Goal: Complete application form

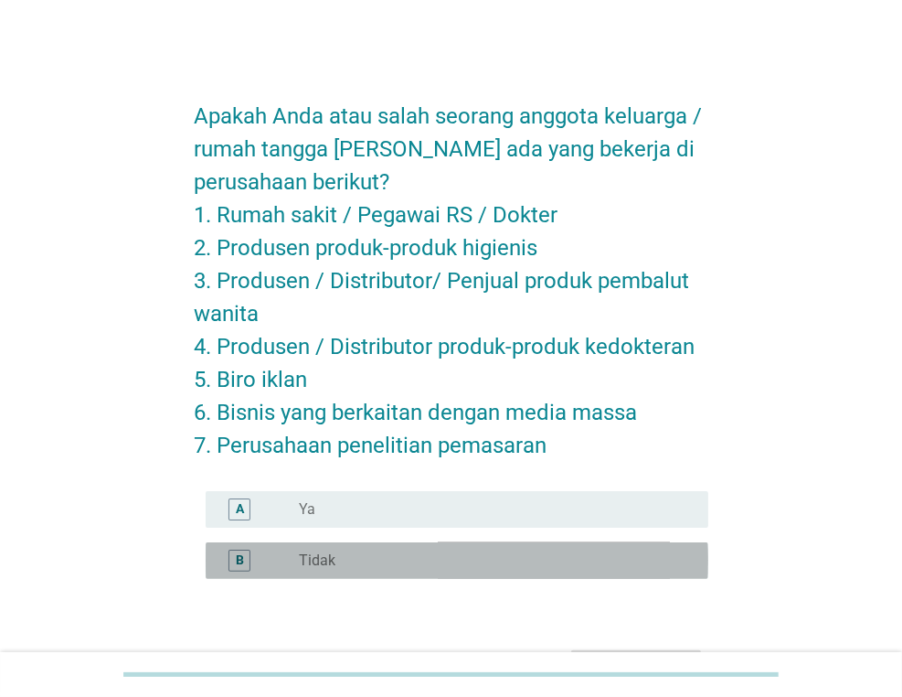
click at [415, 555] on div "radio_button_unchecked Tidak" at bounding box center [489, 560] width 380 height 18
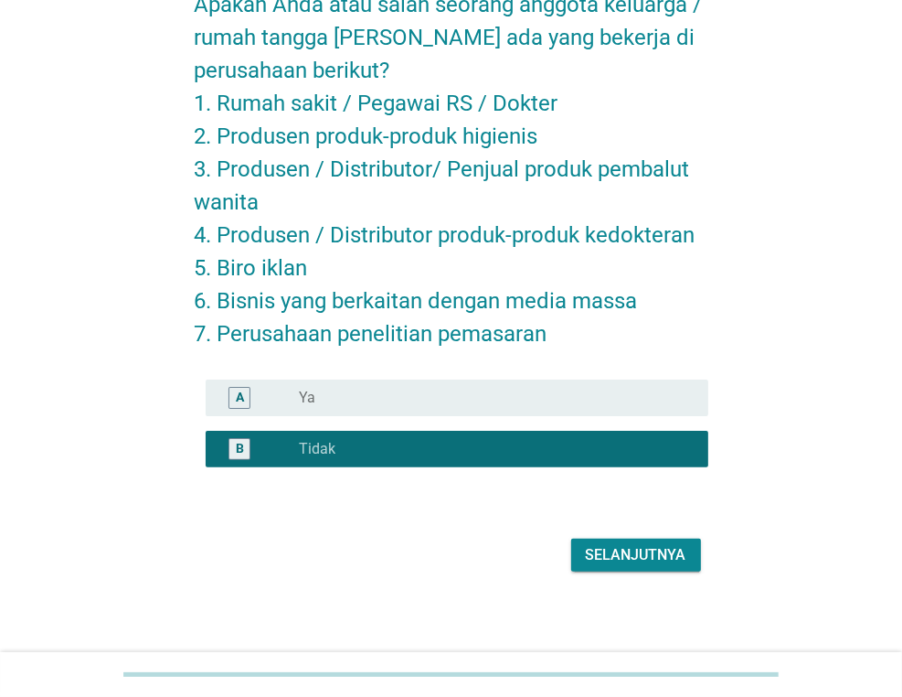
scroll to position [117, 0]
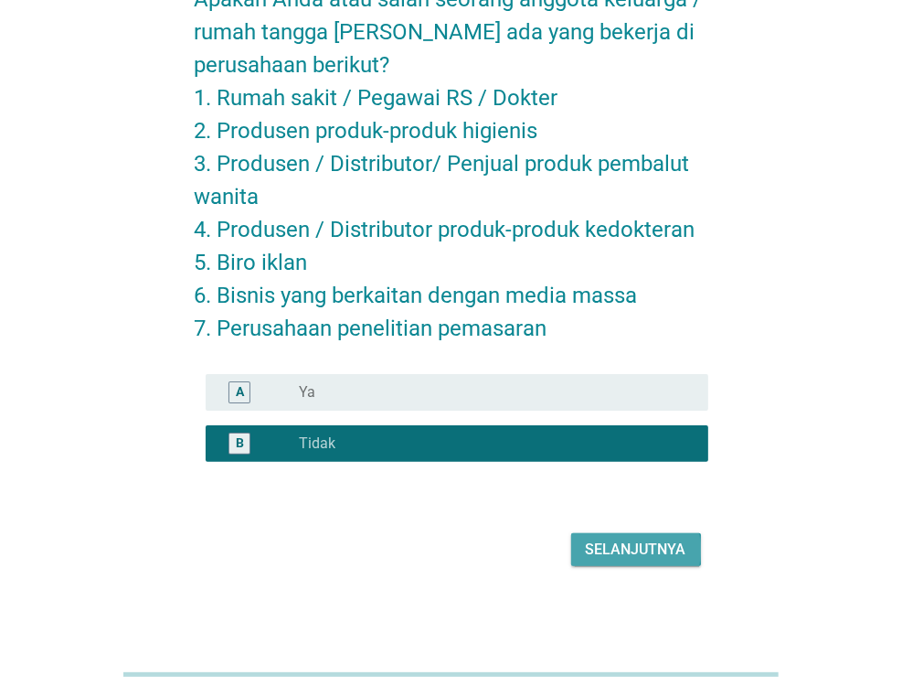
click at [607, 556] on div "Selanjutnya" at bounding box center [636, 549] width 101 height 22
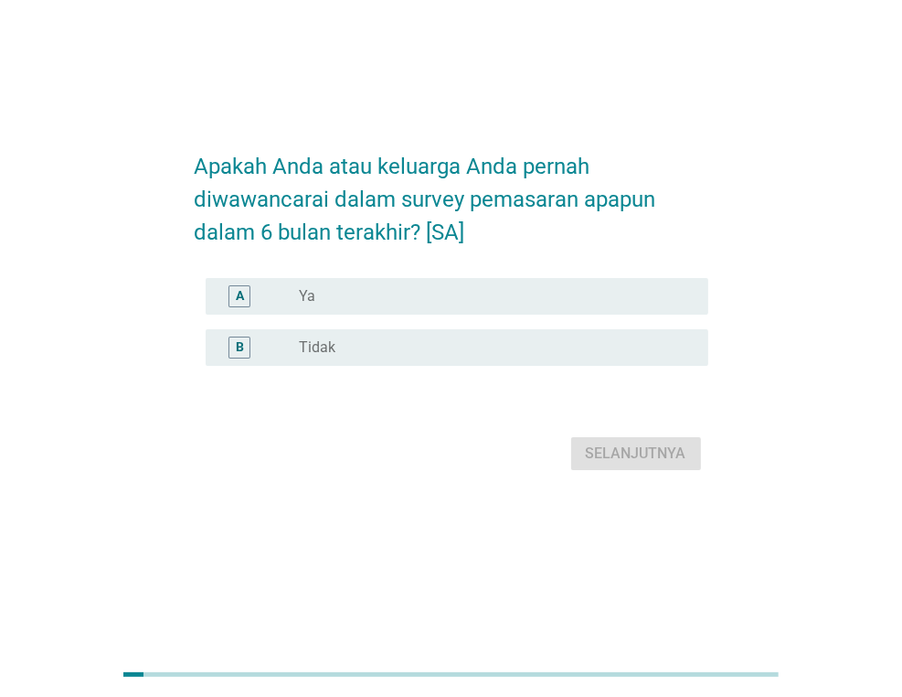
scroll to position [0, 0]
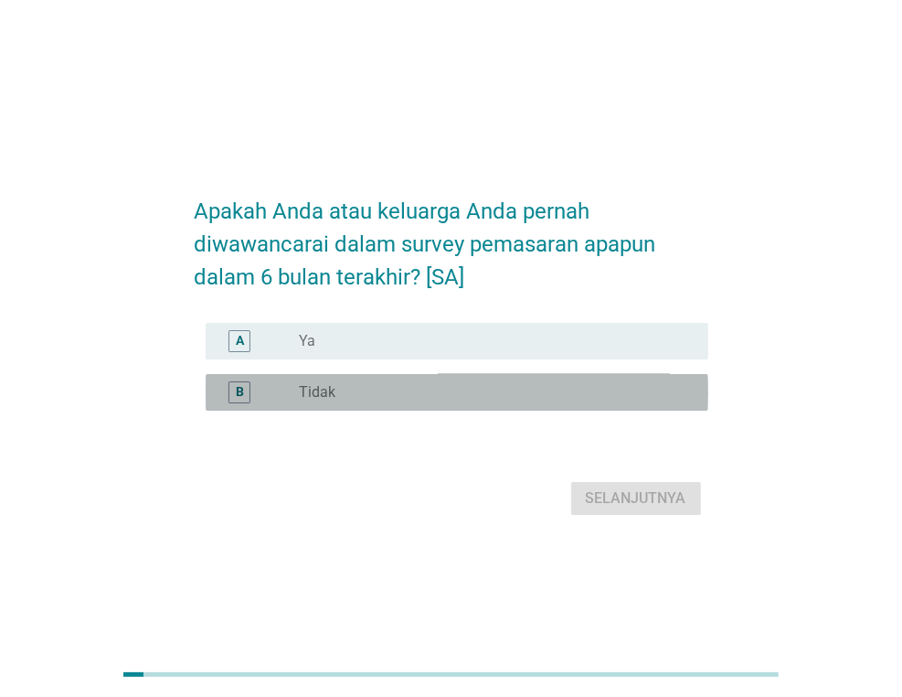
click at [457, 401] on div "radio_button_unchecked Tidak" at bounding box center [489, 392] width 380 height 18
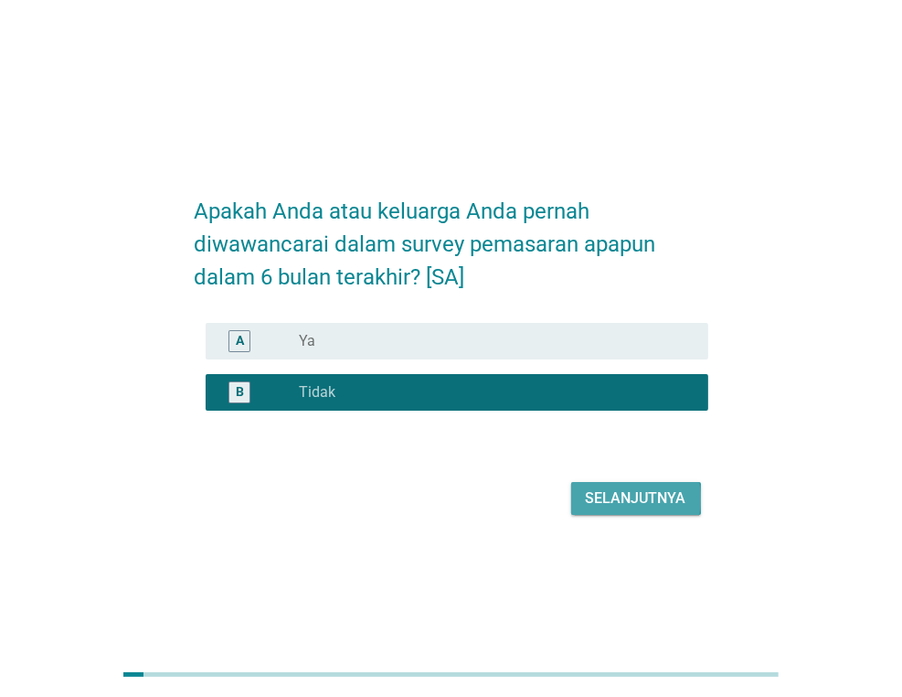
click at [612, 509] on div "Selanjutnya" at bounding box center [636, 498] width 101 height 22
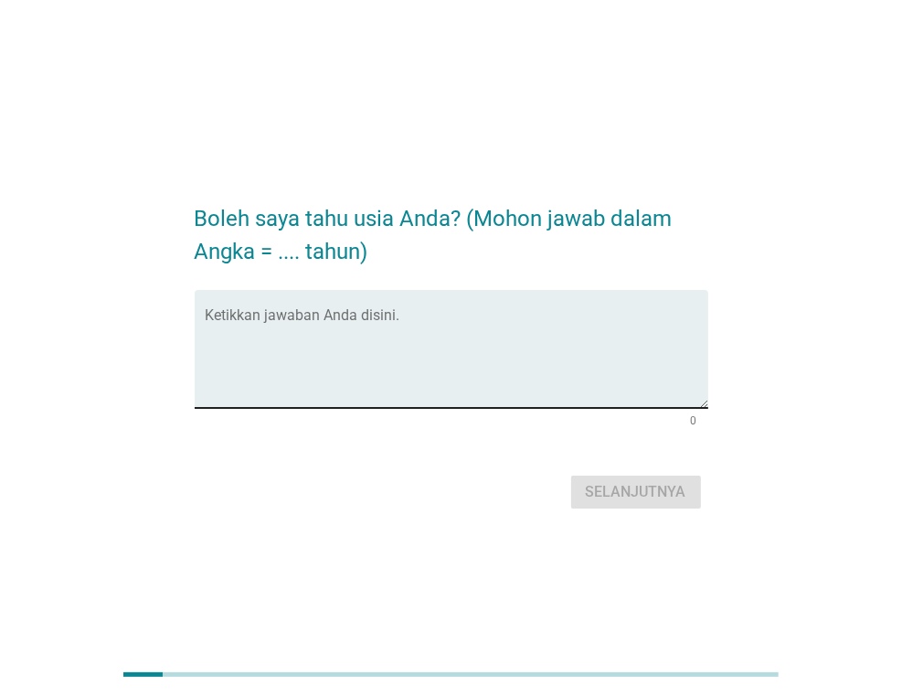
click at [232, 307] on div "Ketikkan jawaban Anda disini." at bounding box center [457, 349] width 503 height 118
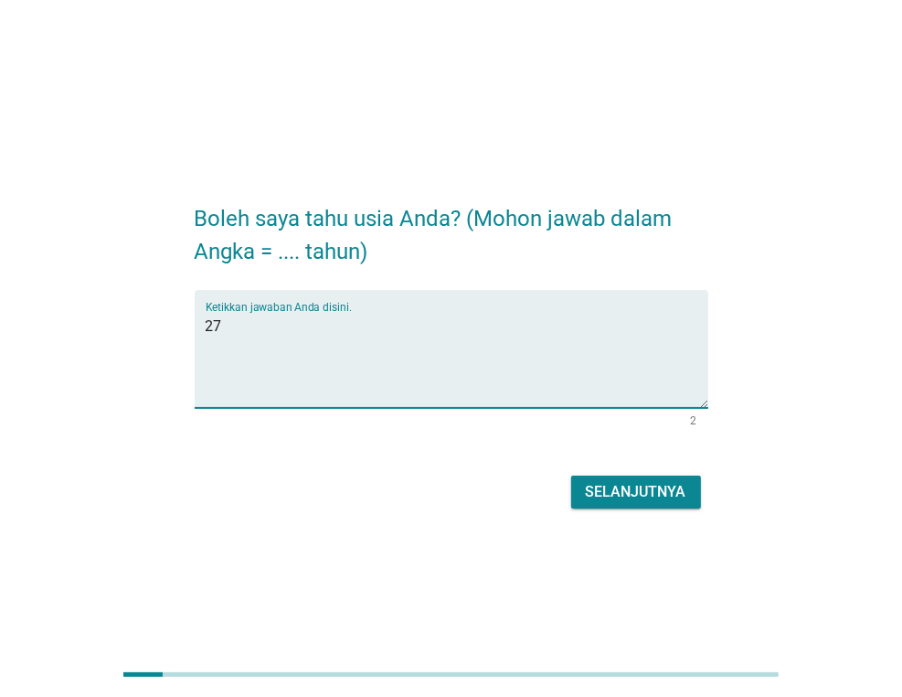
type textarea "27"
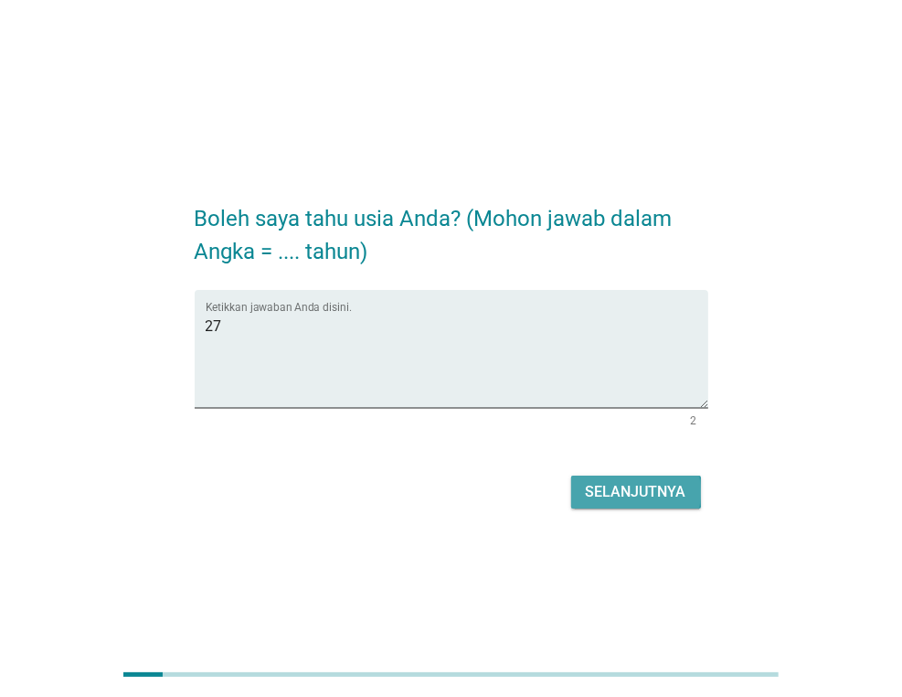
click at [622, 495] on div "Selanjutnya" at bounding box center [636, 492] width 101 height 22
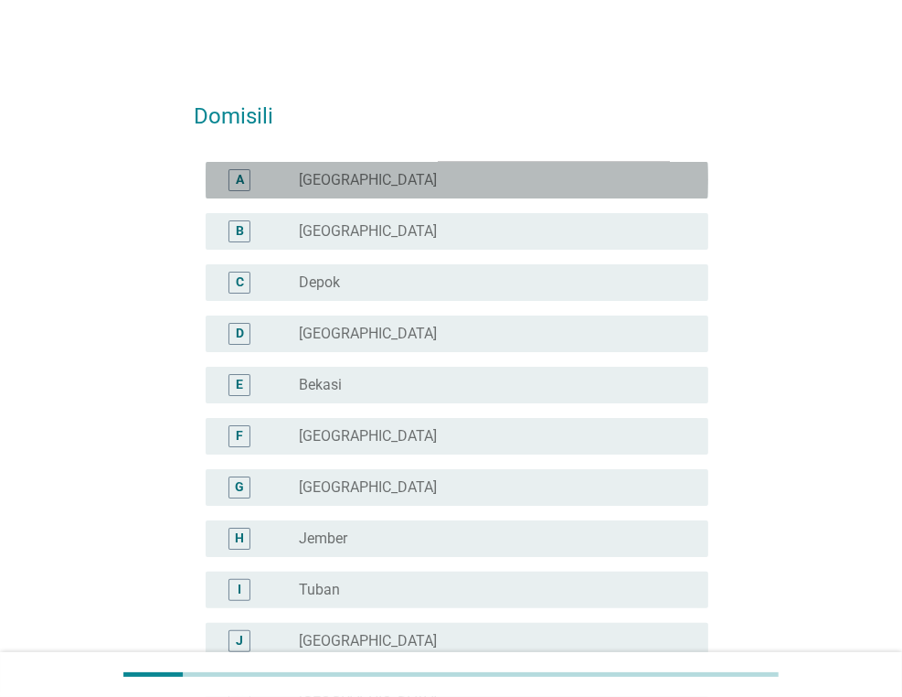
click at [431, 171] on div "radio_button_unchecked [GEOGRAPHIC_DATA]" at bounding box center [489, 180] width 380 height 18
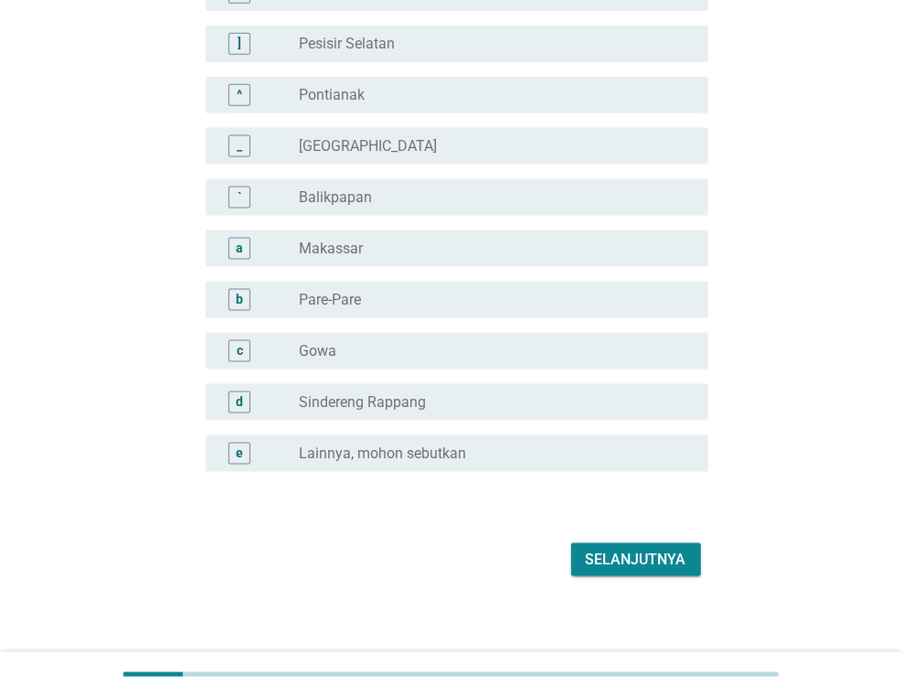
scroll to position [1580, 0]
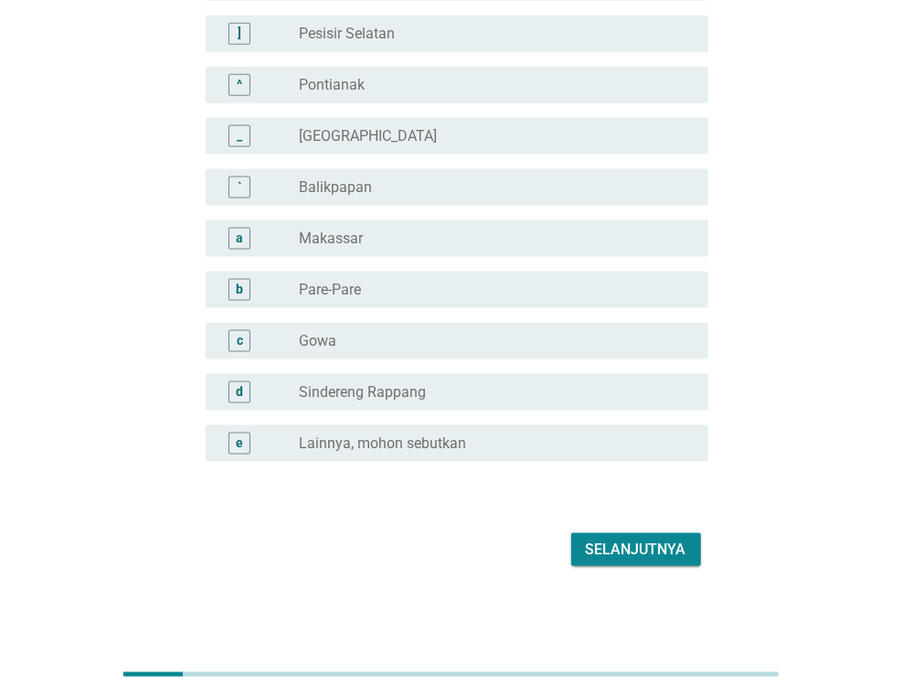
click at [607, 547] on div "Selanjutnya" at bounding box center [636, 549] width 101 height 22
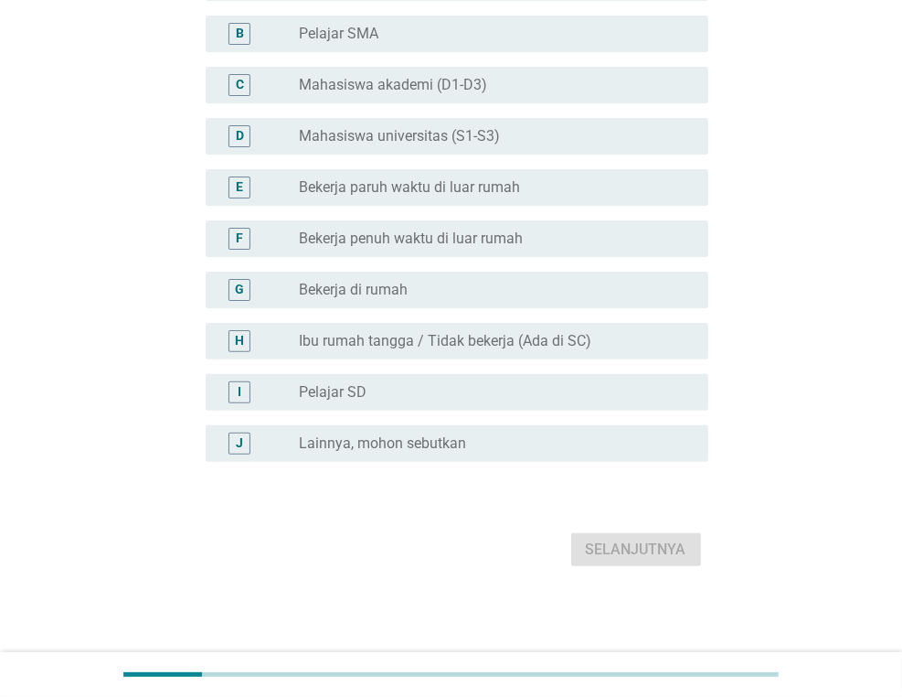
scroll to position [0, 0]
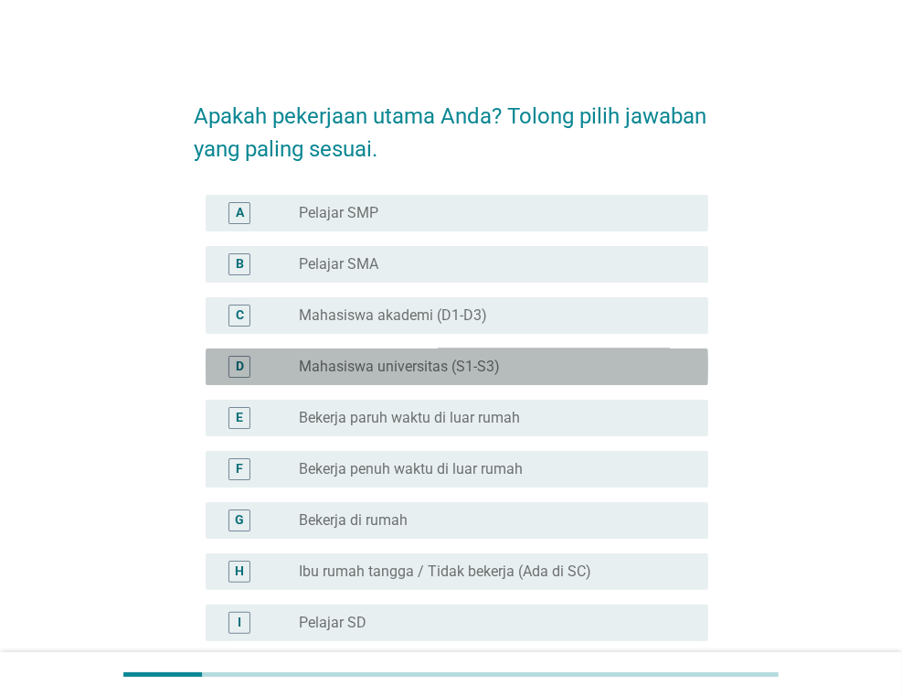
click at [527, 369] on div "radio_button_unchecked Mahasiswa universitas (S1-S3)" at bounding box center [489, 366] width 380 height 18
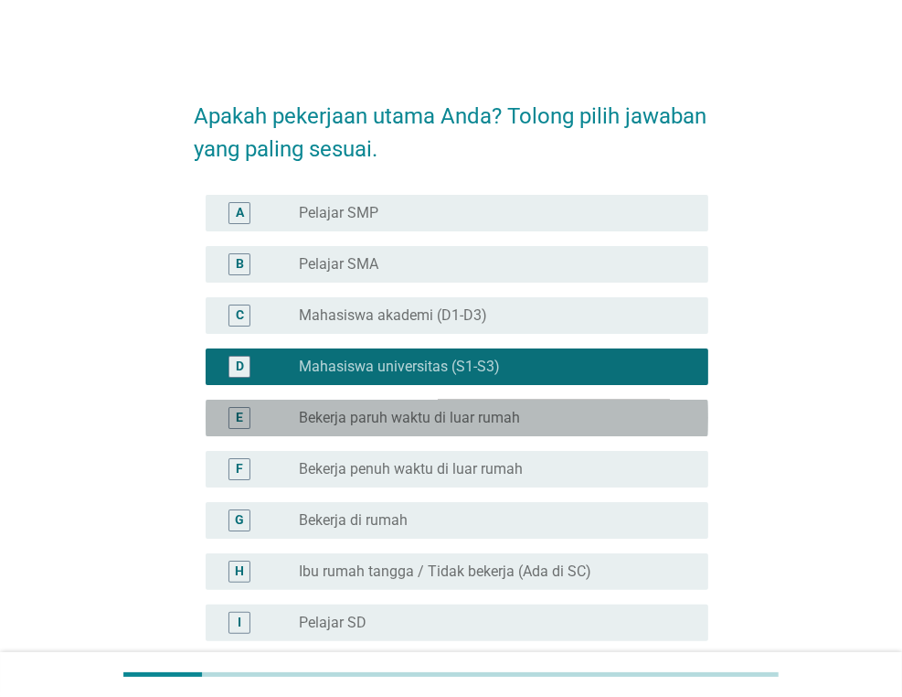
click at [527, 417] on div "radio_button_unchecked Bekerja paruh waktu di luar rumah" at bounding box center [489, 418] width 380 height 18
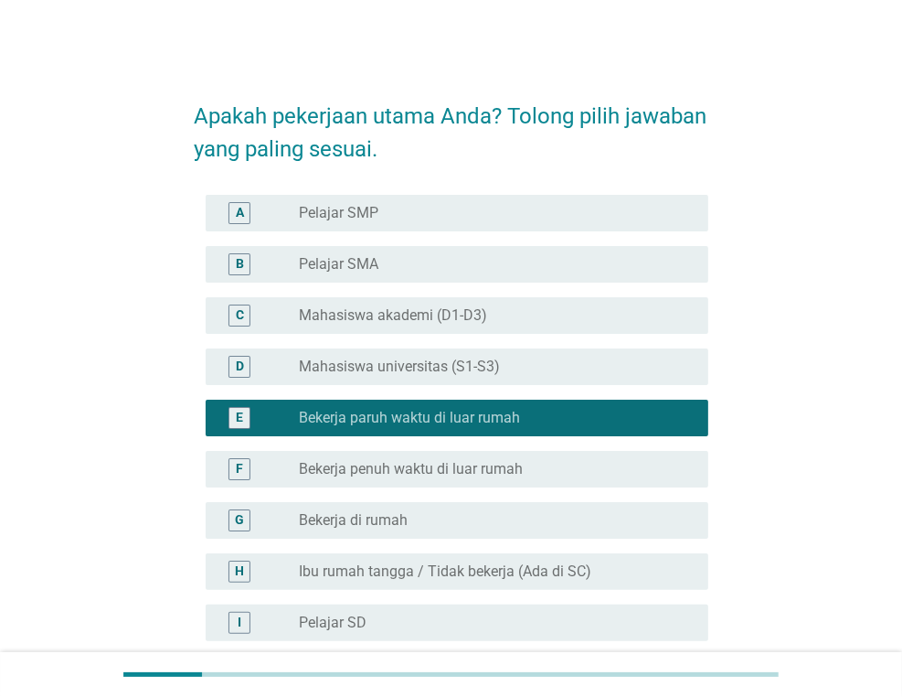
scroll to position [91, 0]
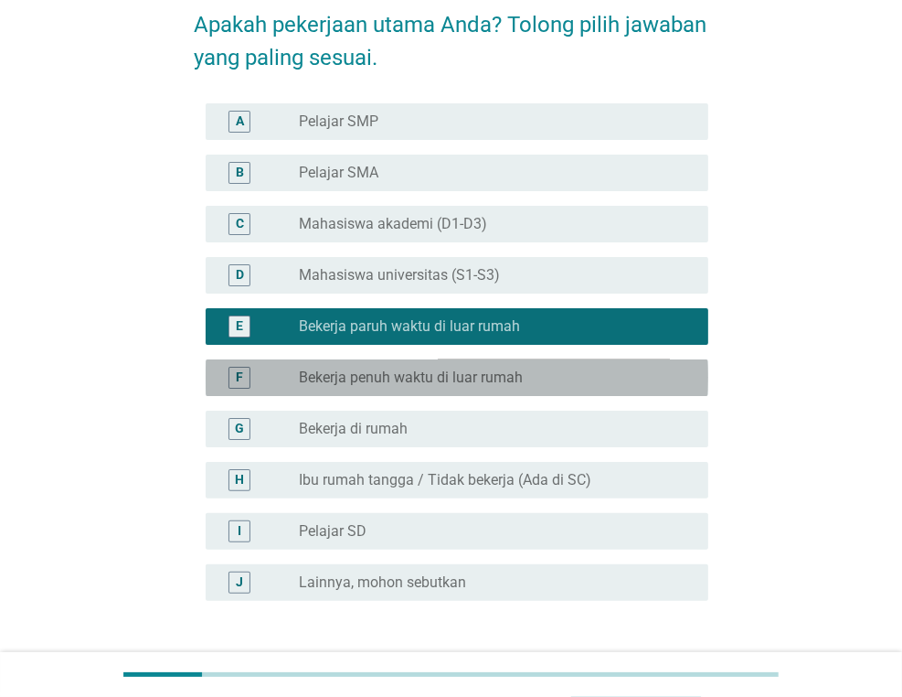
click at [525, 384] on div "radio_button_unchecked Bekerja penuh waktu di luar rumah" at bounding box center [489, 377] width 380 height 18
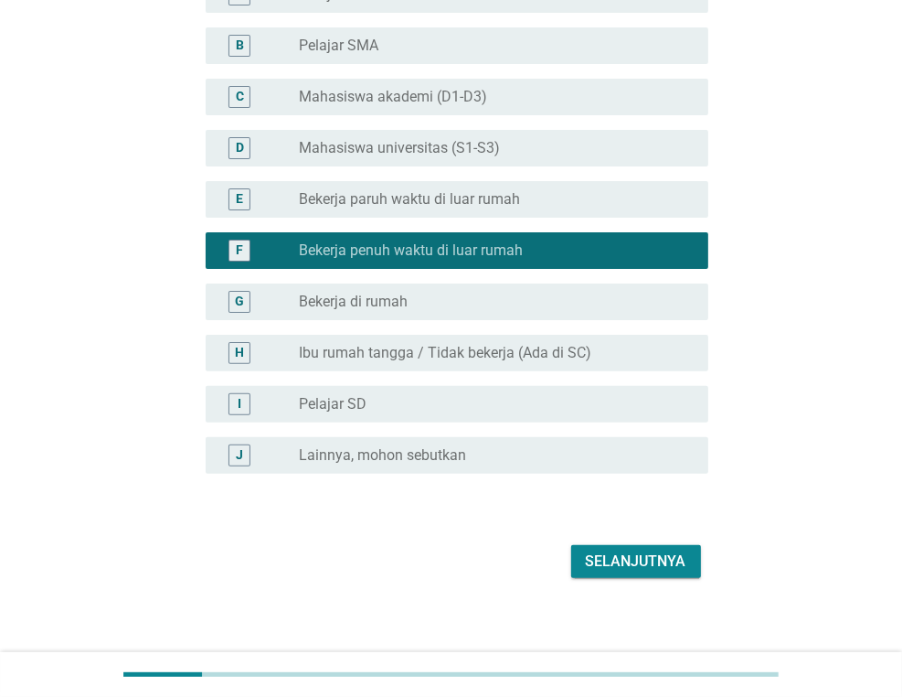
scroll to position [230, 0]
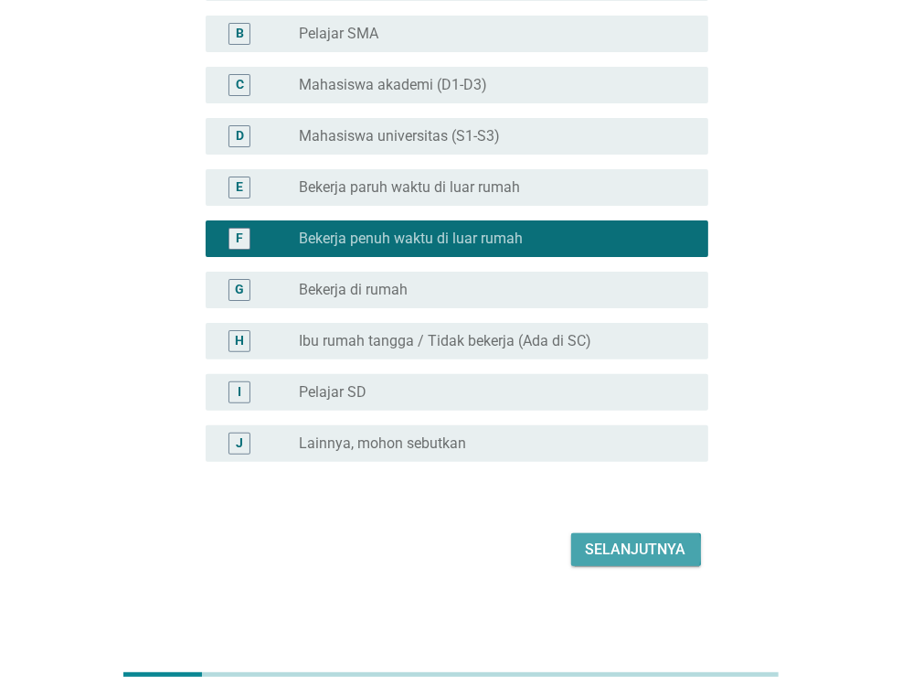
click at [609, 555] on div "Selanjutnya" at bounding box center [636, 549] width 101 height 22
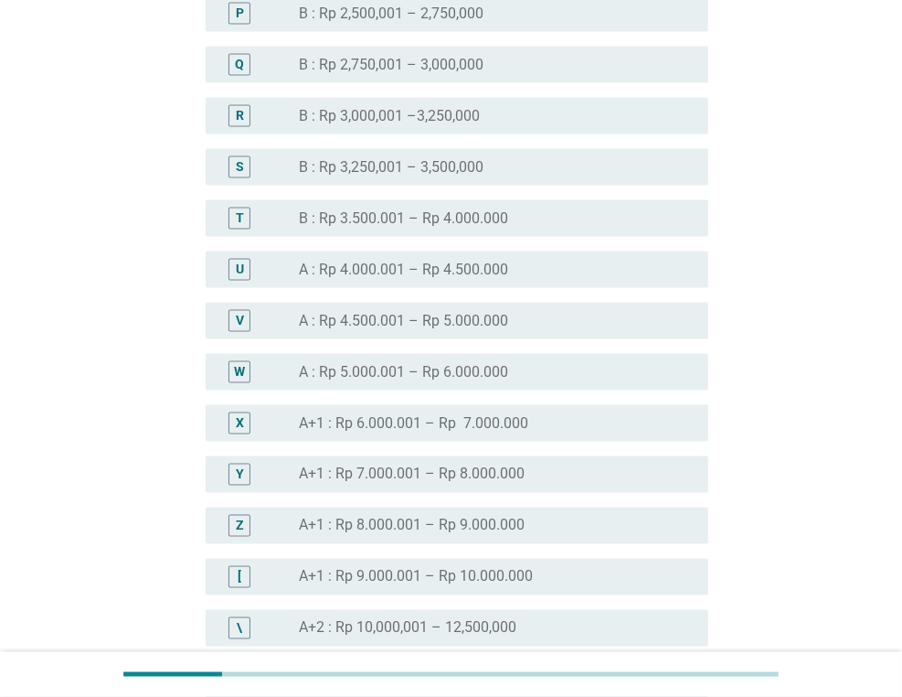
scroll to position [1828, 0]
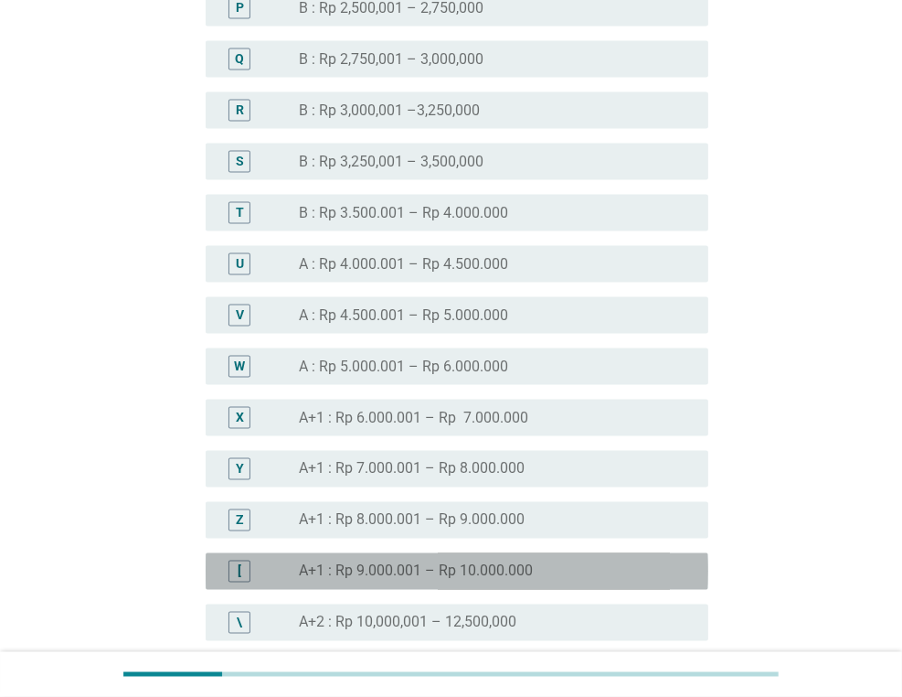
click at [559, 564] on div "radio_button_unchecked A+1 : Rp 9.000.001 – Rp 10.000.000" at bounding box center [489, 571] width 380 height 18
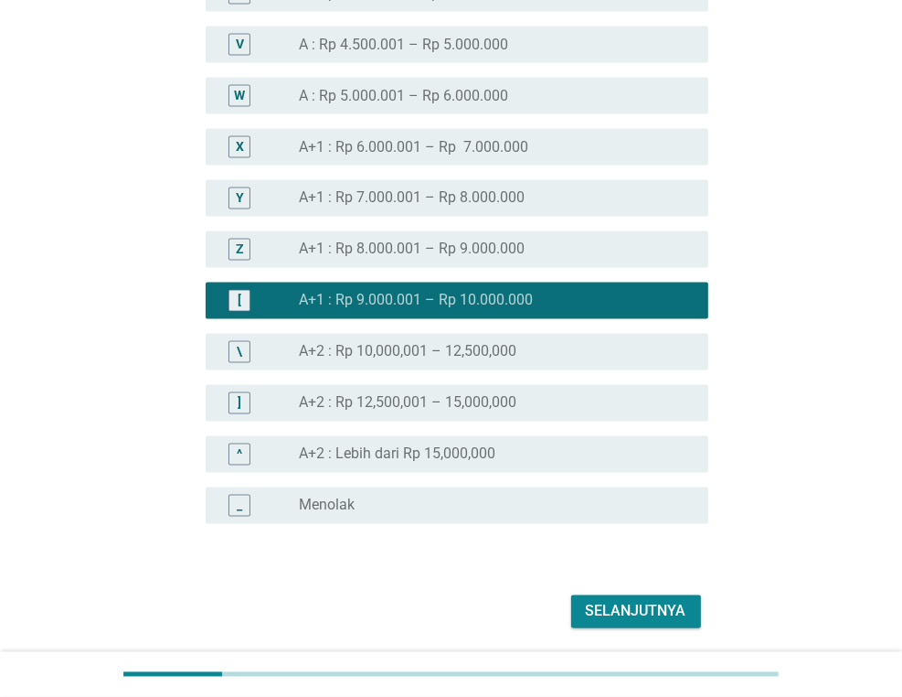
scroll to position [2161, 0]
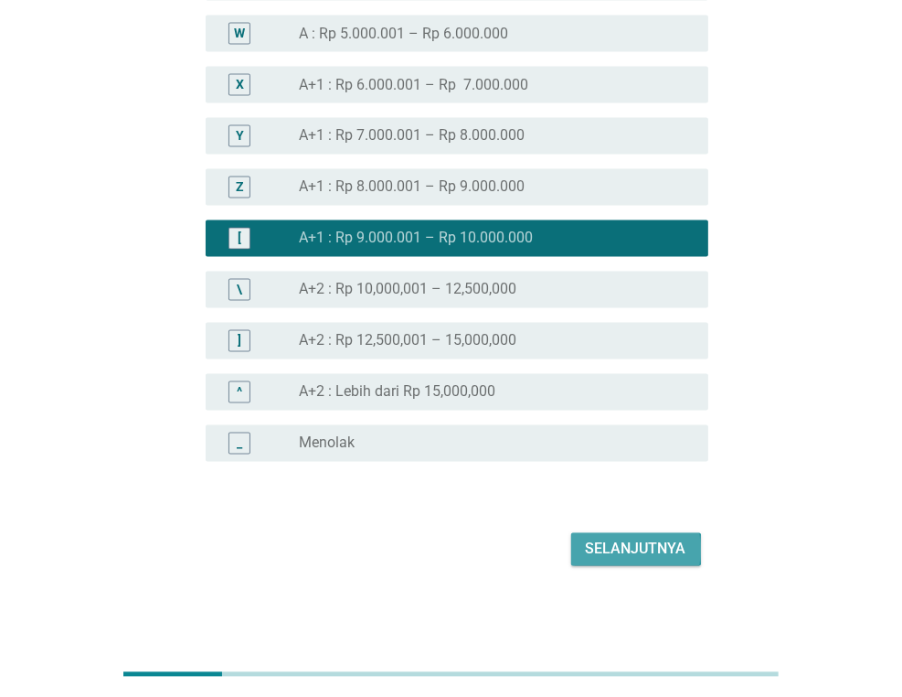
click at [596, 547] on div "Selanjutnya" at bounding box center [636, 549] width 101 height 22
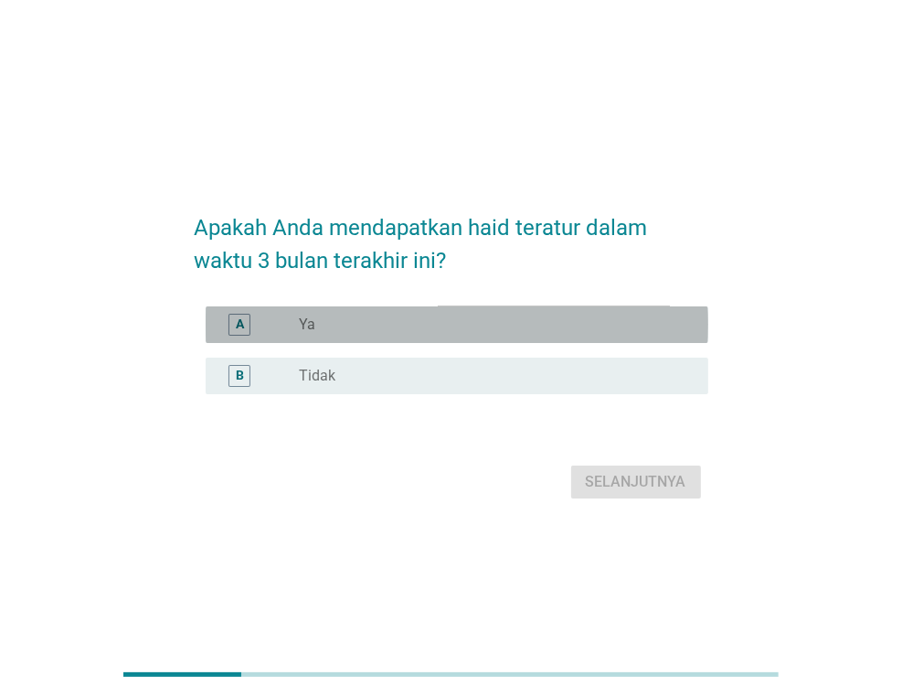
click at [555, 332] on div "radio_button_unchecked Ya" at bounding box center [489, 324] width 380 height 18
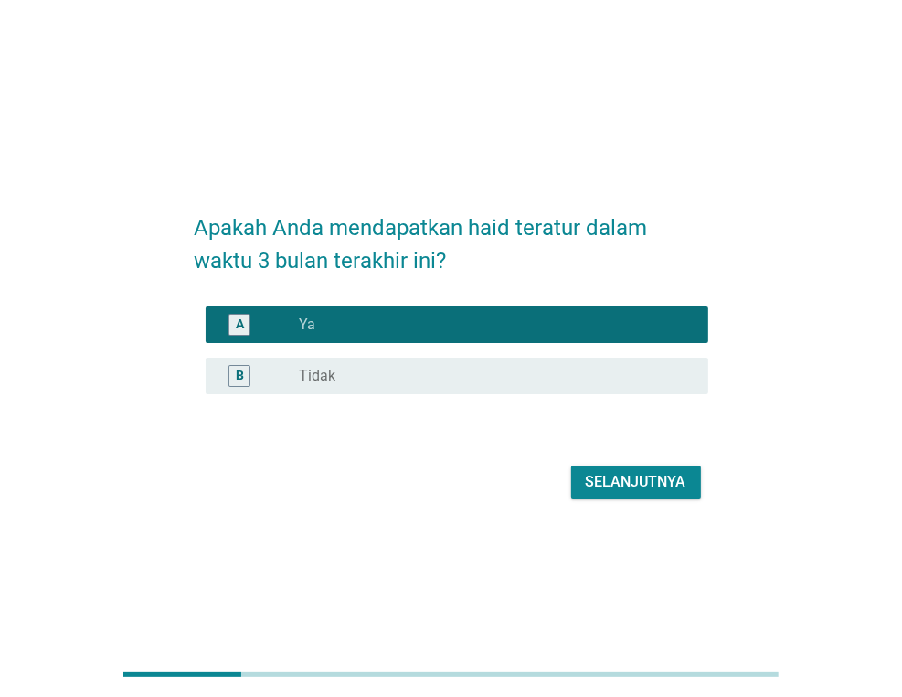
click at [632, 484] on div "Selanjutnya" at bounding box center [636, 482] width 101 height 22
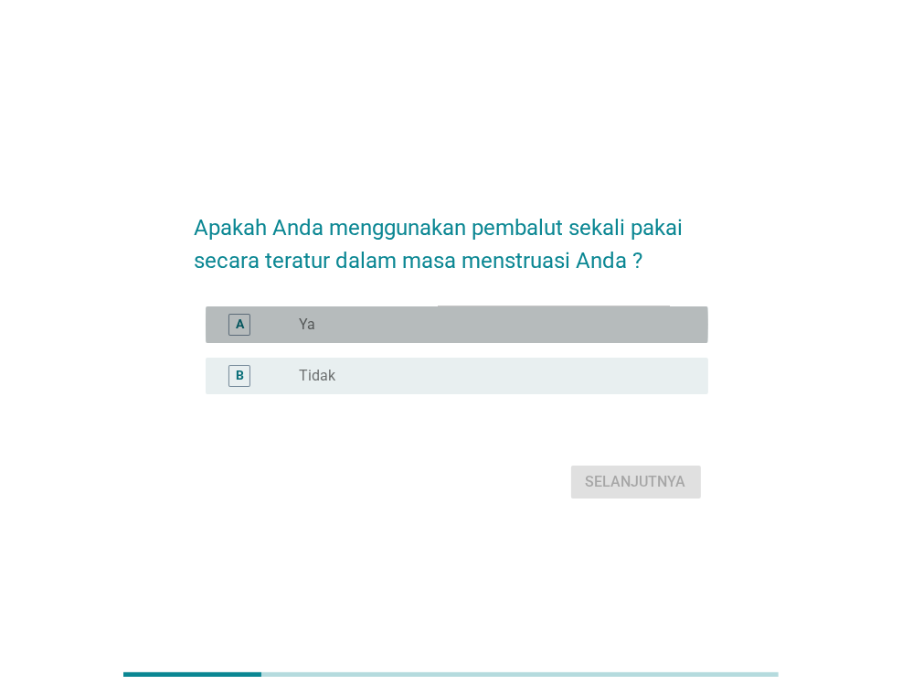
click at [564, 329] on div "radio_button_unchecked Ya" at bounding box center [489, 324] width 380 height 18
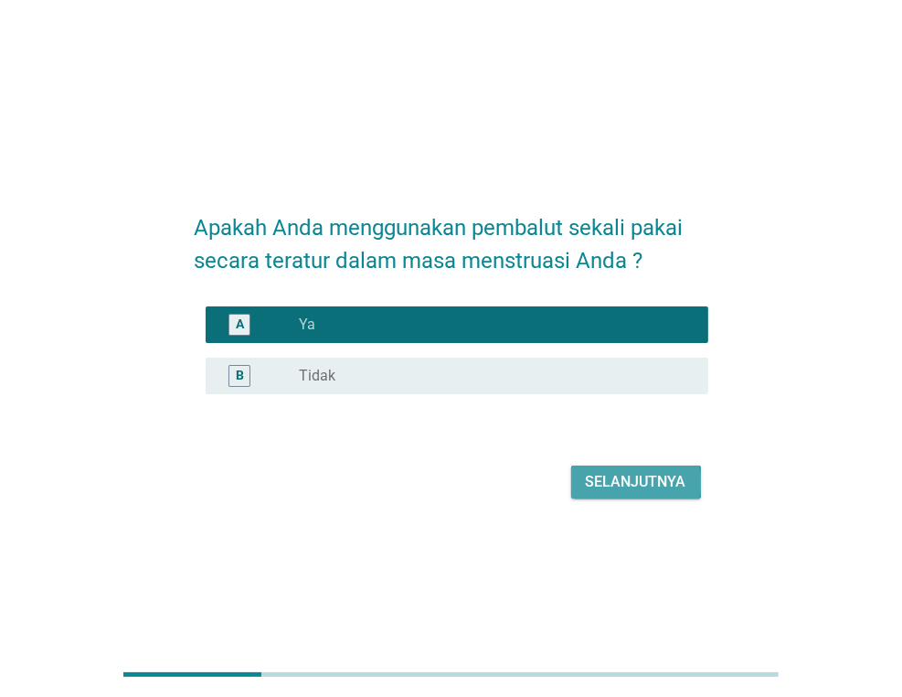
click at [612, 489] on div "Selanjutnya" at bounding box center [636, 482] width 101 height 22
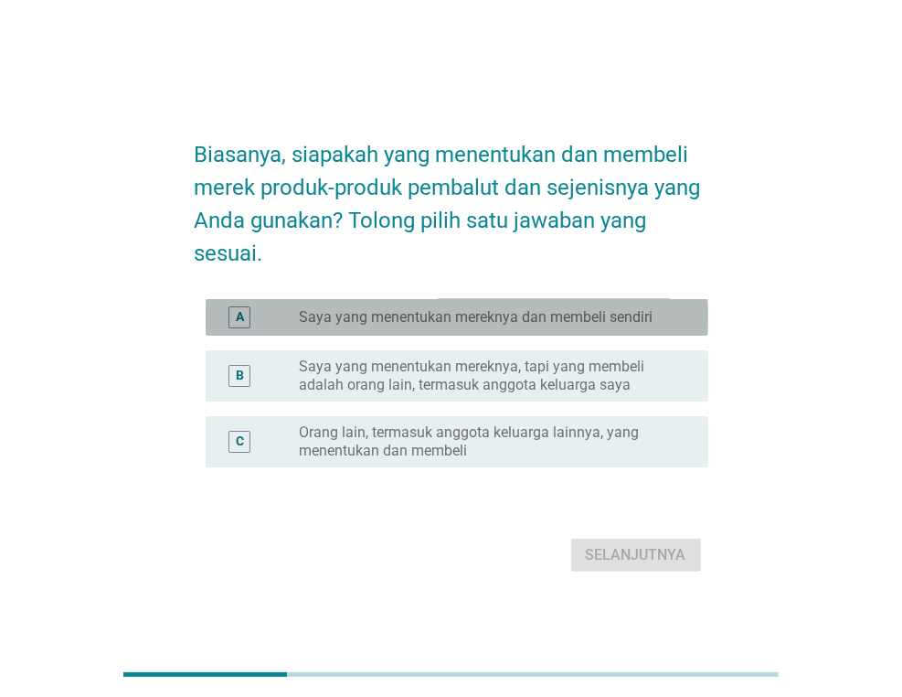
click at [542, 320] on label "Saya yang menentukan mereknya dan membeli sendiri" at bounding box center [476, 317] width 354 height 18
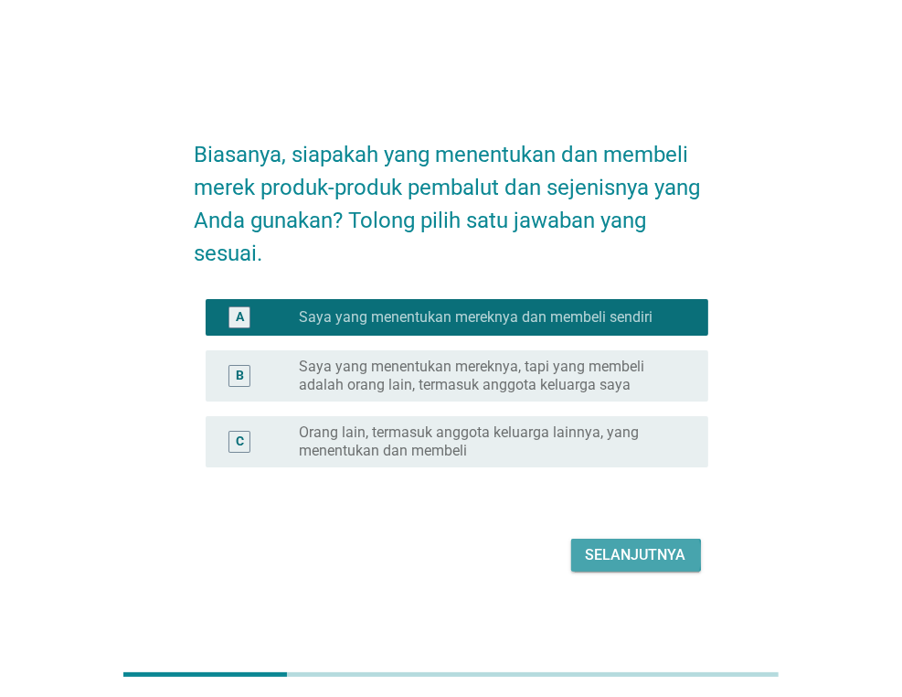
click at [614, 561] on div "Selanjutnya" at bounding box center [636, 555] width 101 height 22
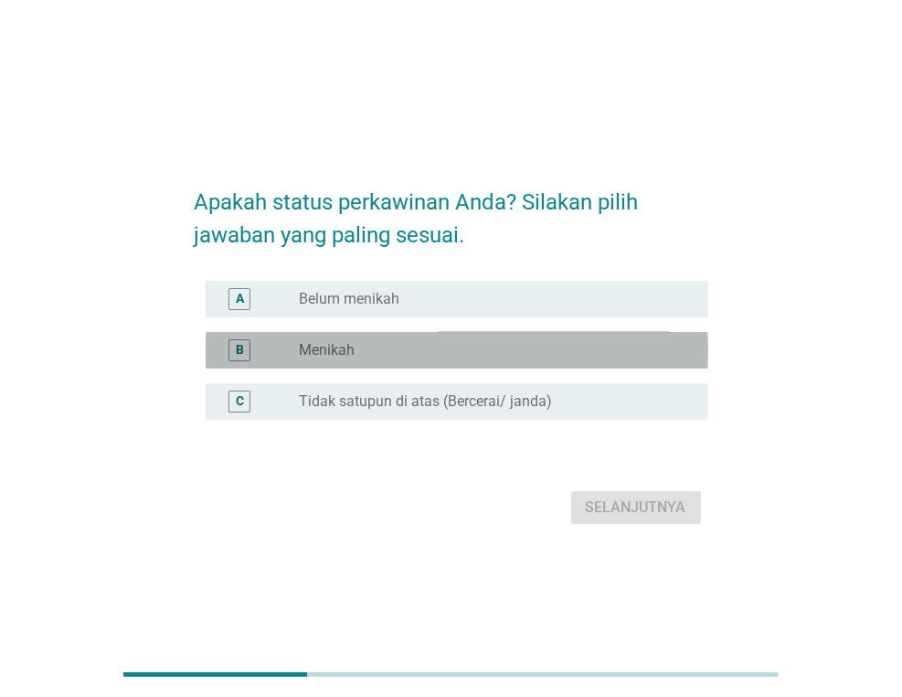
click at [482, 342] on div "radio_button_unchecked Menikah" at bounding box center [489, 350] width 380 height 18
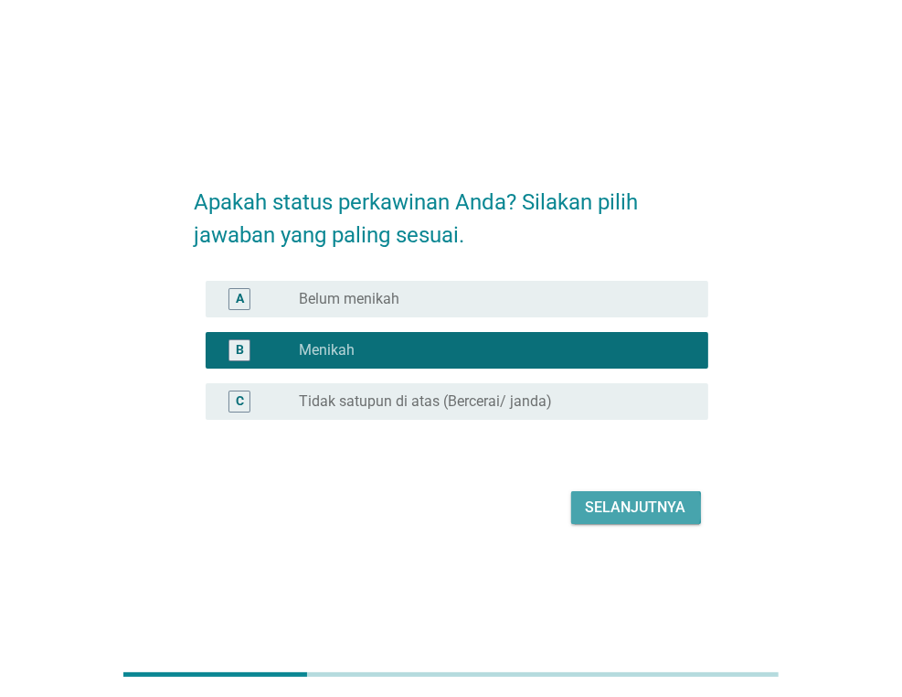
click at [583, 498] on button "Selanjutnya" at bounding box center [636, 507] width 130 height 33
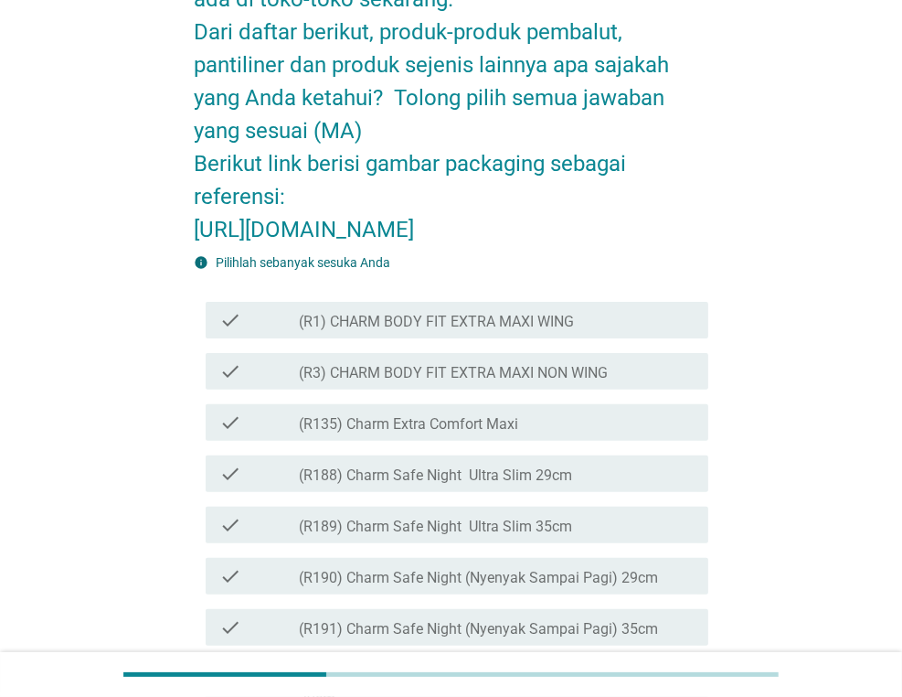
scroll to position [274, 0]
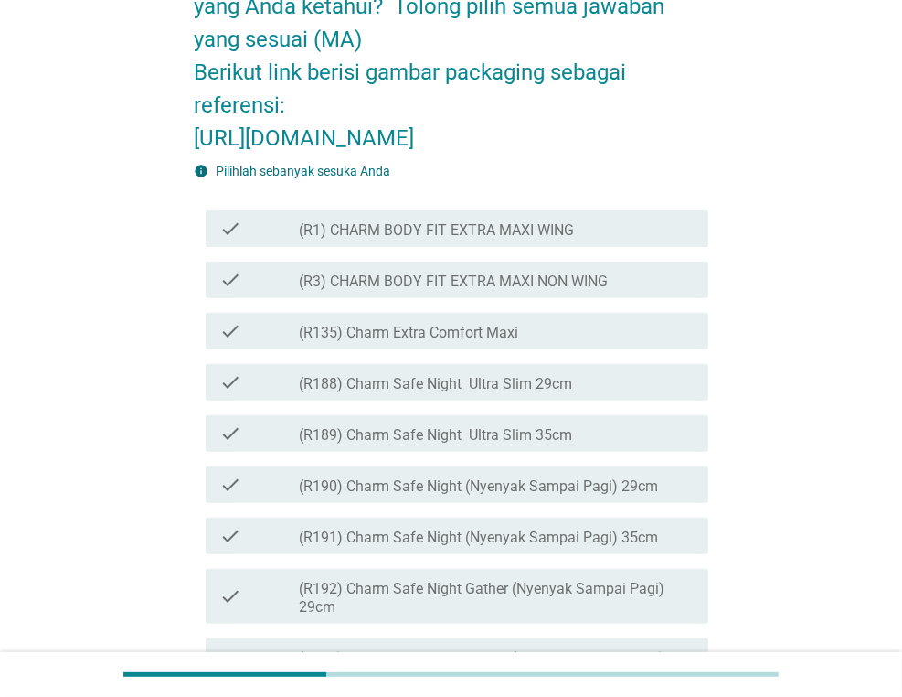
click at [486, 247] on div "check check_box_outline_blank (R1) CHARM BODY FIT EXTRA MAXI WING" at bounding box center [457, 228] width 503 height 37
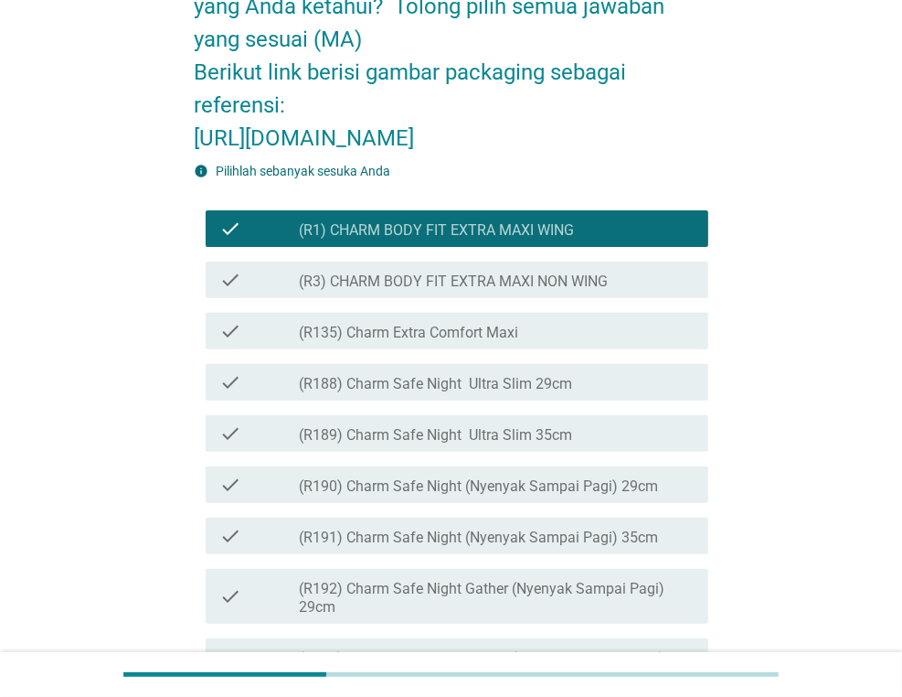
click at [502, 291] on div "check_box_outline_blank (R3) CHARM BODY FIT EXTRA MAXI NON WING" at bounding box center [496, 280] width 395 height 22
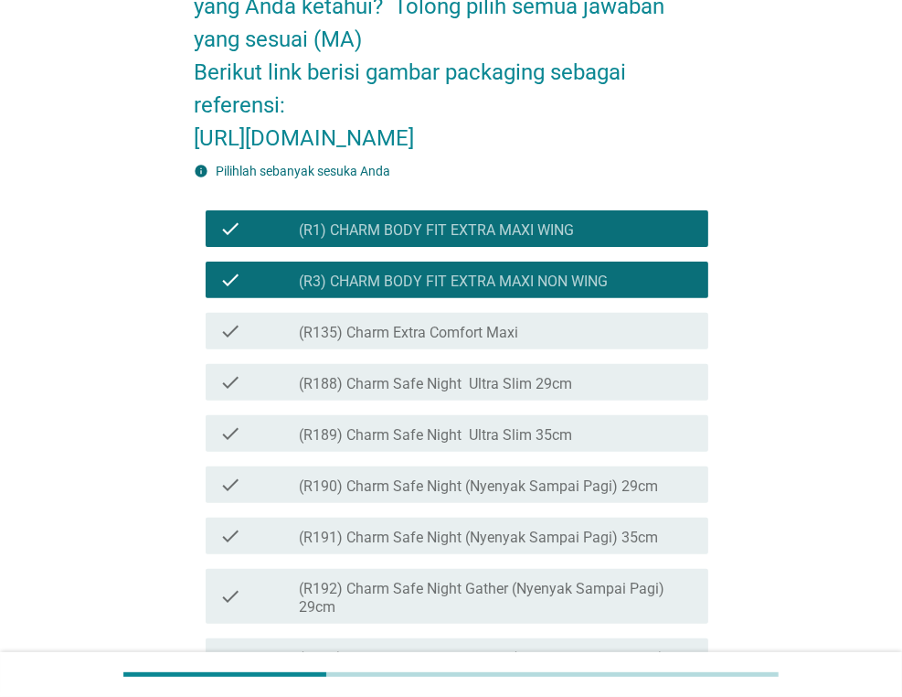
click at [506, 342] on label "(R135) Charm Extra Comfort Maxi" at bounding box center [408, 333] width 219 height 18
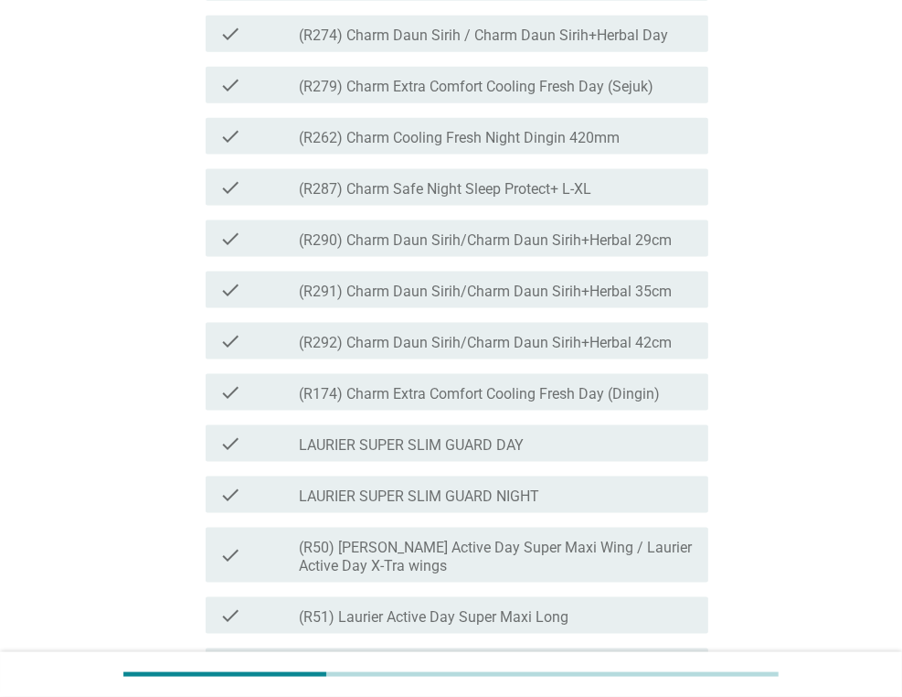
scroll to position [1737, 0]
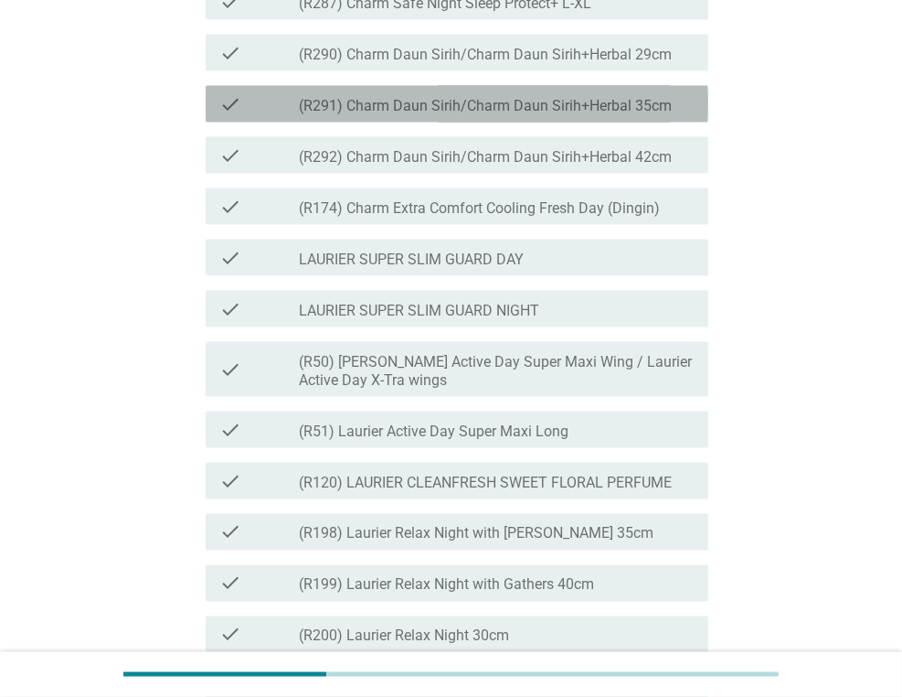
click at [486, 115] on label "(R291) Charm Daun Sirih/Charm Daun Sirih+Herbal 35cm" at bounding box center [485, 106] width 373 height 18
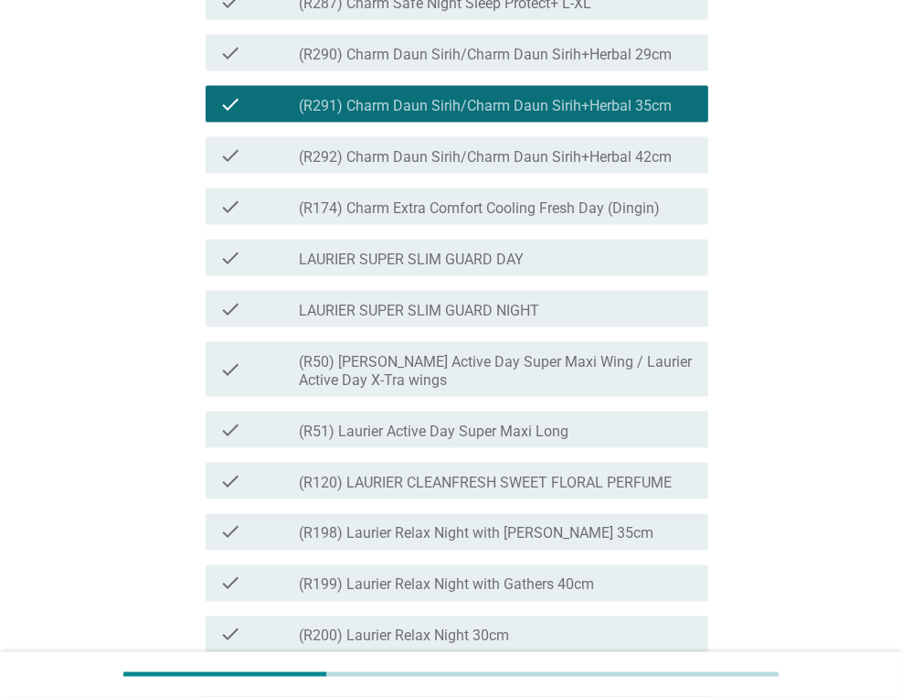
click at [533, 13] on div "check_box_outline_blank (R287) Charm Safe Night Sleep Protect+ L-XL" at bounding box center [496, 2] width 395 height 22
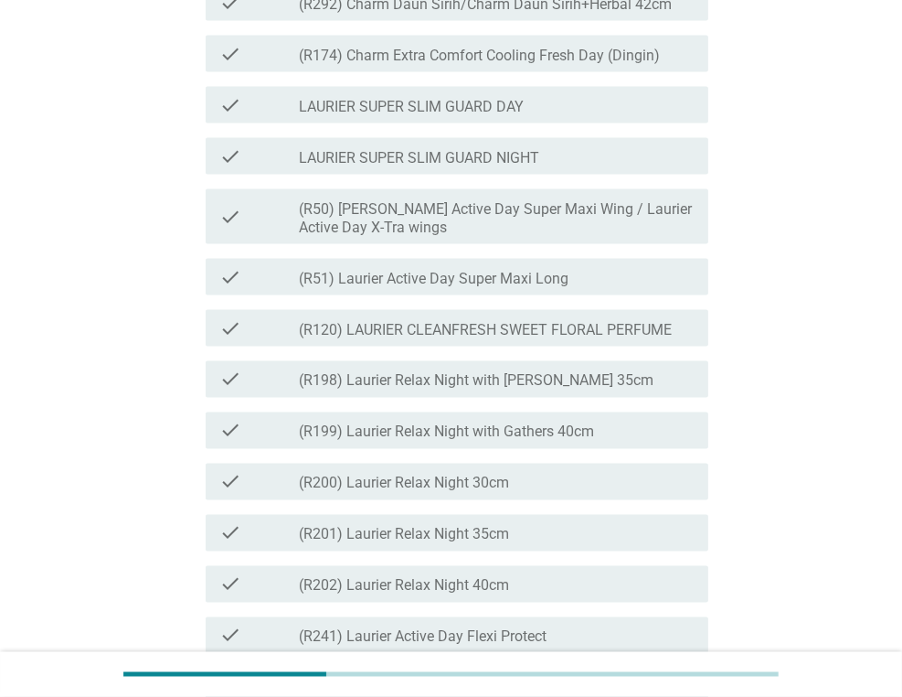
scroll to position [1920, 0]
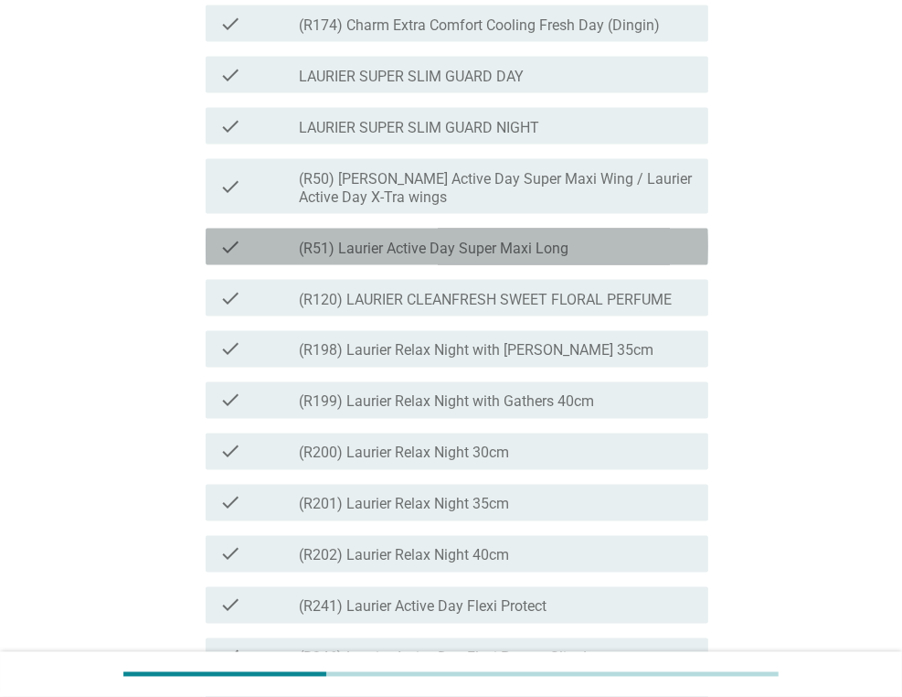
click at [492, 258] on label "(R51) Laurier Active Day Super Maxi Long" at bounding box center [434, 248] width 270 height 18
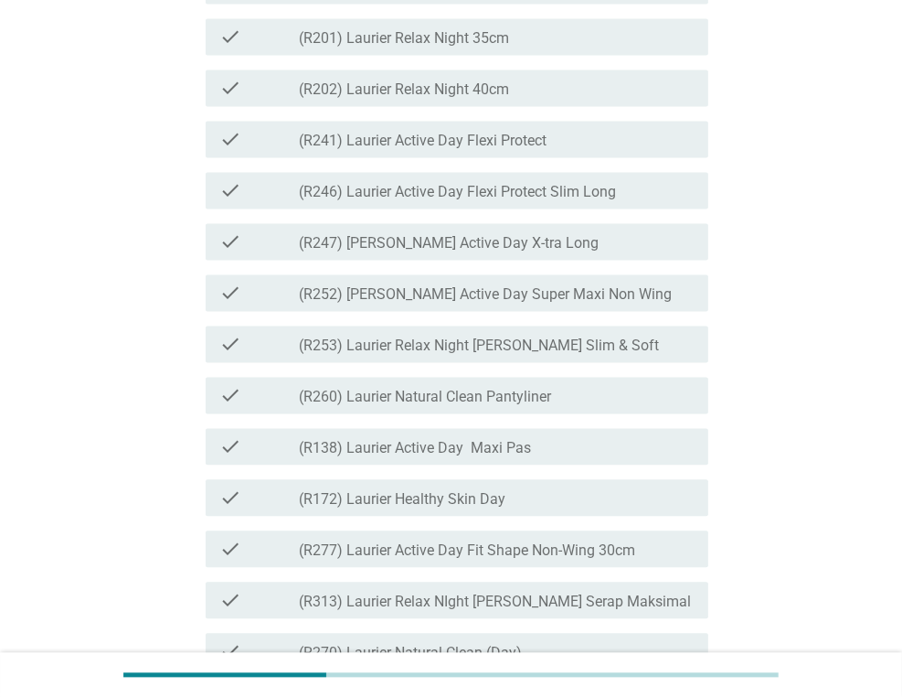
scroll to position [2468, 0]
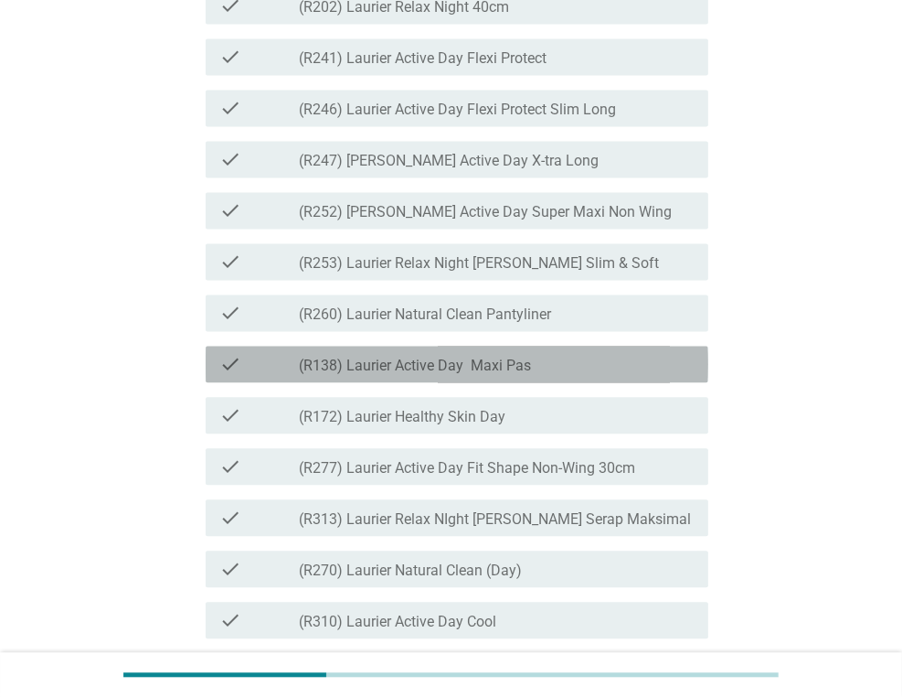
click at [482, 375] on label "(R138) Laurier Active Day Maxi Pas" at bounding box center [415, 365] width 232 height 18
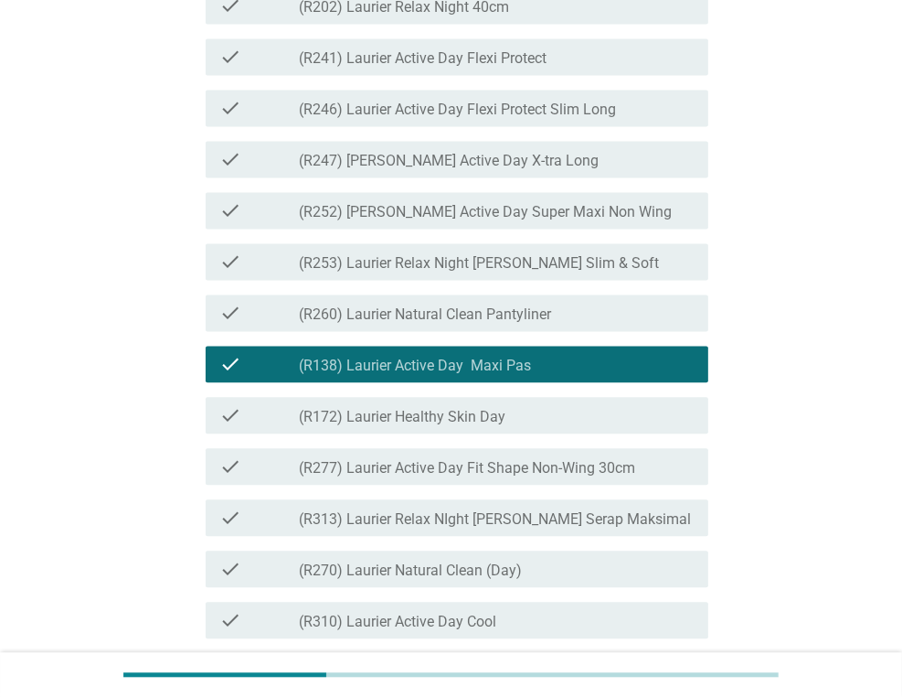
click at [478, 528] on label "(R313) Laurier Relax NIght [PERSON_NAME] Serap Maksimal" at bounding box center [495, 519] width 392 height 18
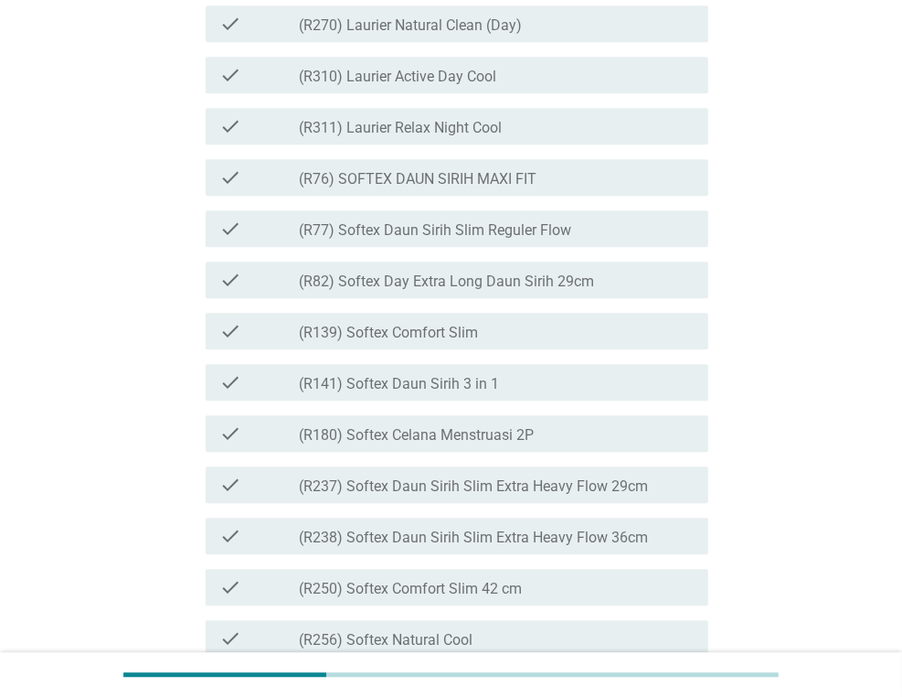
scroll to position [3016, 0]
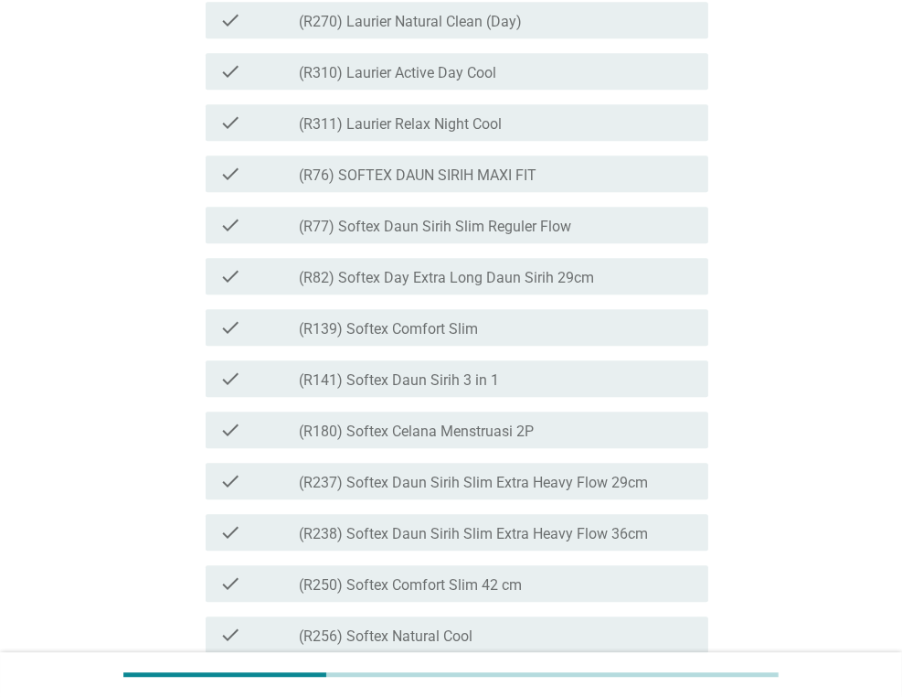
click at [471, 492] on label "(R237) Softex Daun Sirih Slim Extra Heavy Flow 29cm" at bounding box center [473, 482] width 349 height 18
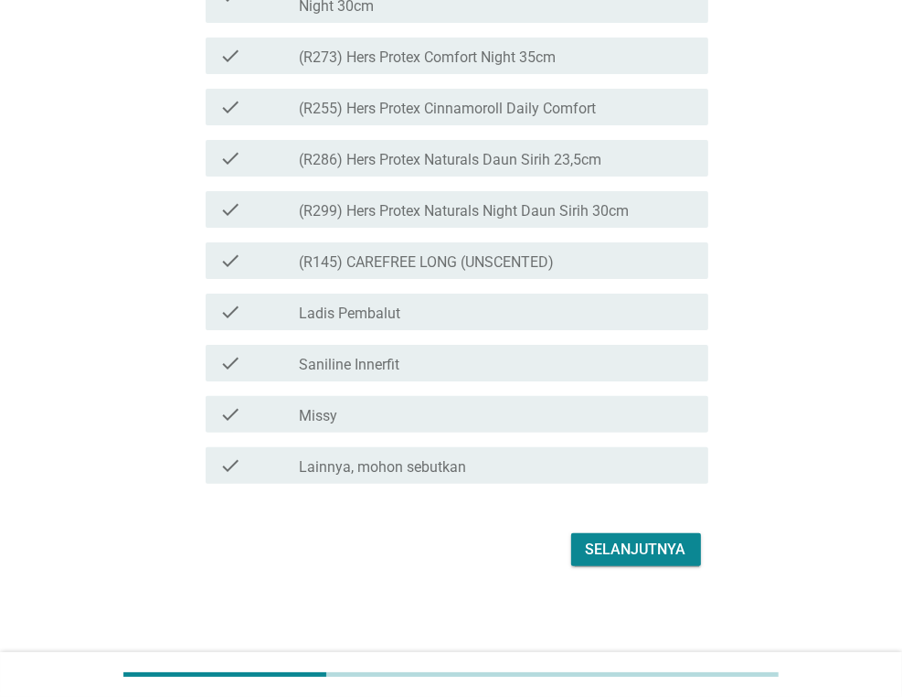
scroll to position [4804, 0]
click at [596, 538] on div "Selanjutnya" at bounding box center [636, 549] width 101 height 22
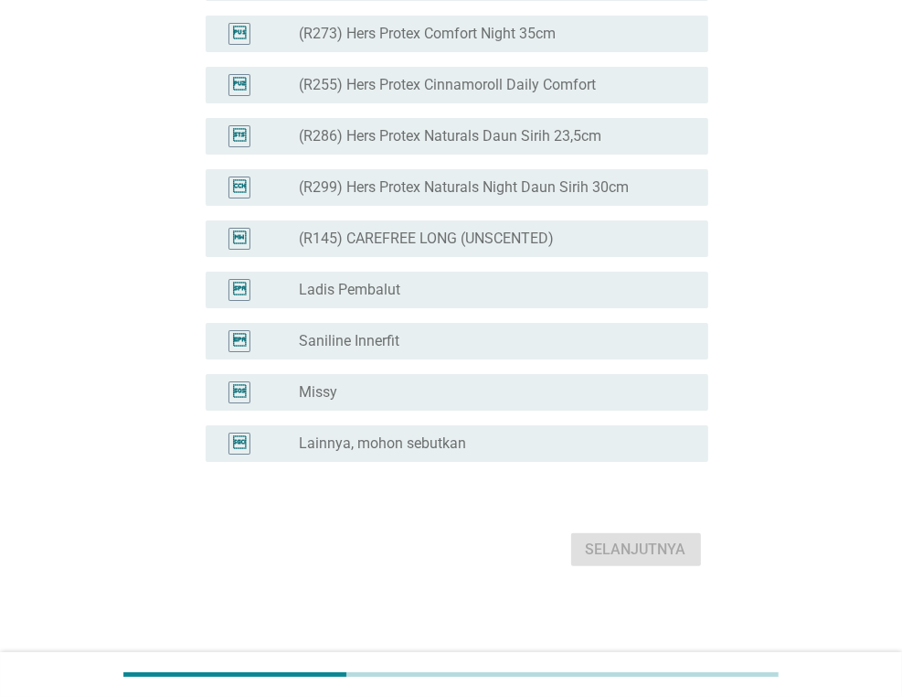
scroll to position [0, 0]
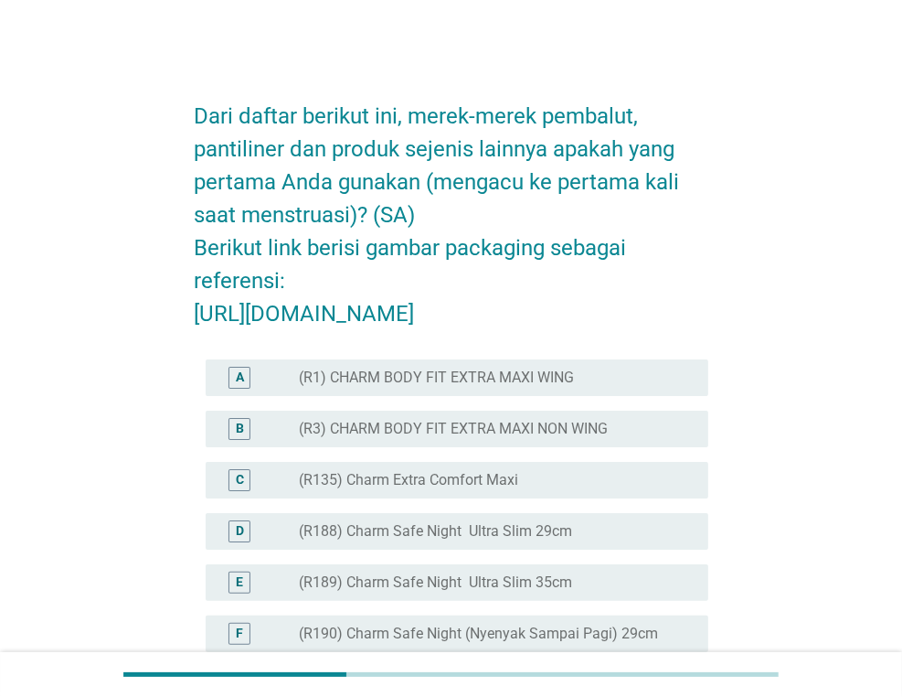
click at [563, 540] on label "(R188) Charm Safe Night Ultra Slim 29cm" at bounding box center [435, 531] width 273 height 18
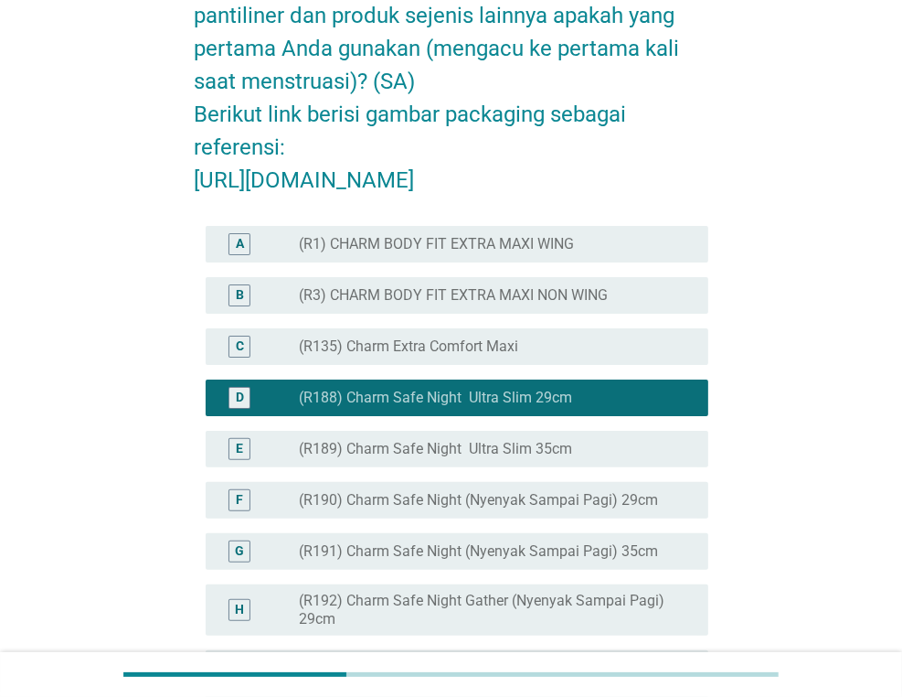
scroll to position [366, 0]
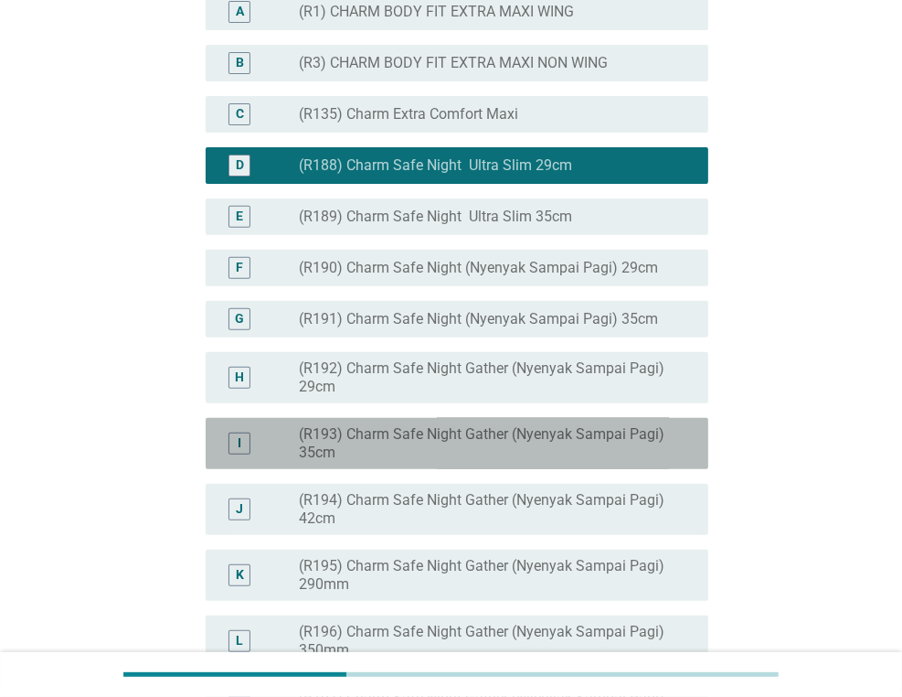
click at [545, 462] on label "(R193) Charm Safe Night Gather (Nyenyak Sampai Pagi) 35cm" at bounding box center [489, 443] width 380 height 37
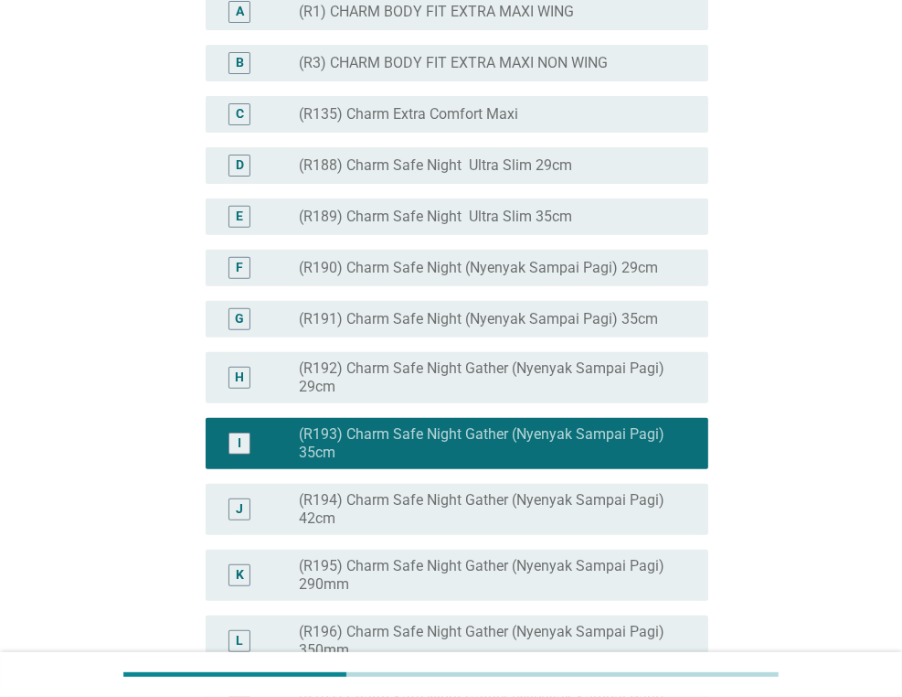
click at [512, 72] on label "(R3) CHARM BODY FIT EXTRA MAXI NON WING" at bounding box center [453, 63] width 309 height 18
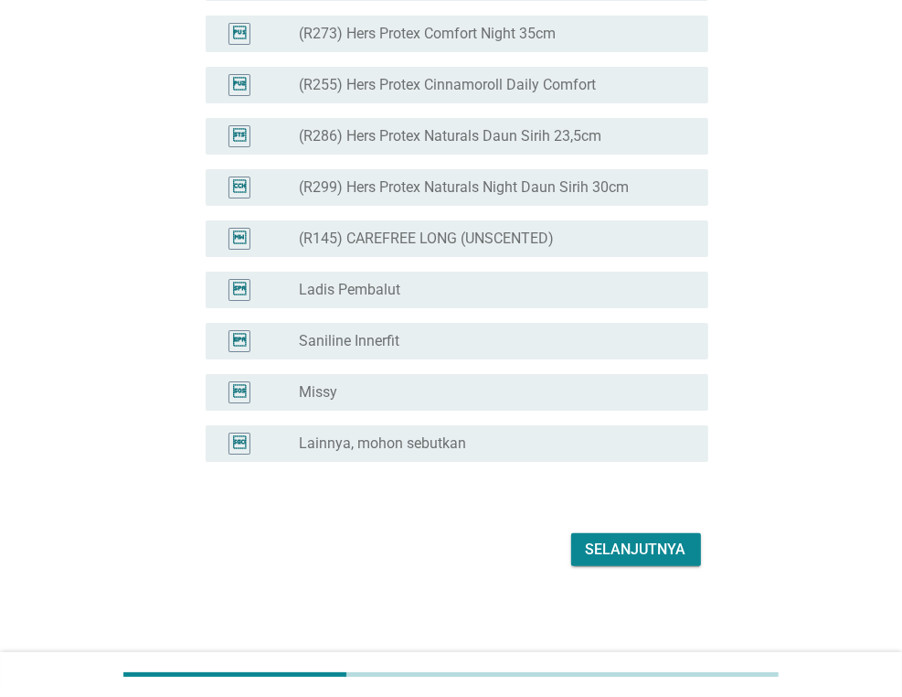
scroll to position [4669, 0]
click at [600, 555] on div "Selanjutnya" at bounding box center [636, 549] width 101 height 22
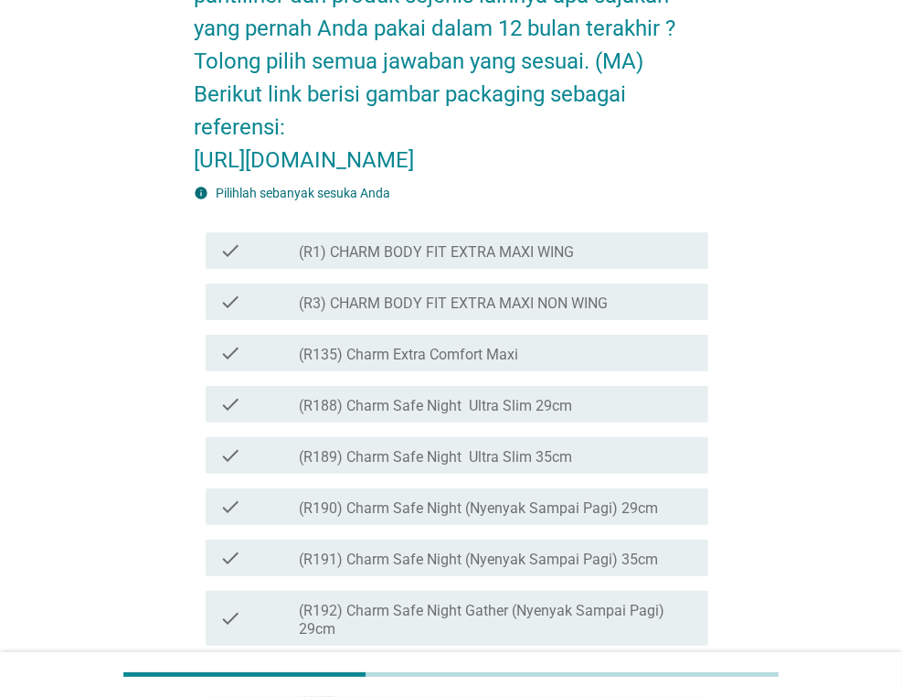
scroll to position [183, 0]
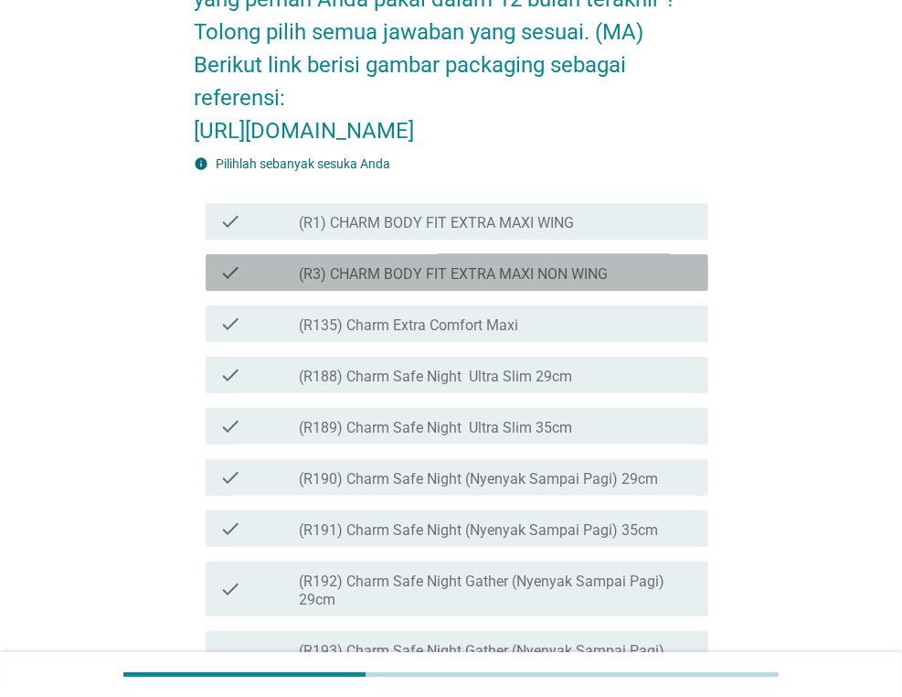
click at [552, 283] on div "check_box_outline_blank (R3) CHARM BODY FIT EXTRA MAXI NON WING" at bounding box center [496, 272] width 395 height 22
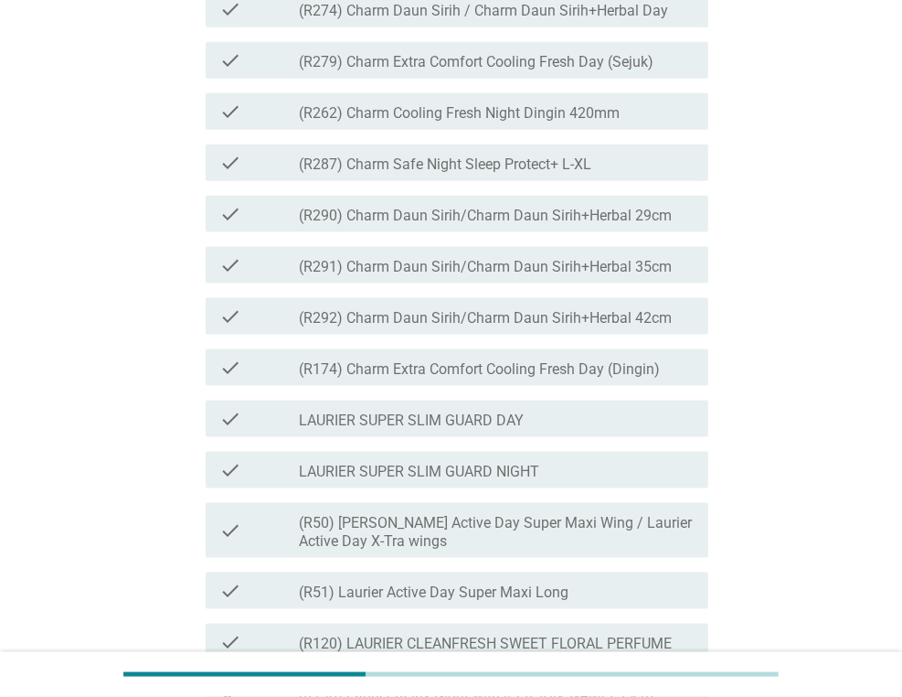
scroll to position [1645, 0]
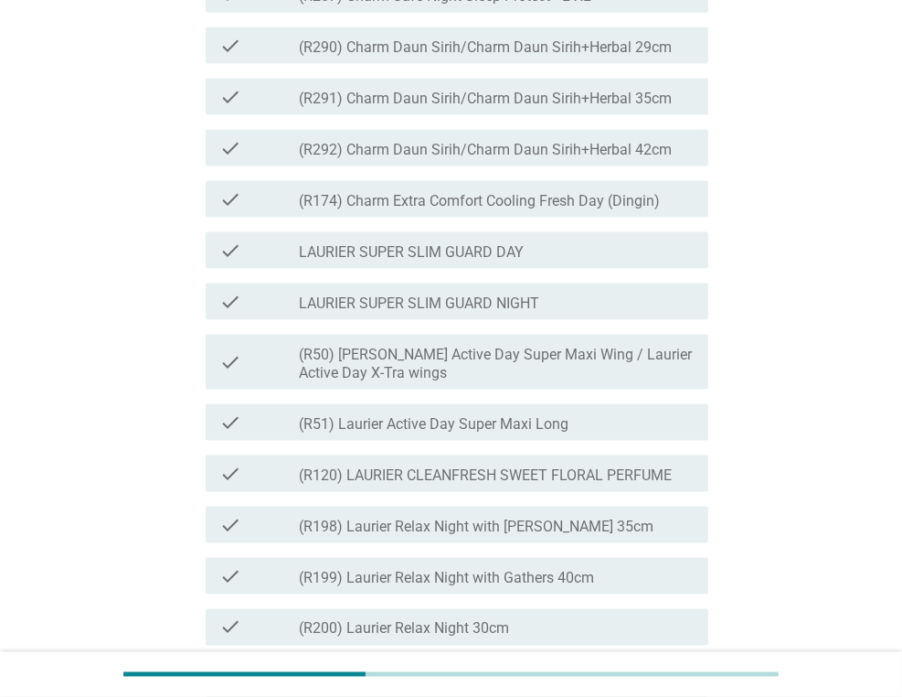
click at [545, 433] on label "(R51) Laurier Active Day Super Maxi Long" at bounding box center [434, 424] width 270 height 18
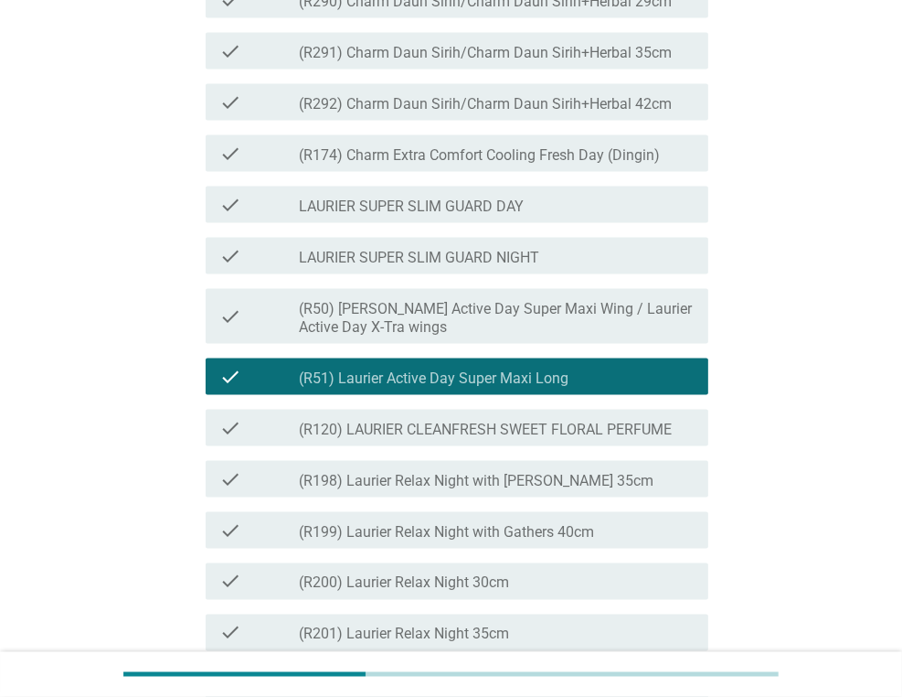
scroll to position [1737, 0]
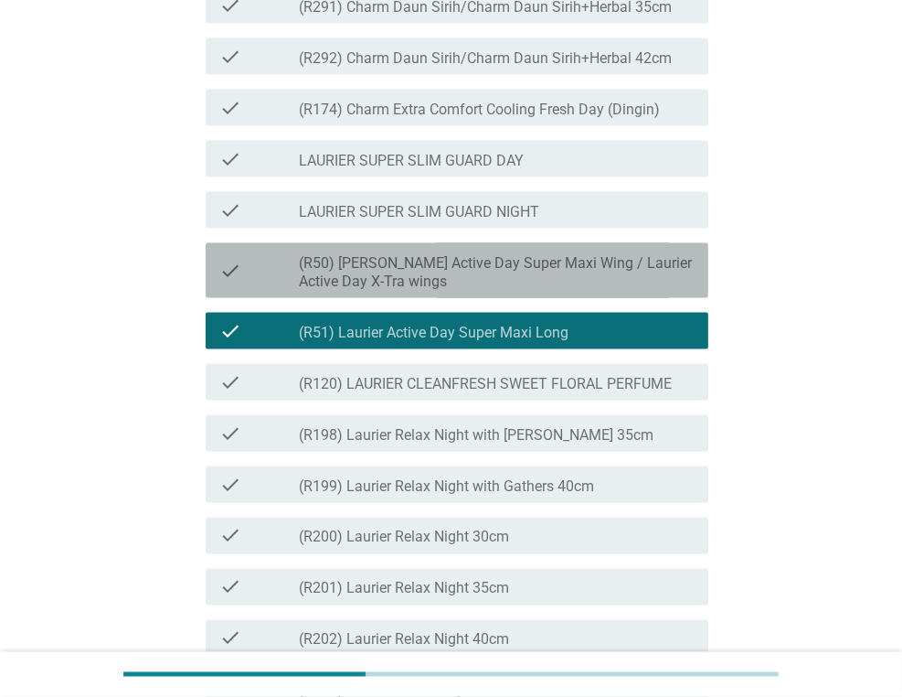
click at [553, 291] on label "(R50) [PERSON_NAME] Active Day Super Maxi Wing / Laurier Active Day X-Tra wings" at bounding box center [496, 272] width 395 height 37
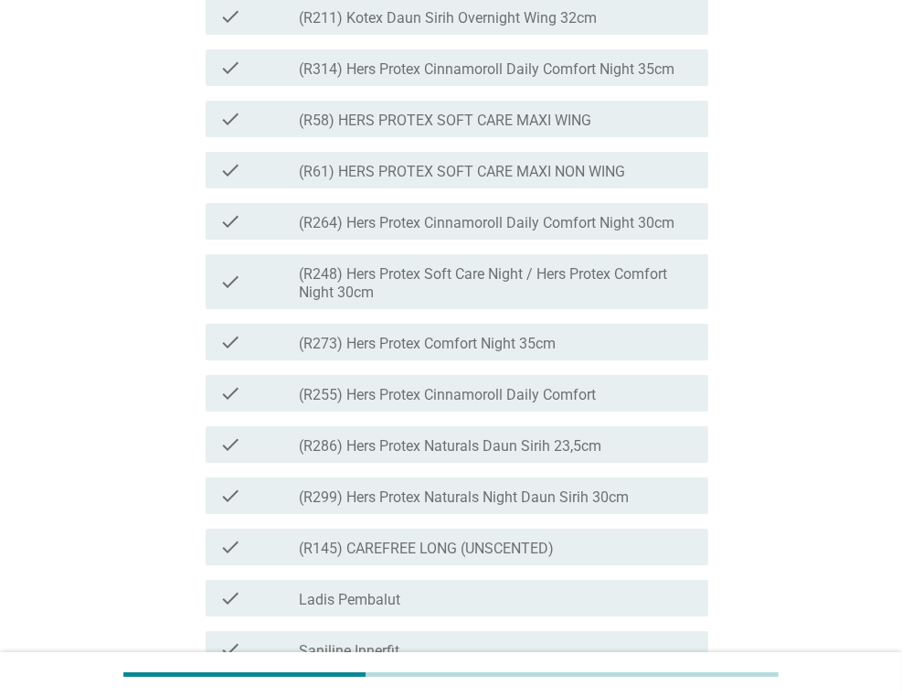
scroll to position [4706, 0]
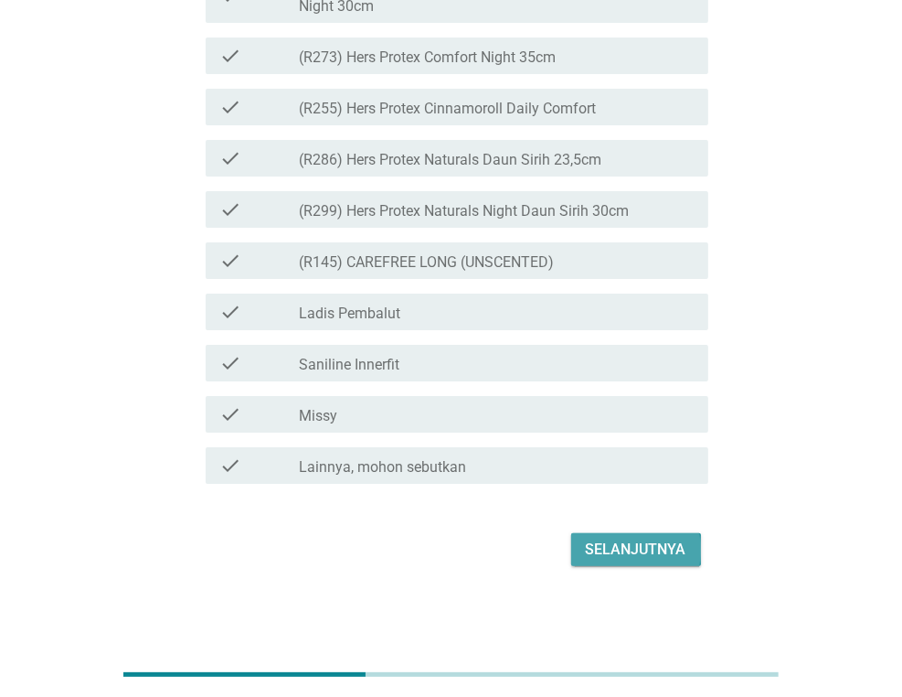
click at [595, 544] on div "Selanjutnya" at bounding box center [636, 549] width 101 height 22
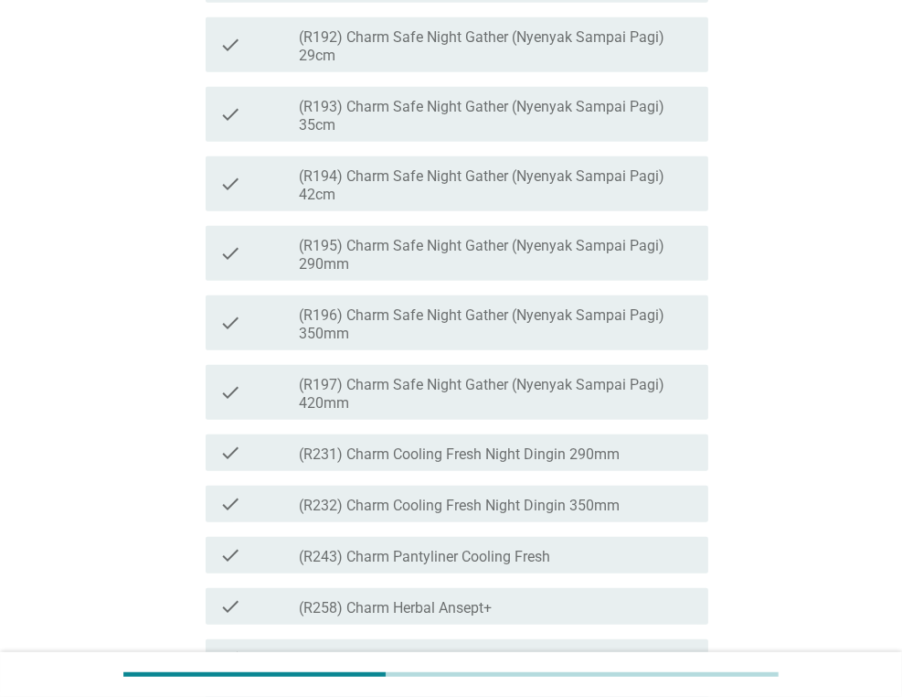
scroll to position [731, 0]
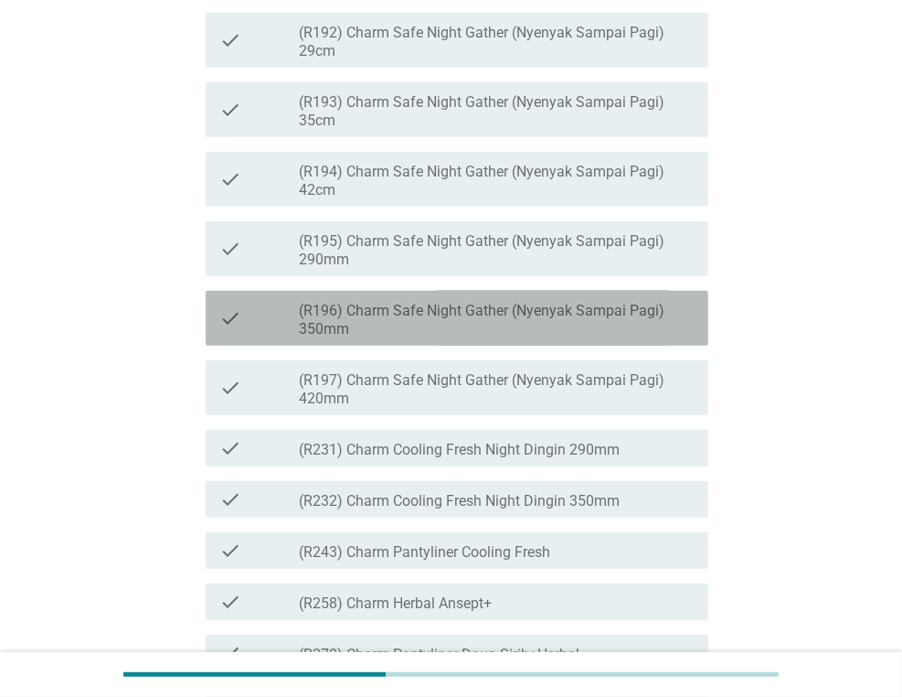
click at [431, 338] on label "(R196) Charm Safe Night Gather (Nyenyak Sampai Pagi) 350mm" at bounding box center [496, 320] width 395 height 37
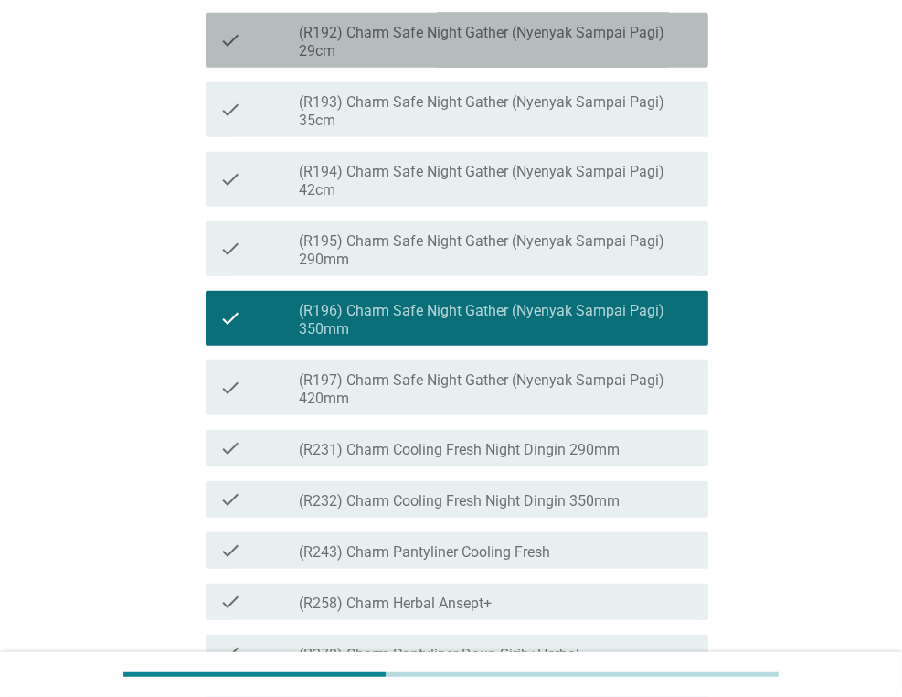
click at [461, 68] on div "check check_box_outline_blank (R192) Charm Safe Night Gather (Nyenyak Sampai Pa…" at bounding box center [457, 40] width 503 height 55
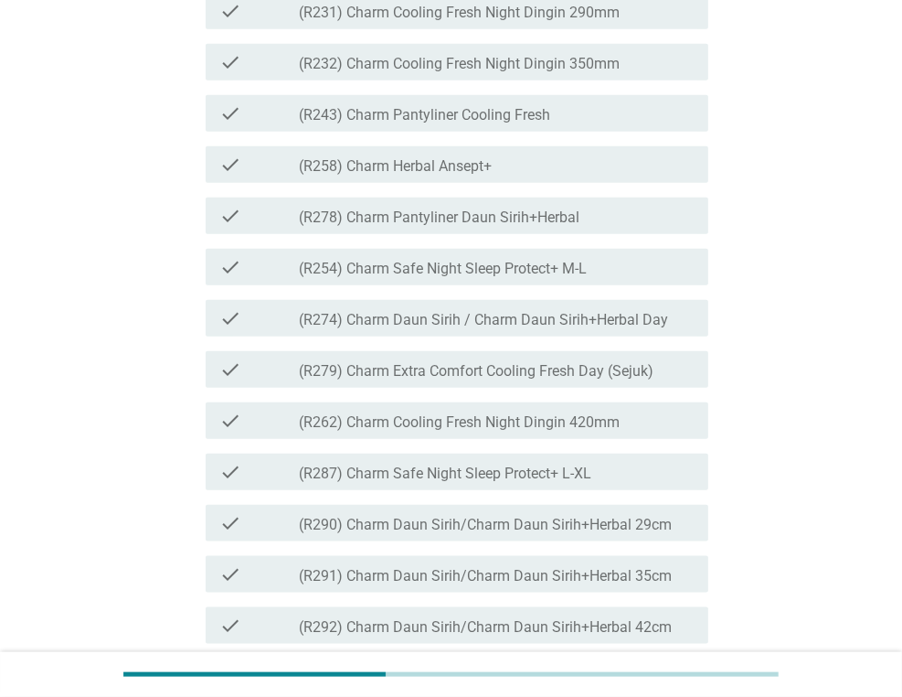
scroll to position [1188, 0]
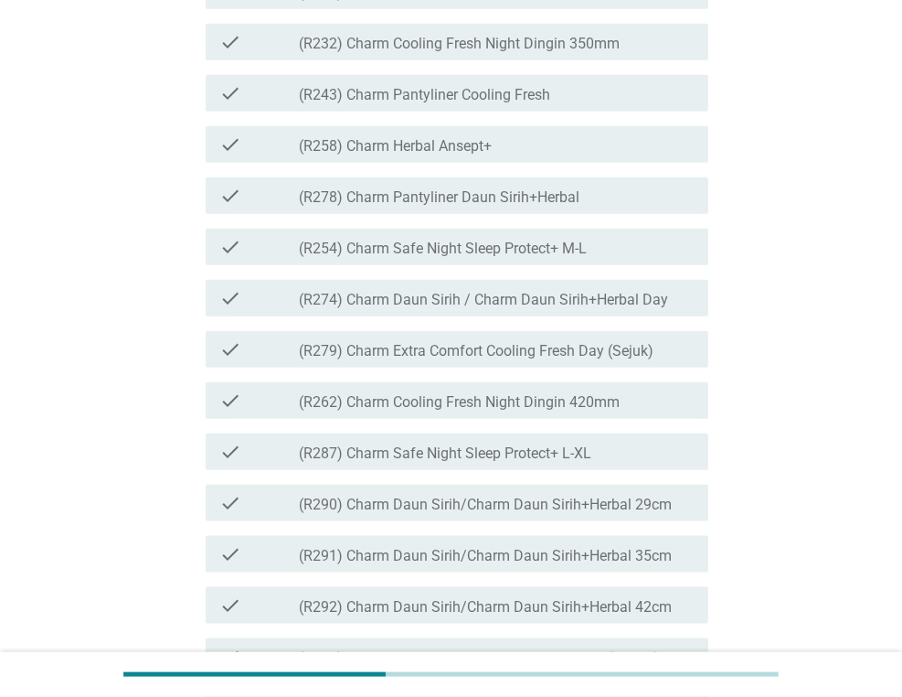
click at [508, 463] on label "(R287) Charm Safe Night Sleep Protect+ L-XL" at bounding box center [445, 453] width 293 height 18
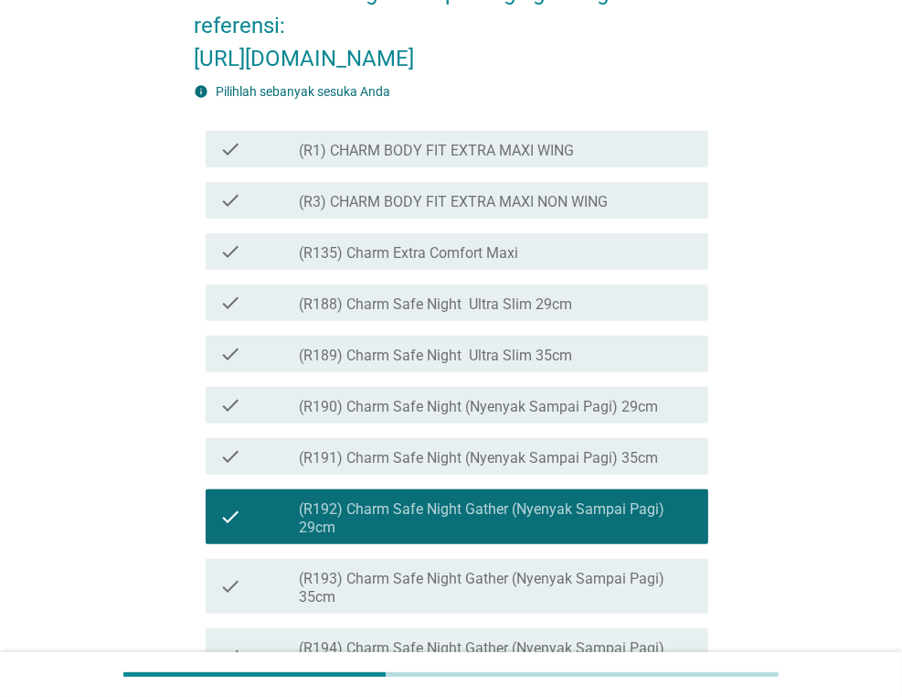
scroll to position [366, 0]
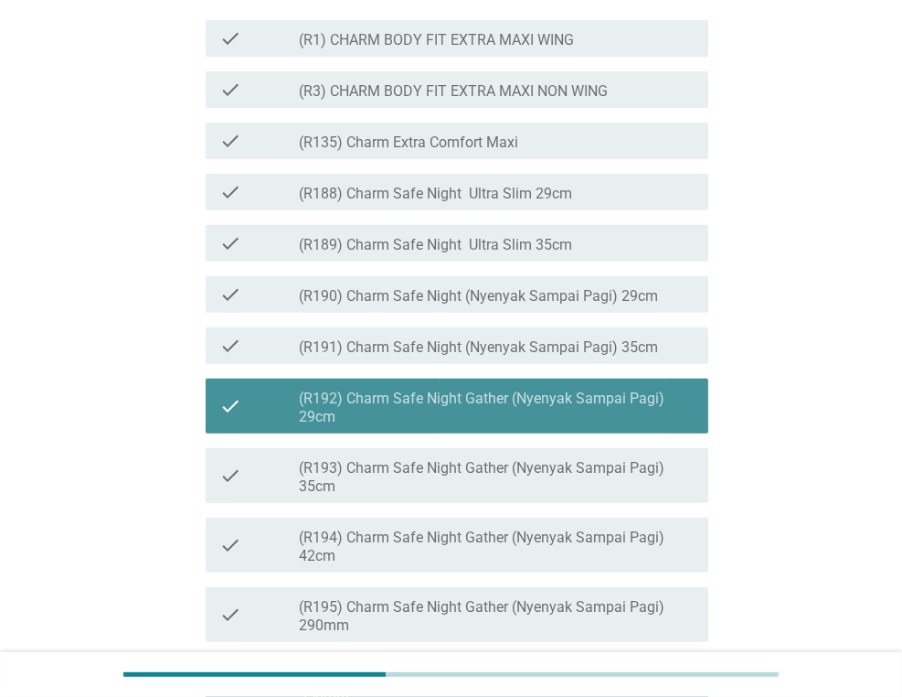
click at [502, 426] on label "(R192) Charm Safe Night Gather (Nyenyak Sampai Pagi) 29cm" at bounding box center [496, 407] width 395 height 37
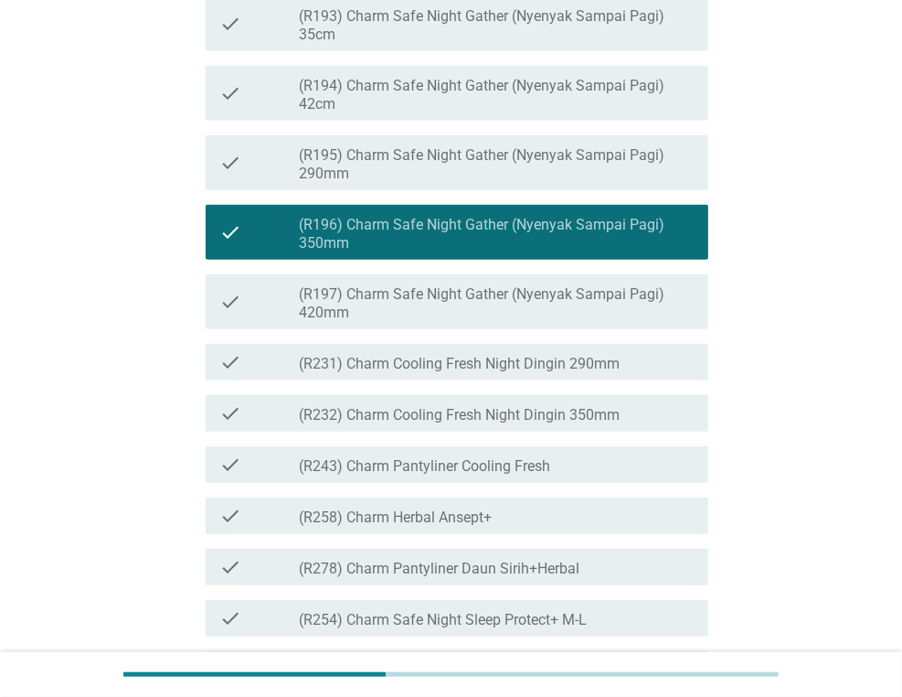
scroll to position [823, 0]
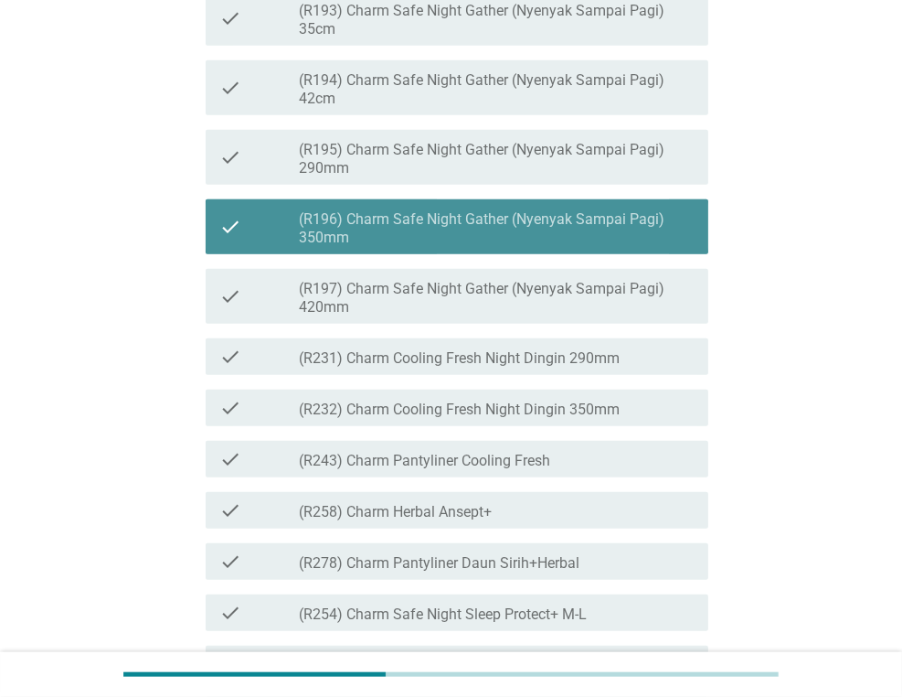
click at [500, 247] on label "(R196) Charm Safe Night Gather (Nyenyak Sampai Pagi) 350mm" at bounding box center [496, 228] width 395 height 37
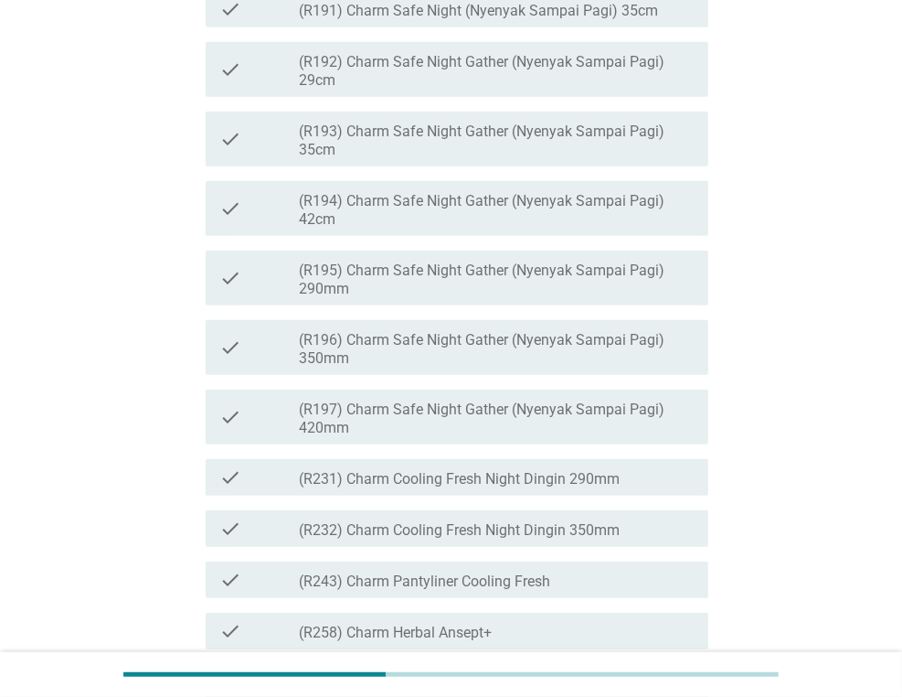
scroll to position [183, 0]
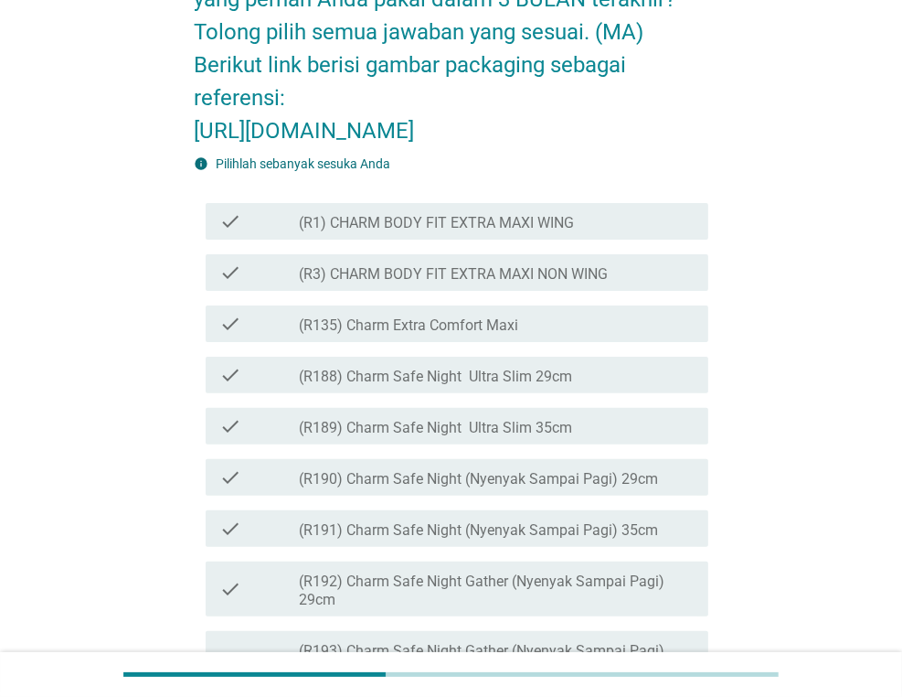
click at [501, 283] on label "(R3) CHARM BODY FIT EXTRA MAXI NON WING" at bounding box center [453, 274] width 309 height 18
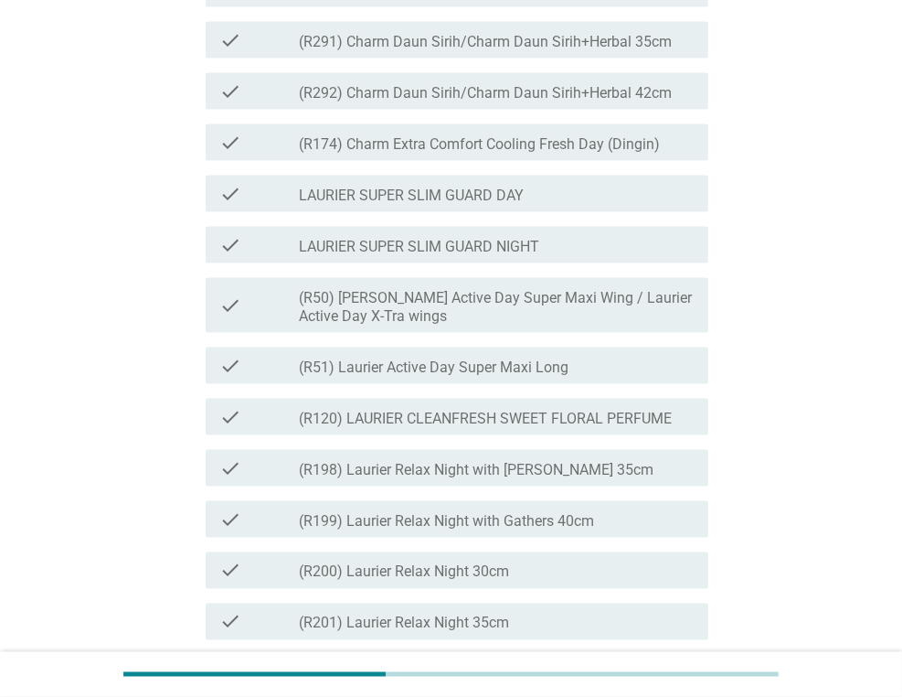
scroll to position [1645, 0]
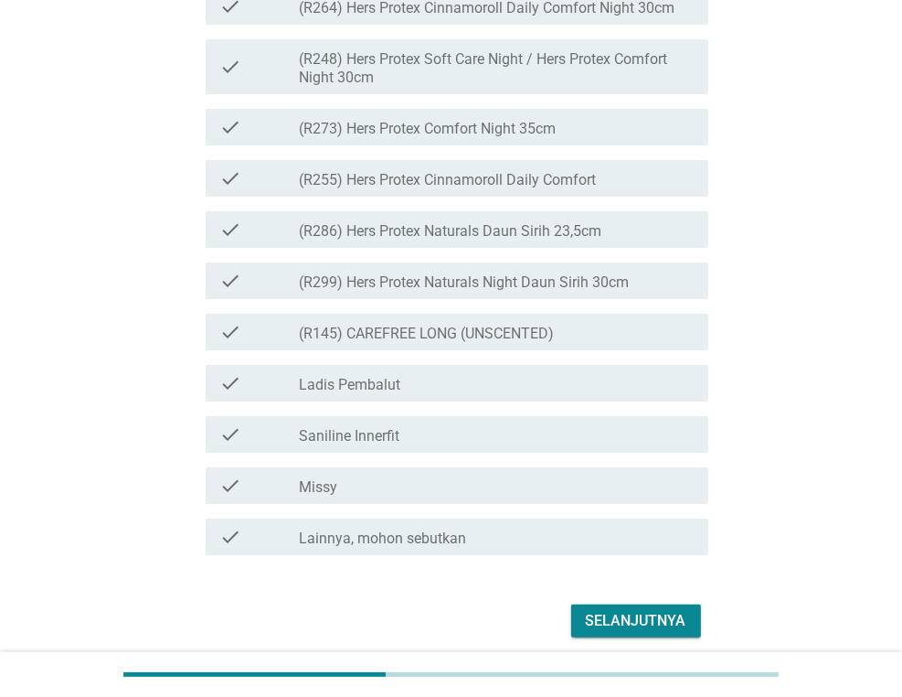
scroll to position [4706, 0]
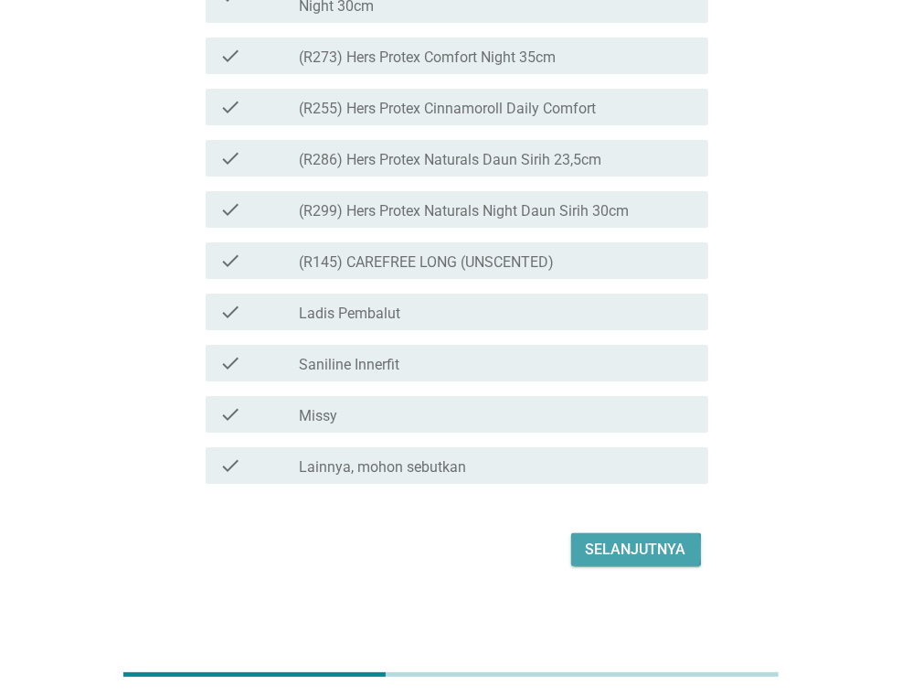
click at [607, 548] on div "Selanjutnya" at bounding box center [636, 549] width 101 height 22
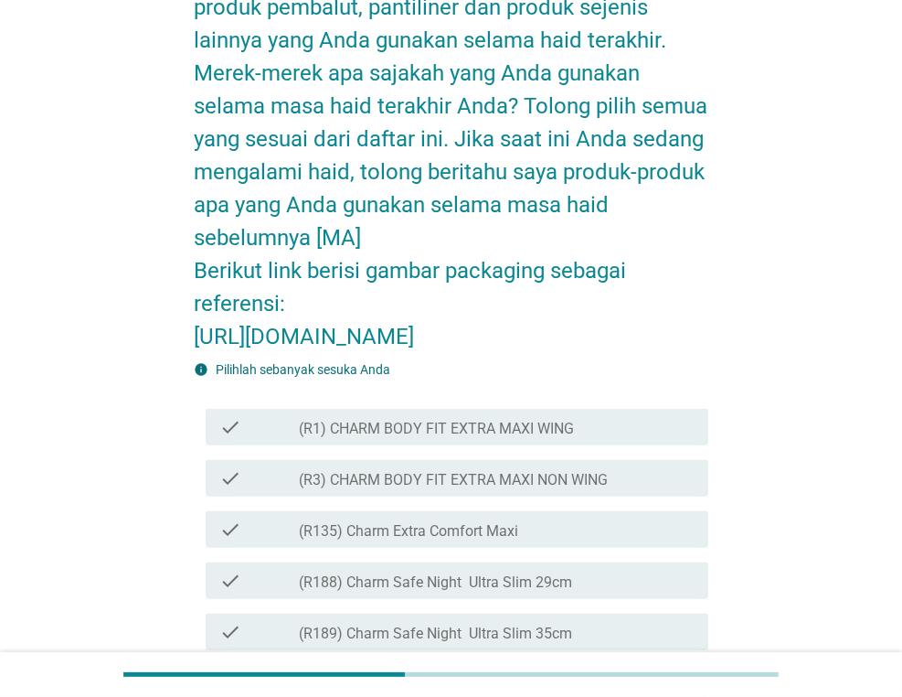
scroll to position [183, 0]
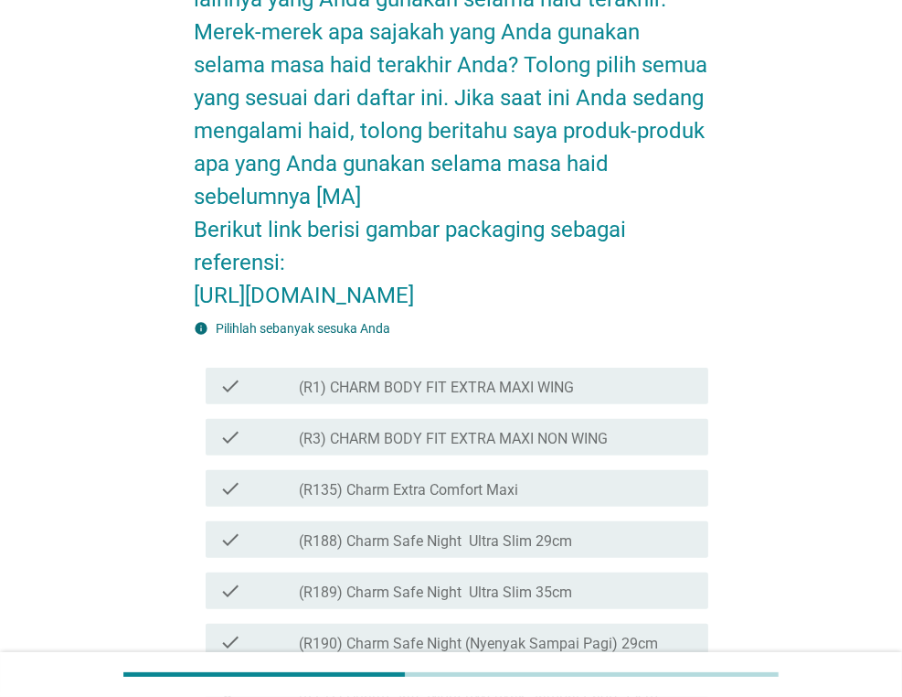
click at [607, 448] on label "(R3) CHARM BODY FIT EXTRA MAXI NON WING" at bounding box center [453, 439] width 309 height 18
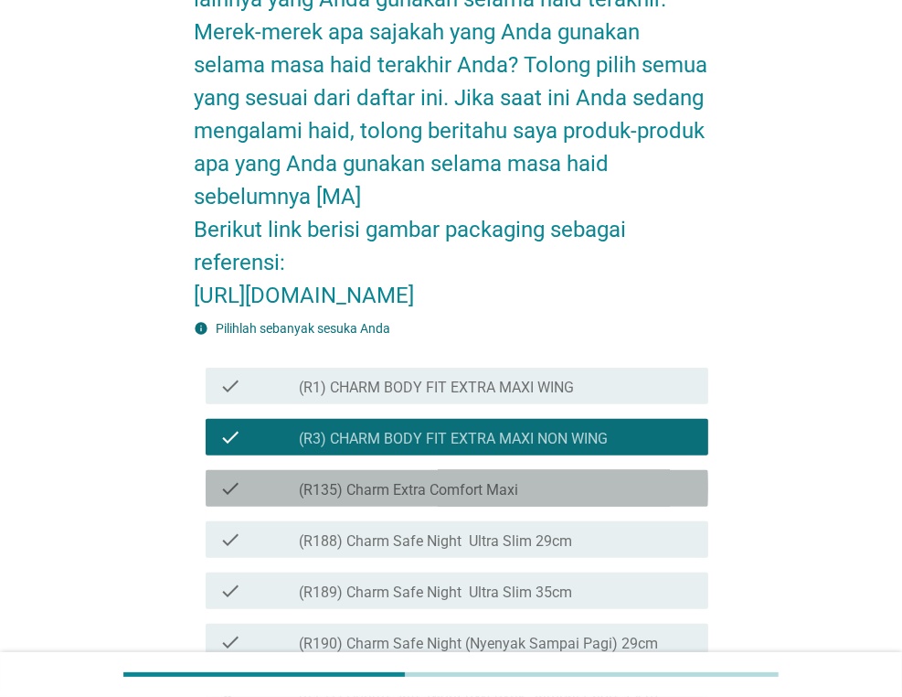
click at [585, 499] on div "check_box_outline_blank (R135) Charm Extra Comfort Maxi" at bounding box center [496, 488] width 395 height 22
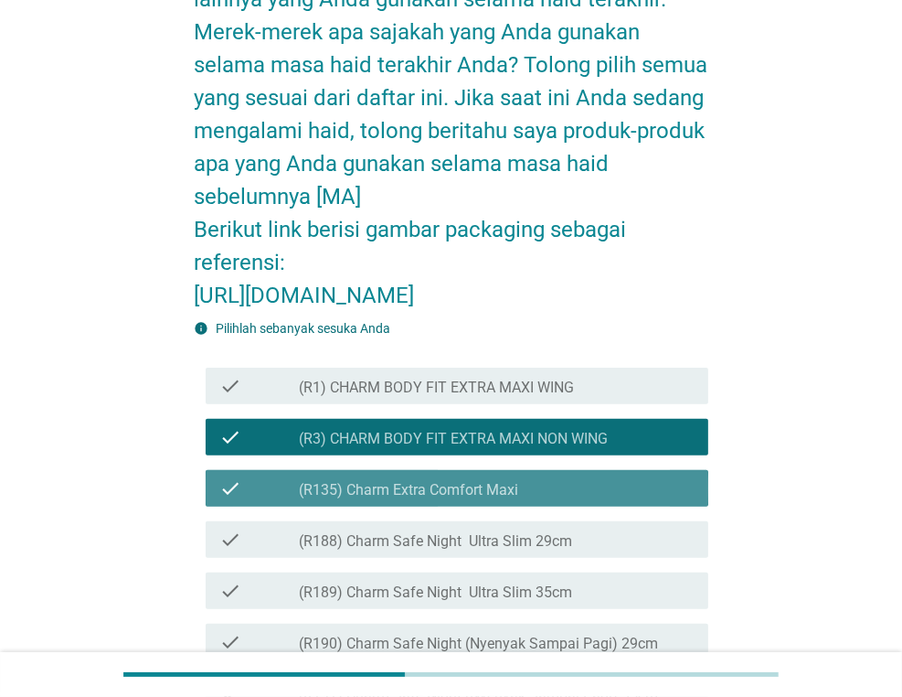
click at [585, 499] on div "check_box_outline_blank (R135) Charm Extra Comfort Maxi" at bounding box center [496, 488] width 395 height 22
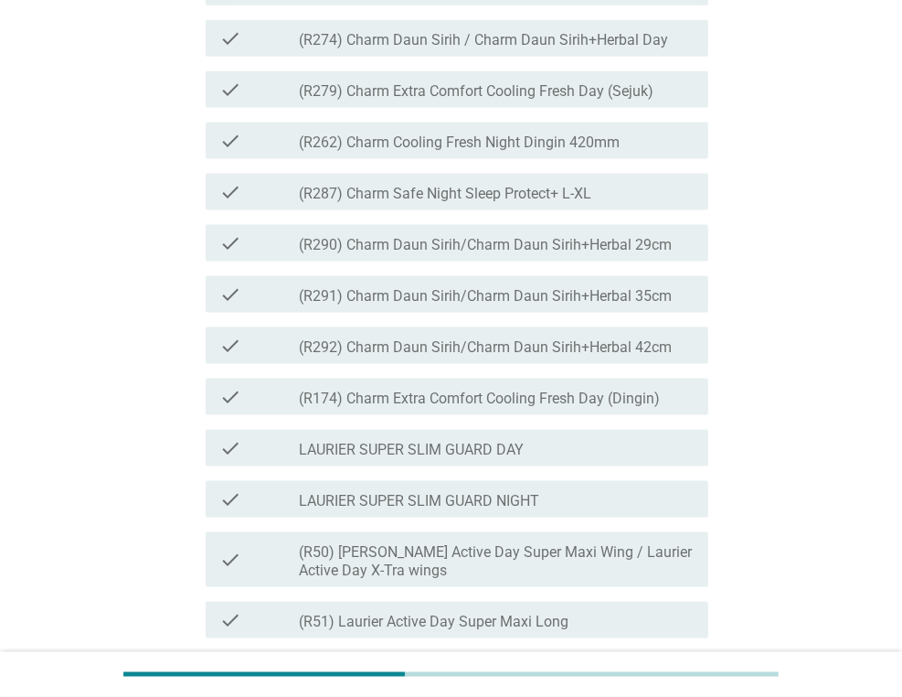
scroll to position [1645, 0]
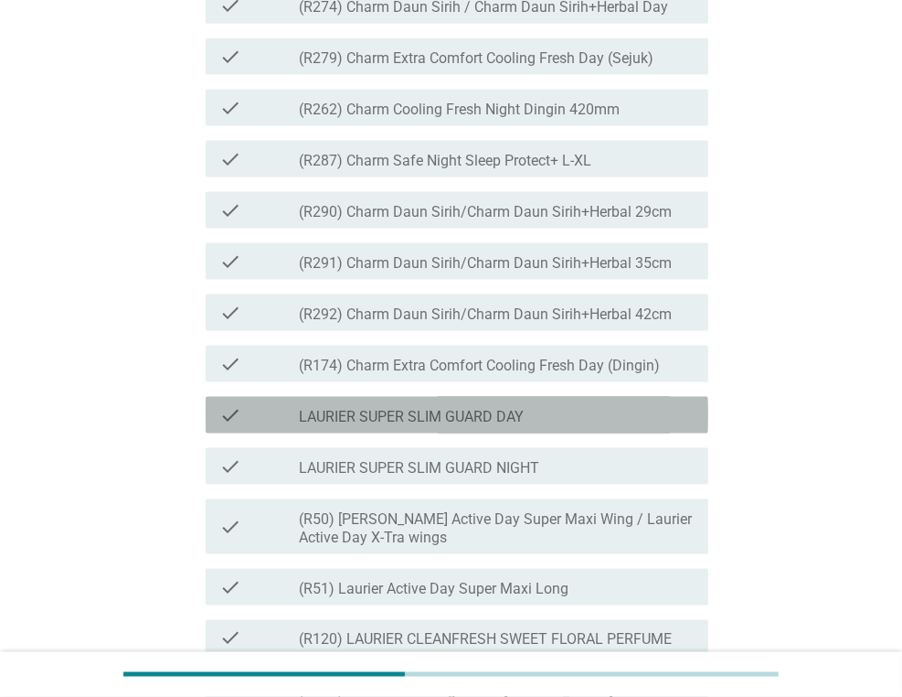
click at [564, 426] on div "check_box_outline_blank LAURIER SUPER SLIM GUARD DAY" at bounding box center [496, 415] width 395 height 22
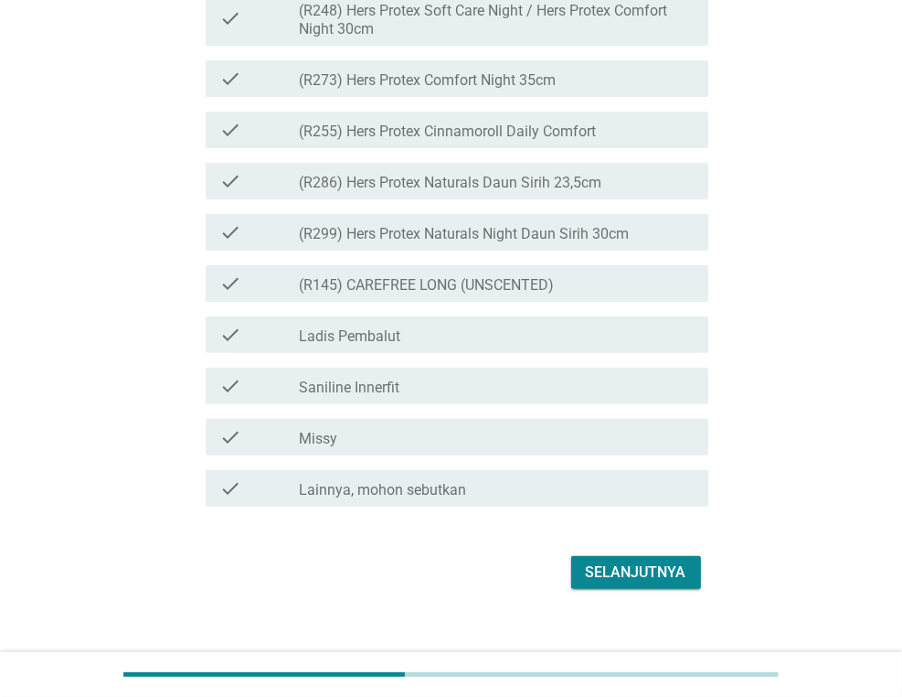
scroll to position [4870, 0]
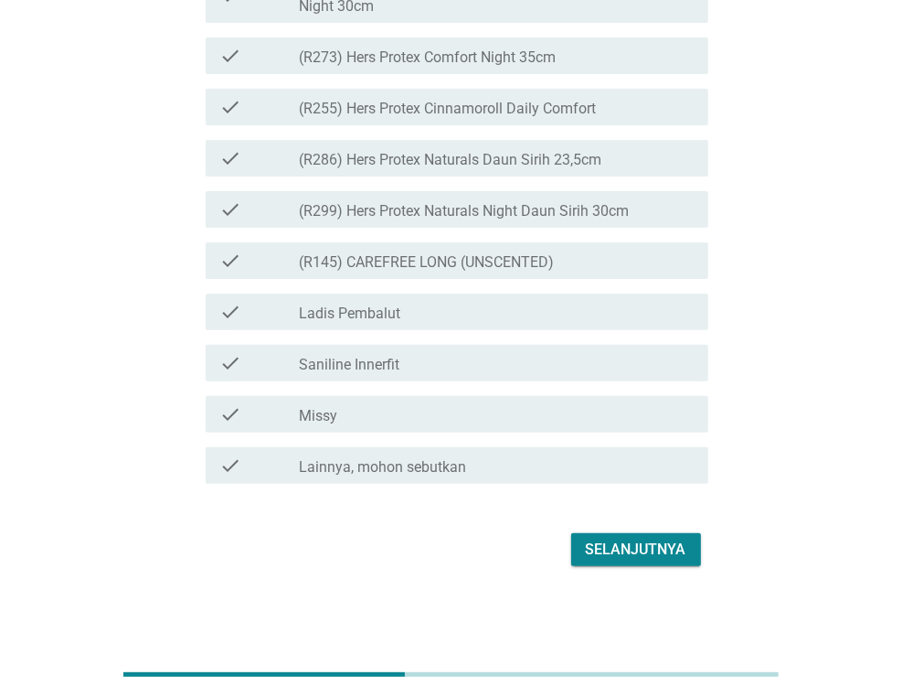
click at [578, 542] on button "Selanjutnya" at bounding box center [636, 549] width 130 height 33
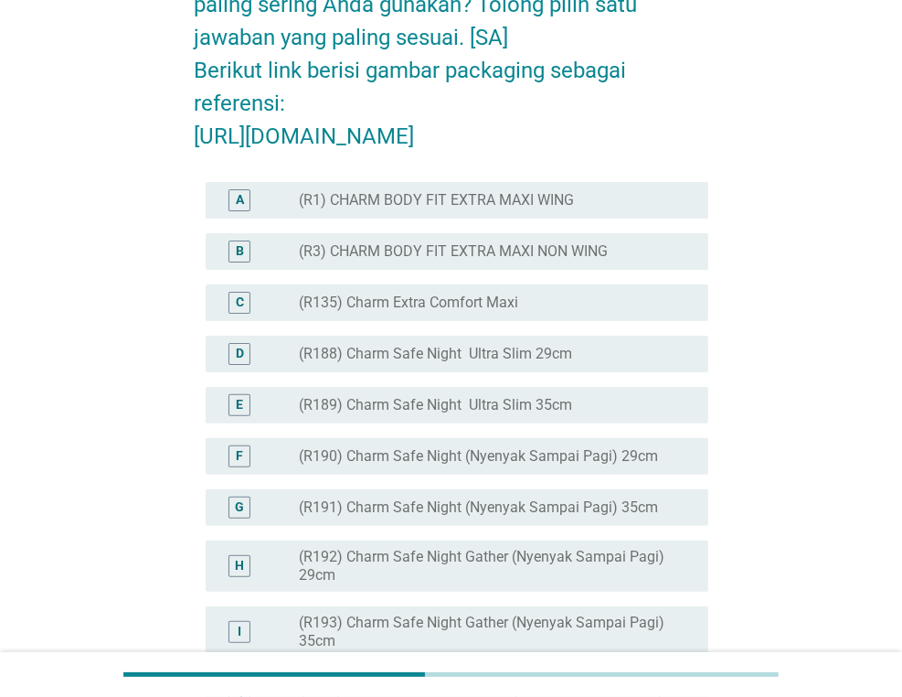
scroll to position [183, 0]
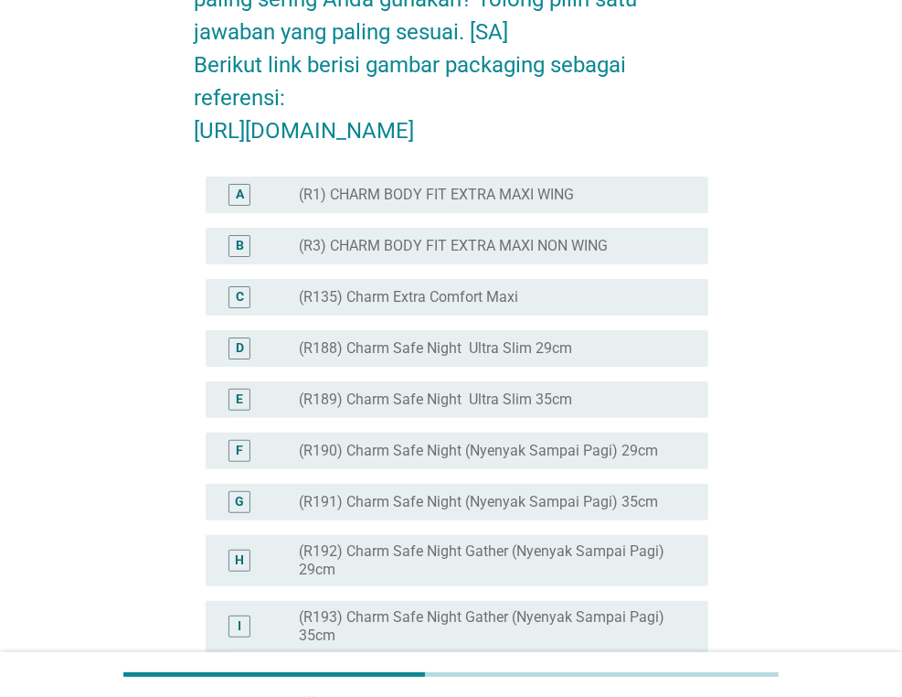
click at [563, 255] on label "(R3) CHARM BODY FIT EXTRA MAXI NON WING" at bounding box center [453, 246] width 309 height 18
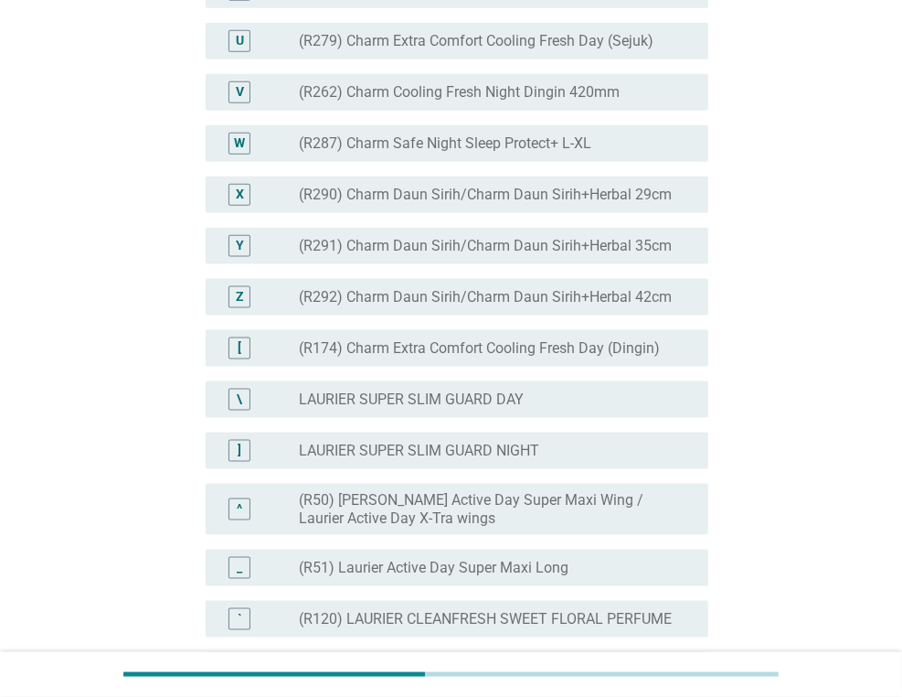
scroll to position [1554, 0]
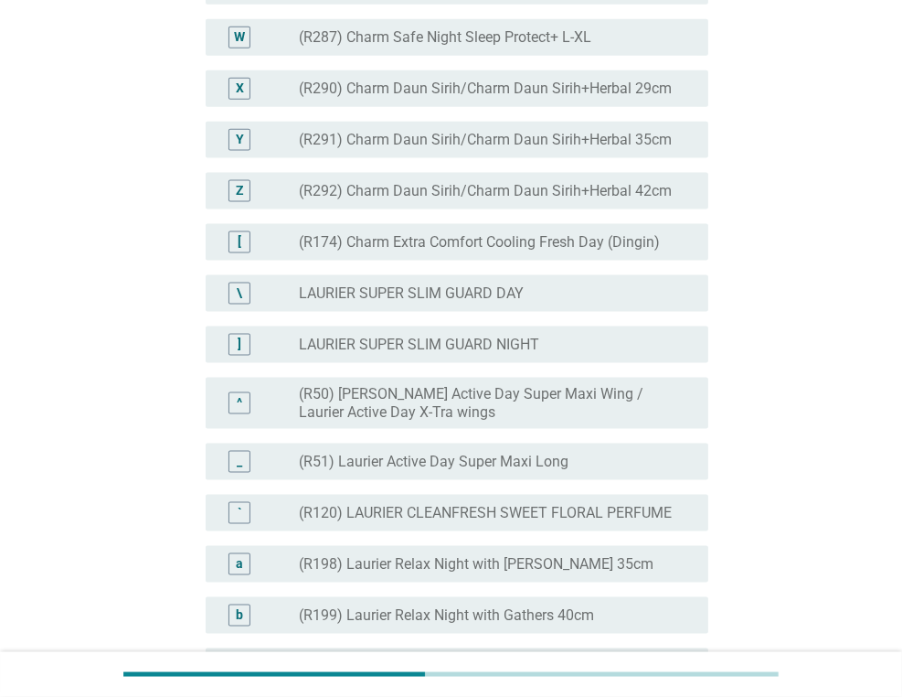
click at [516, 303] on label "LAURIER SUPER SLIM GUARD DAY" at bounding box center [411, 293] width 225 height 18
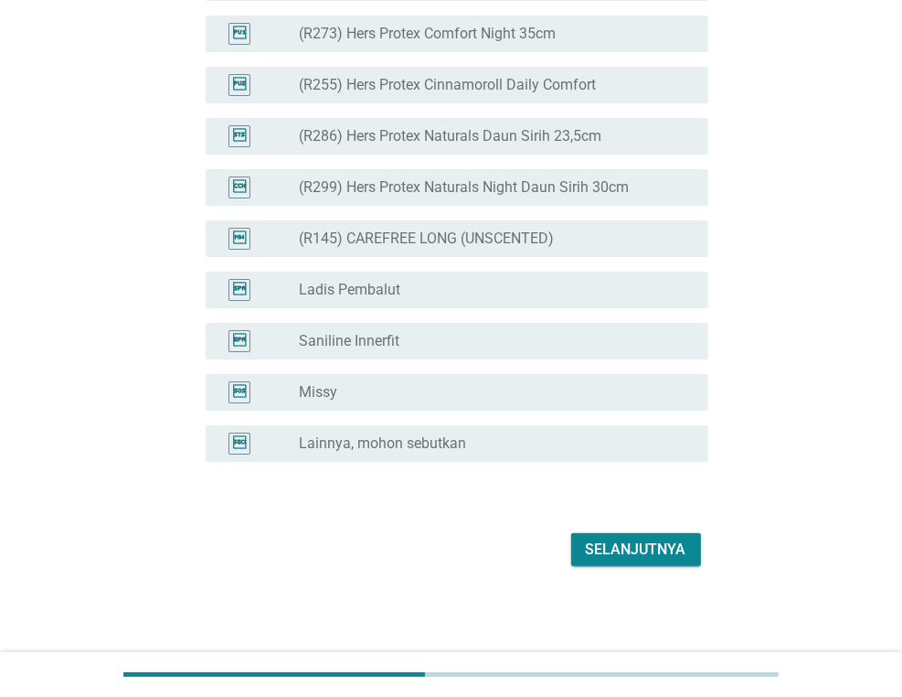
scroll to position [4669, 0]
click at [587, 542] on div "Selanjutnya" at bounding box center [636, 549] width 101 height 22
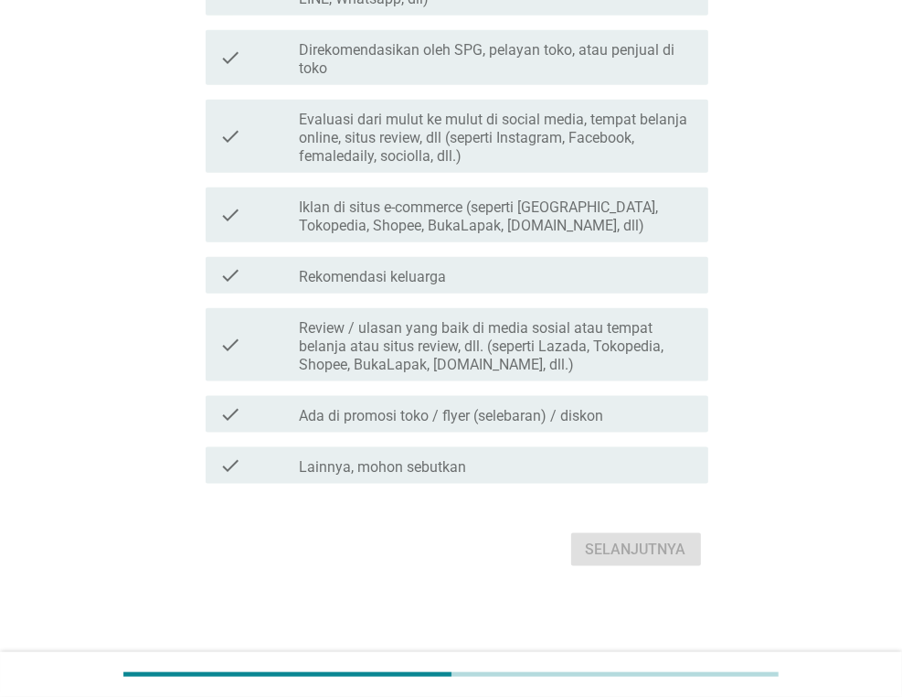
scroll to position [0, 0]
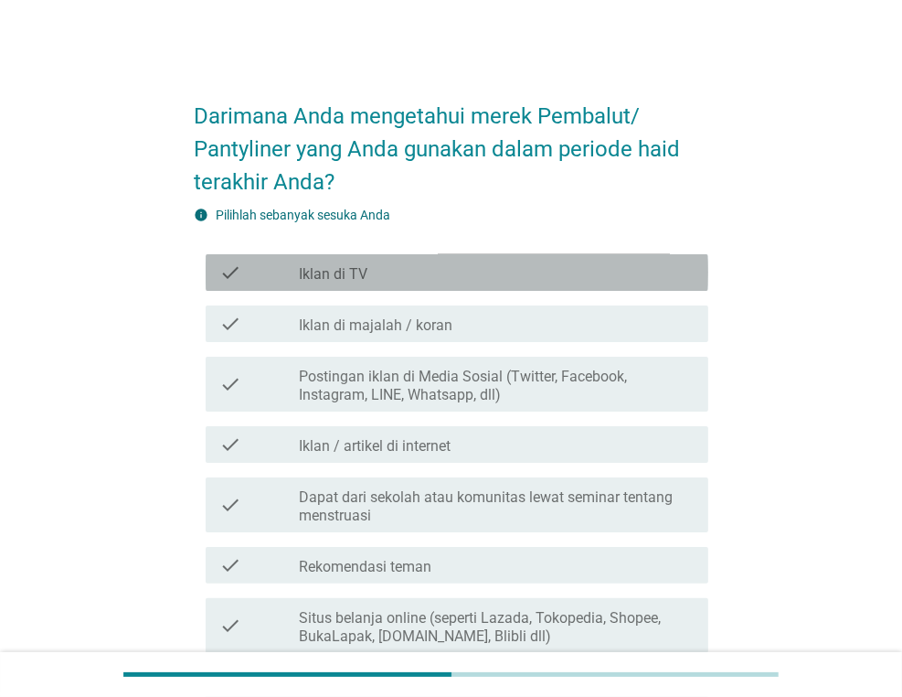
click at [484, 267] on div "check_box_outline_blank Iklan di TV" at bounding box center [496, 272] width 395 height 22
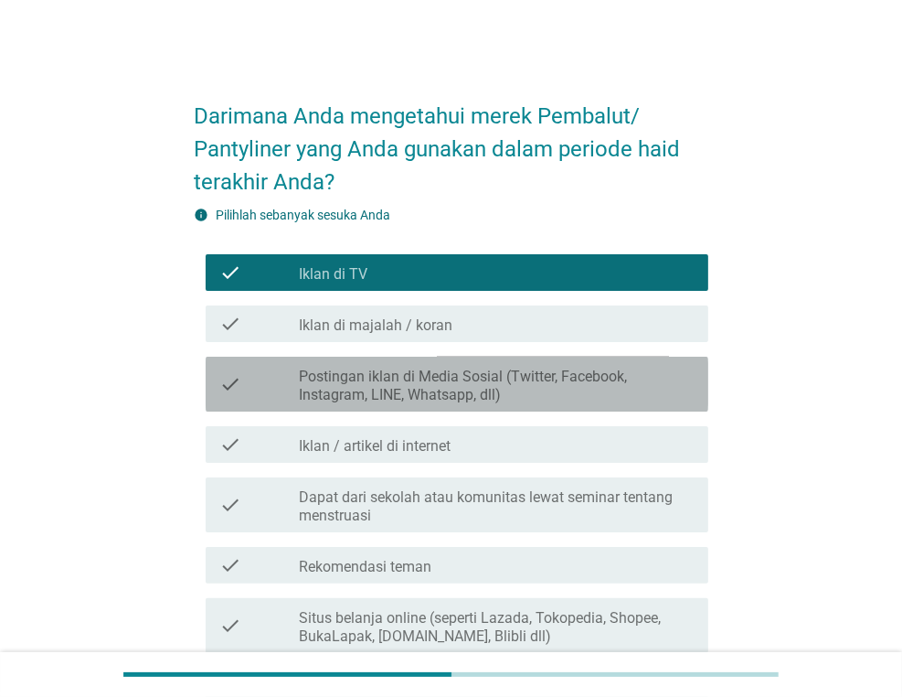
click at [450, 405] on div "check check_box_outline_blank Postingan iklan di Media Sosial (Twitter, Faceboo…" at bounding box center [457, 383] width 503 height 55
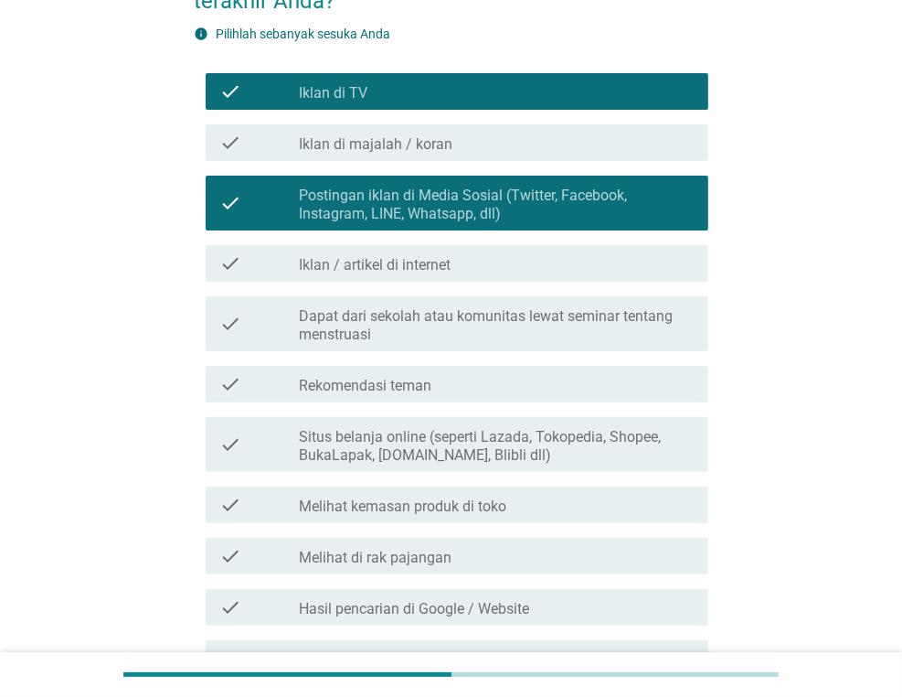
scroll to position [183, 0]
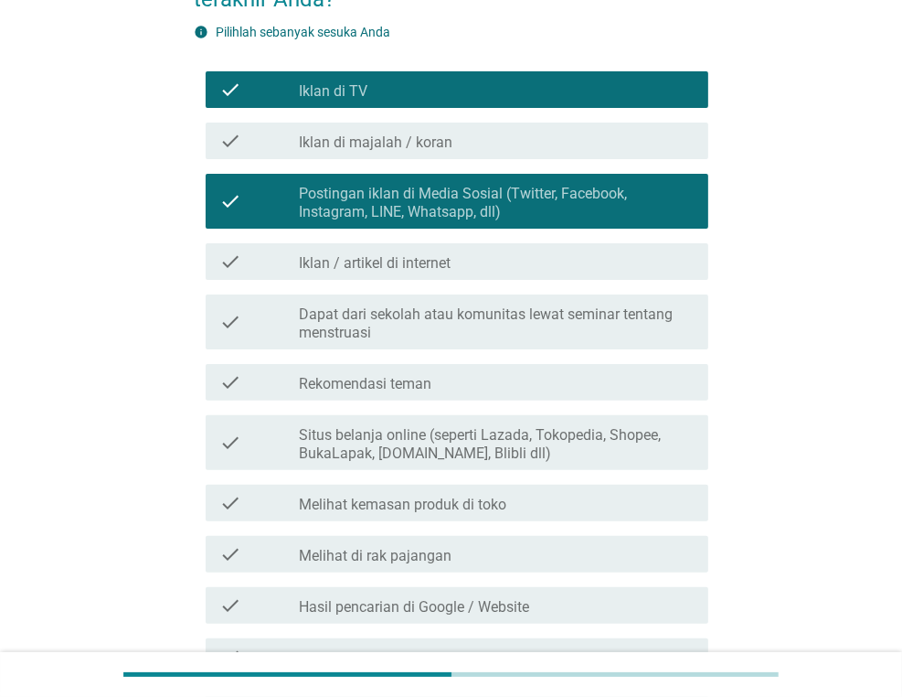
click at [443, 446] on label "Situs belanja online (seperti Lazada, Tokopedia, Shopee, BukaLapak, [DOMAIN_NAM…" at bounding box center [496, 444] width 395 height 37
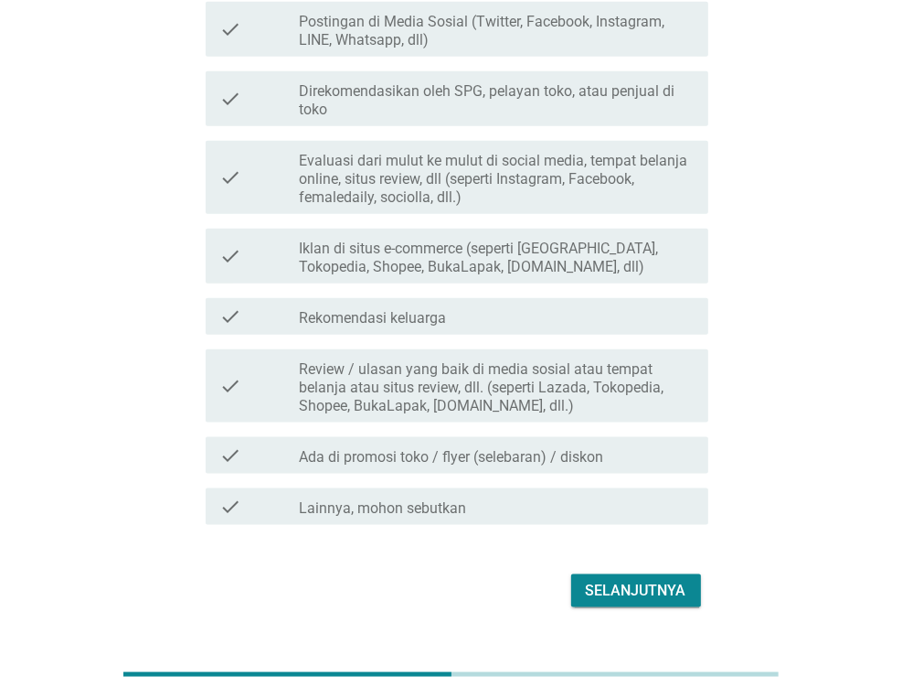
scroll to position [1320, 0]
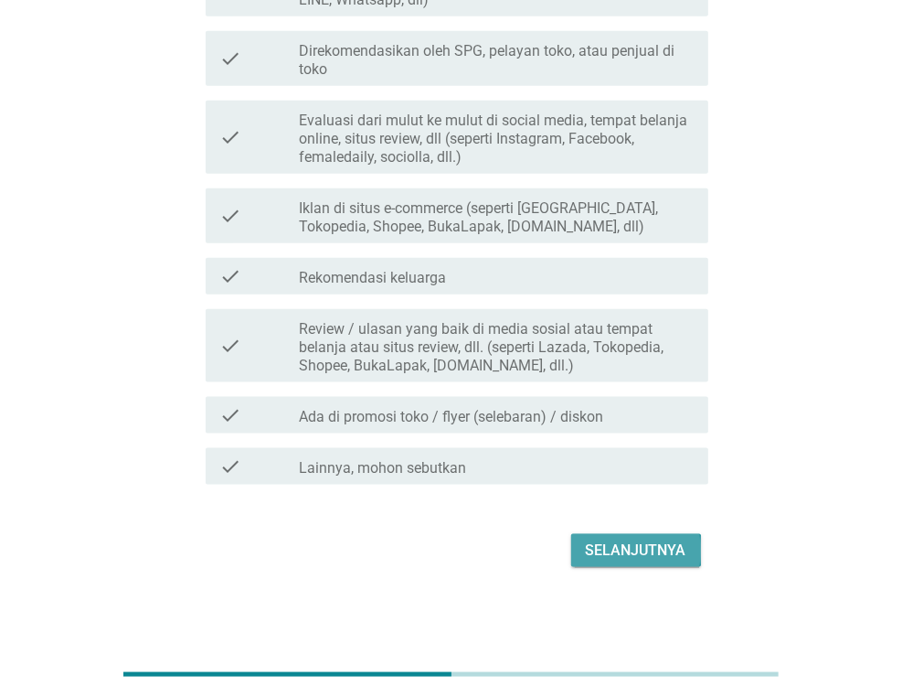
click at [600, 549] on div "Selanjutnya" at bounding box center [636, 550] width 101 height 22
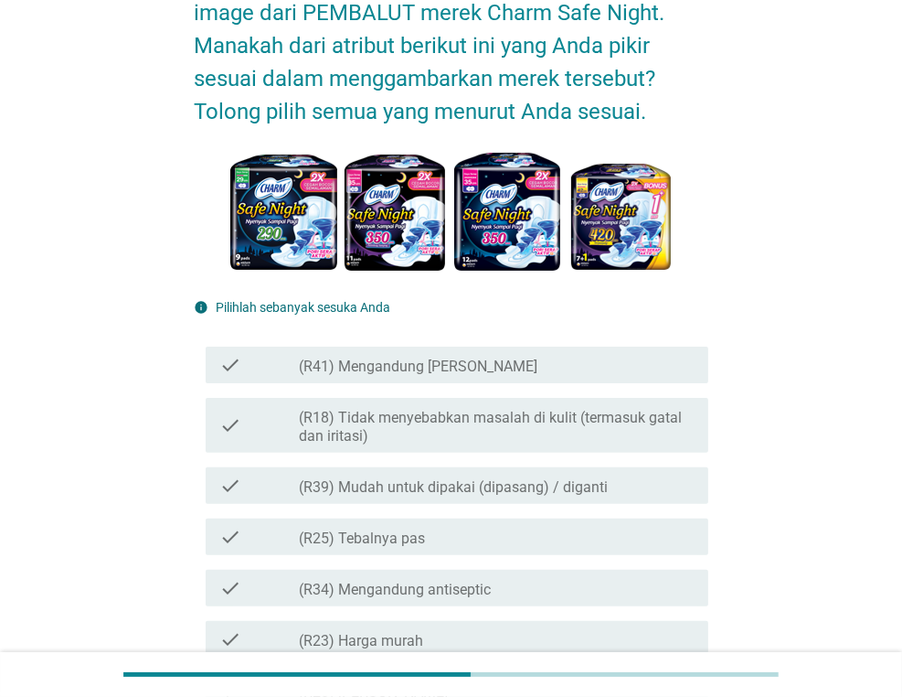
scroll to position [91, 0]
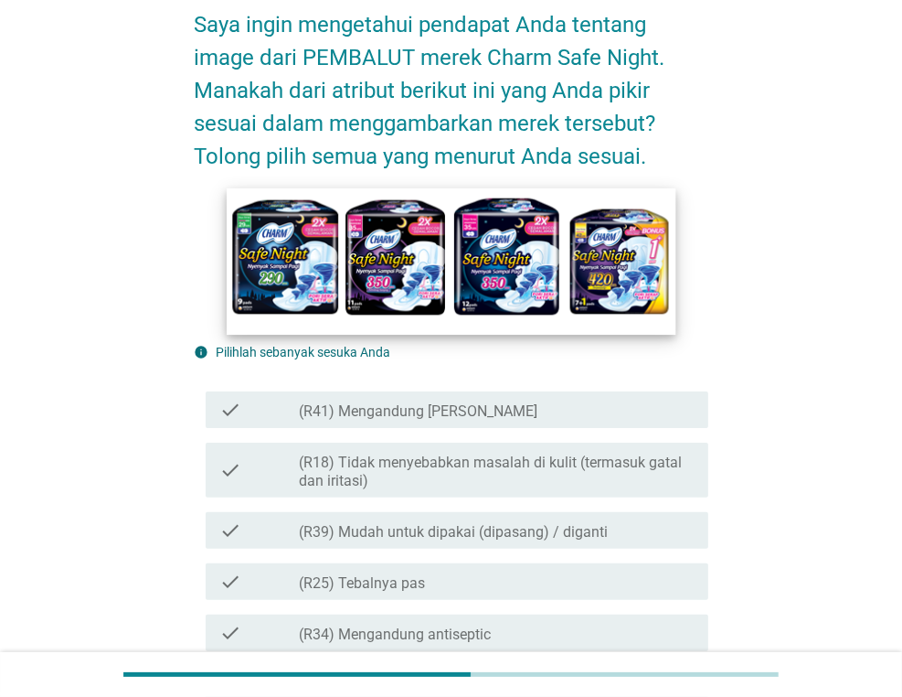
click at [326, 295] on img at bounding box center [451, 260] width 449 height 146
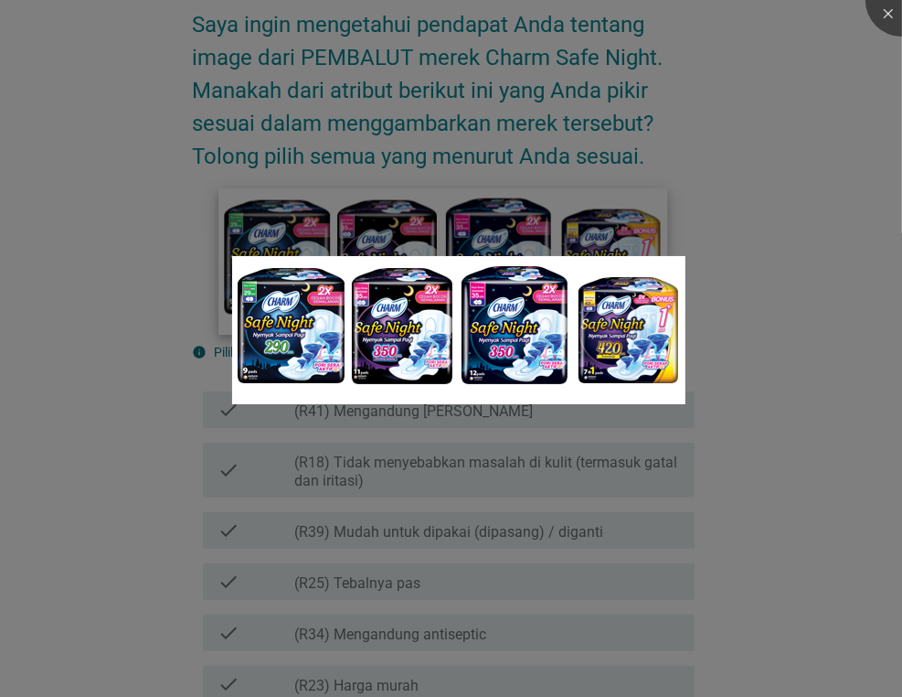
click at [326, 295] on img at bounding box center [458, 330] width 453 height 148
click at [385, 214] on div at bounding box center [451, 348] width 902 height 697
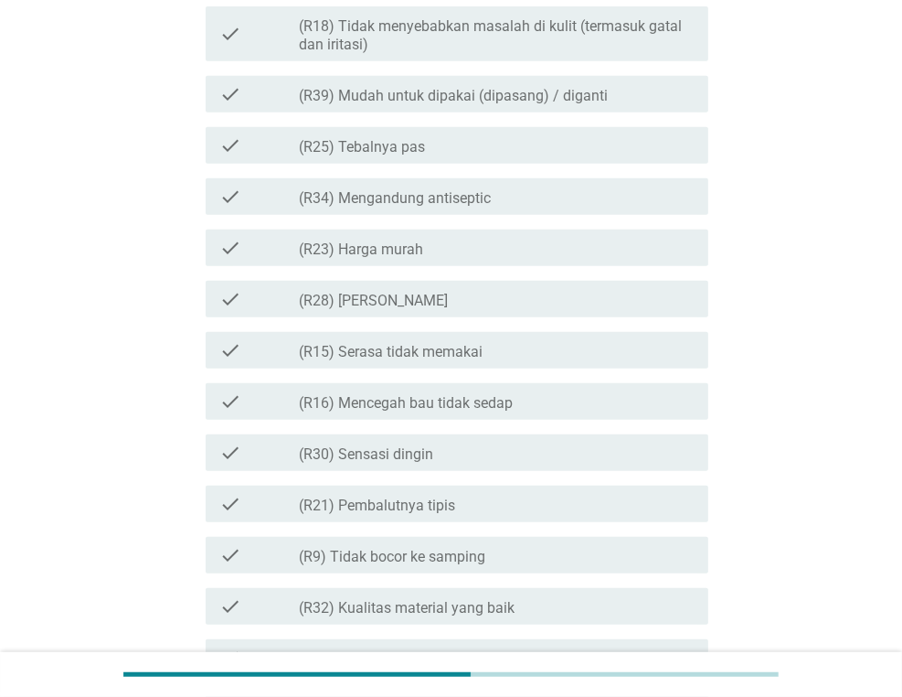
scroll to position [548, 0]
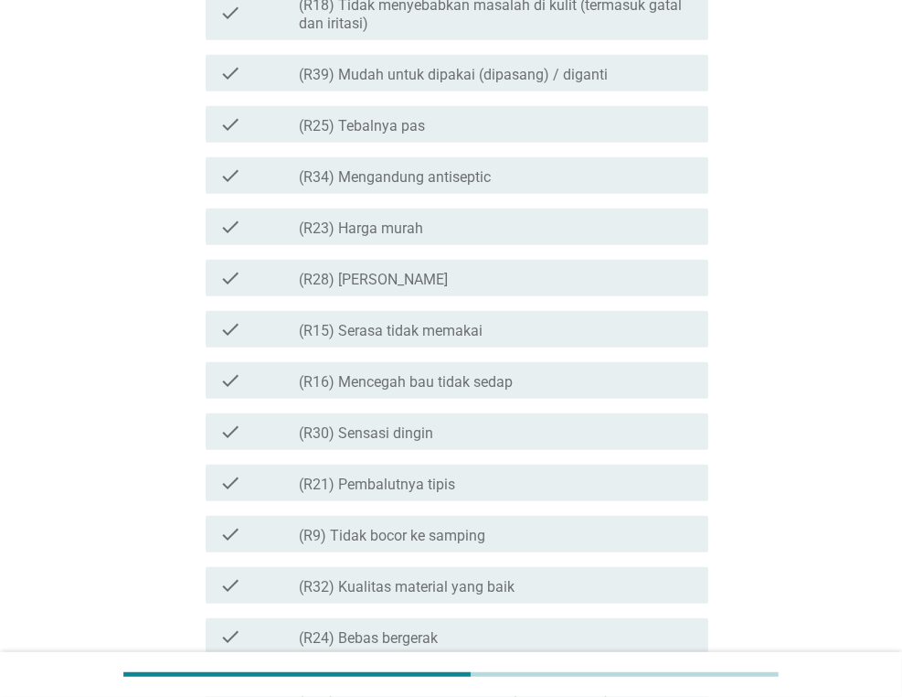
click at [431, 538] on label "(R9) Tidak bocor ke samping" at bounding box center [392, 536] width 186 height 18
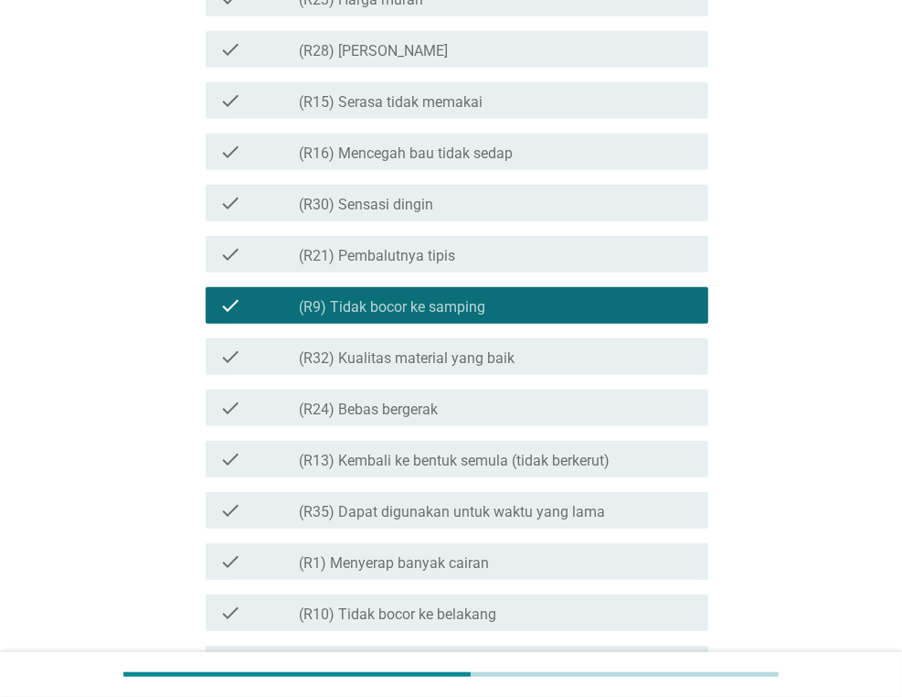
scroll to position [823, 0]
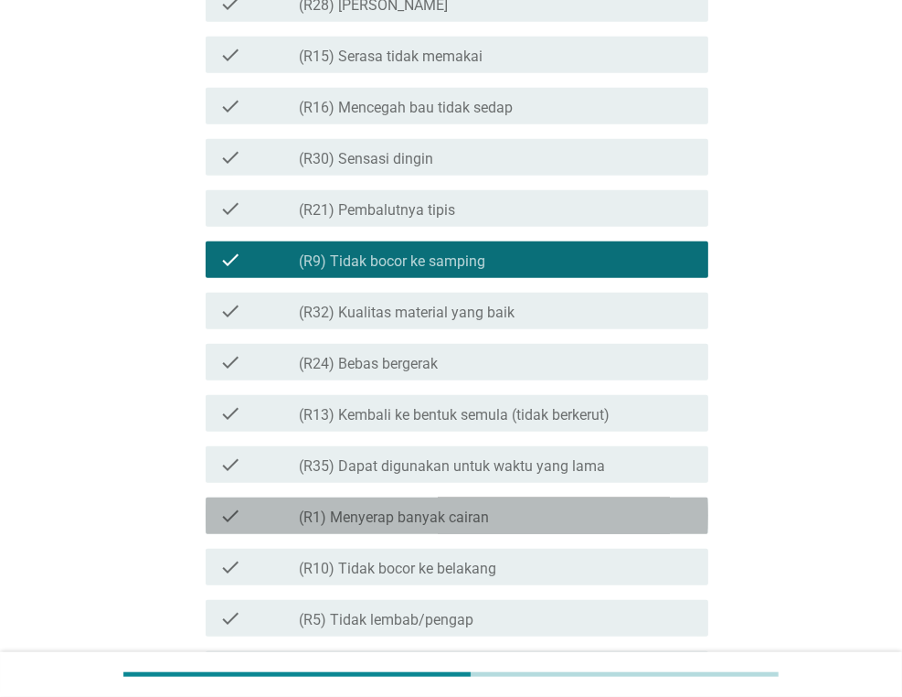
click at [433, 521] on label "(R1) Menyerap banyak cairan" at bounding box center [394, 517] width 190 height 18
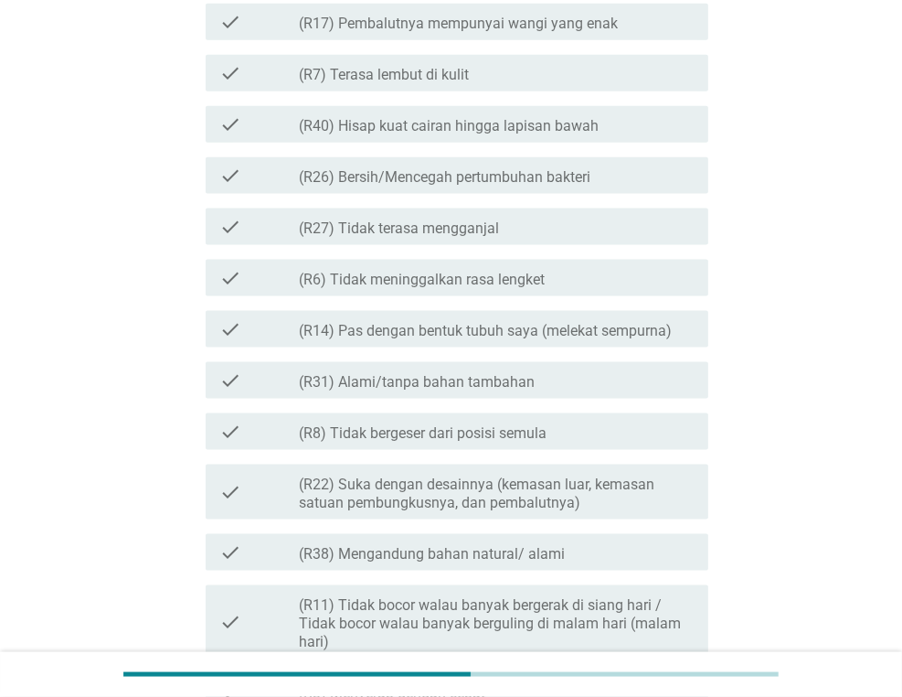
scroll to position [1554, 0]
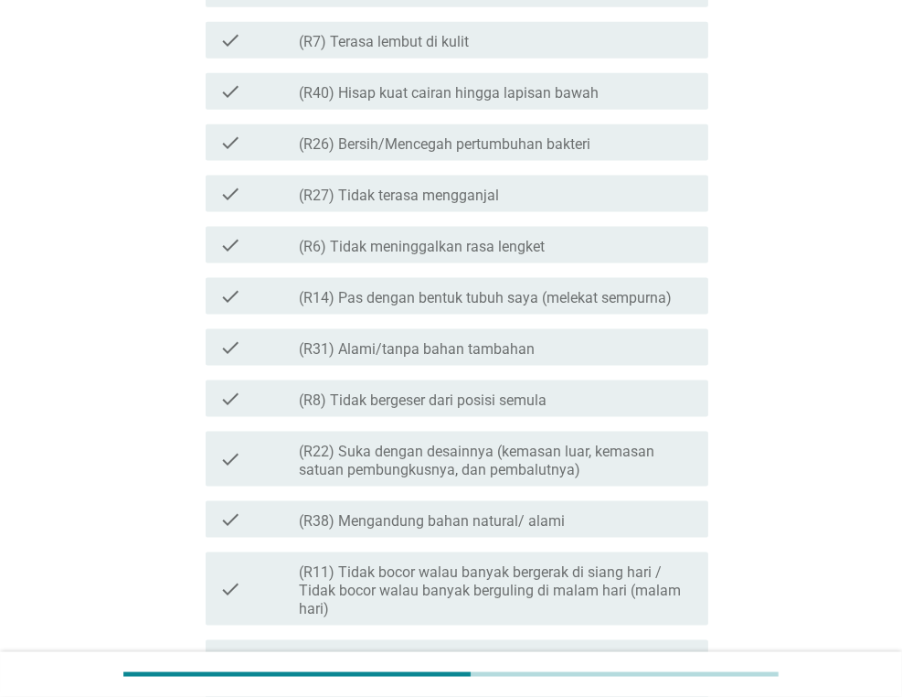
click at [430, 569] on label "(R11) Tidak bocor walau banyak bergerak di siang hari / Tidak bocor walau banya…" at bounding box center [496, 590] width 395 height 55
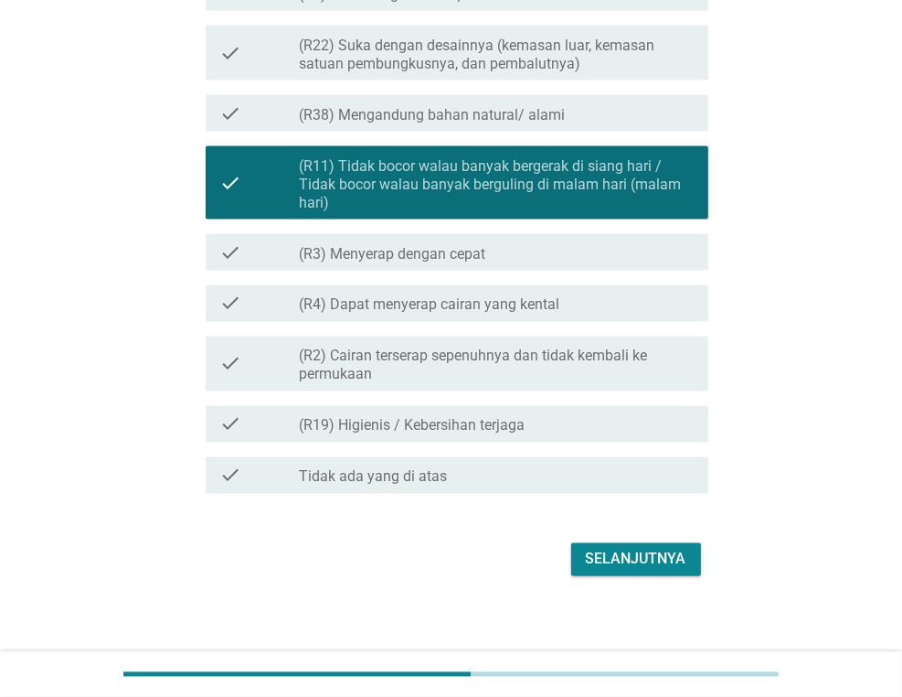
scroll to position [1969, 0]
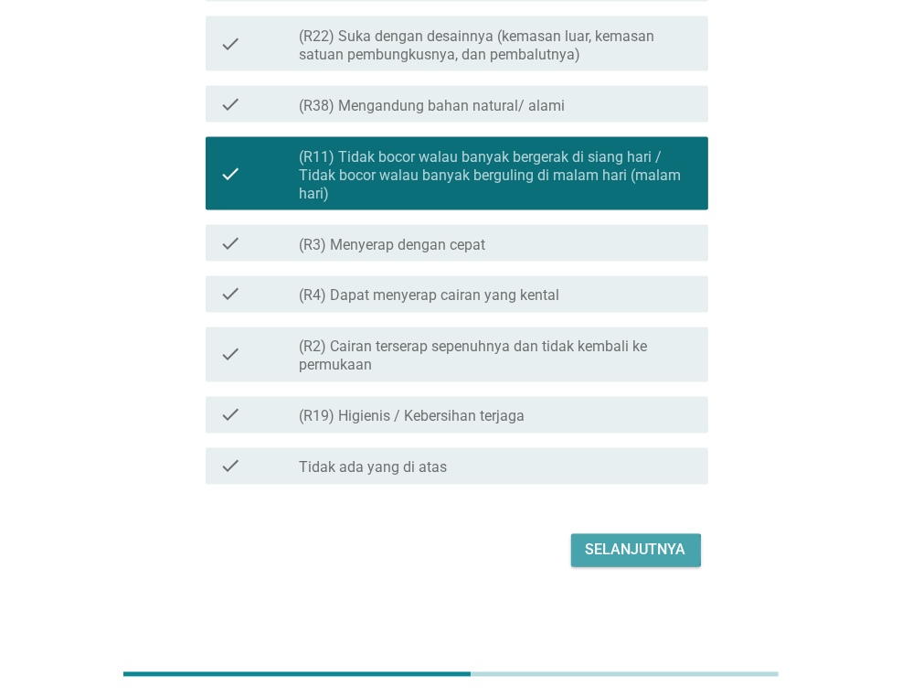
click at [603, 551] on div "Selanjutnya" at bounding box center [636, 550] width 101 height 22
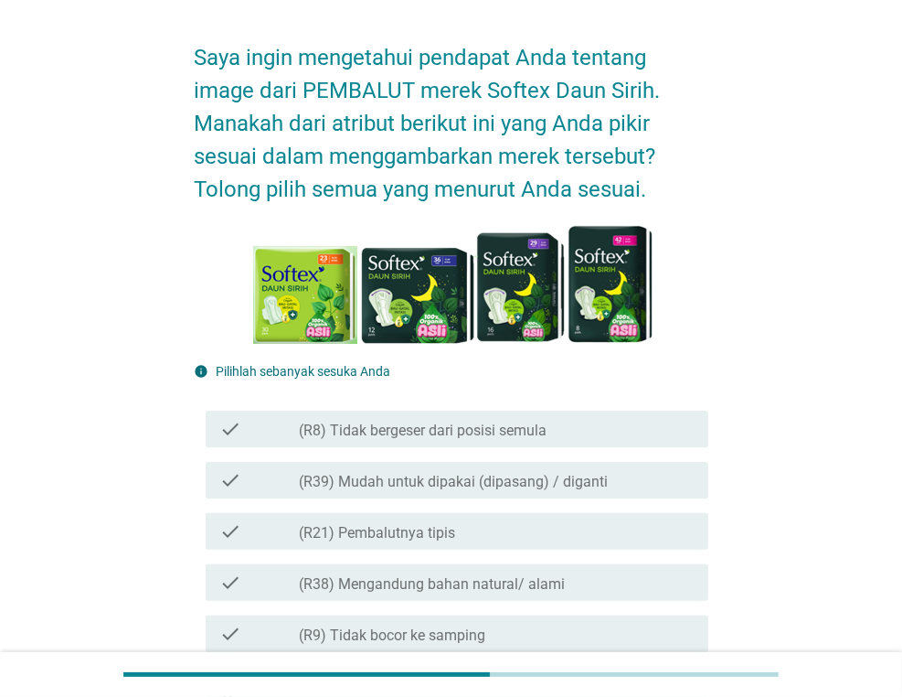
scroll to position [91, 0]
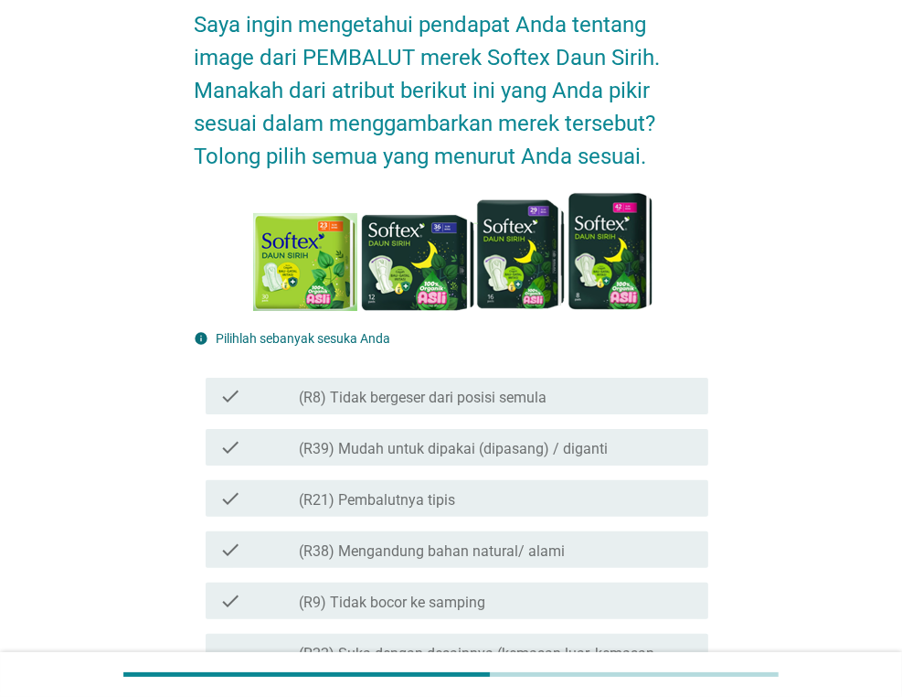
click at [580, 559] on div "check_box_outline_blank (R38) Mengandung bahan natural/ alami" at bounding box center [496, 549] width 395 height 22
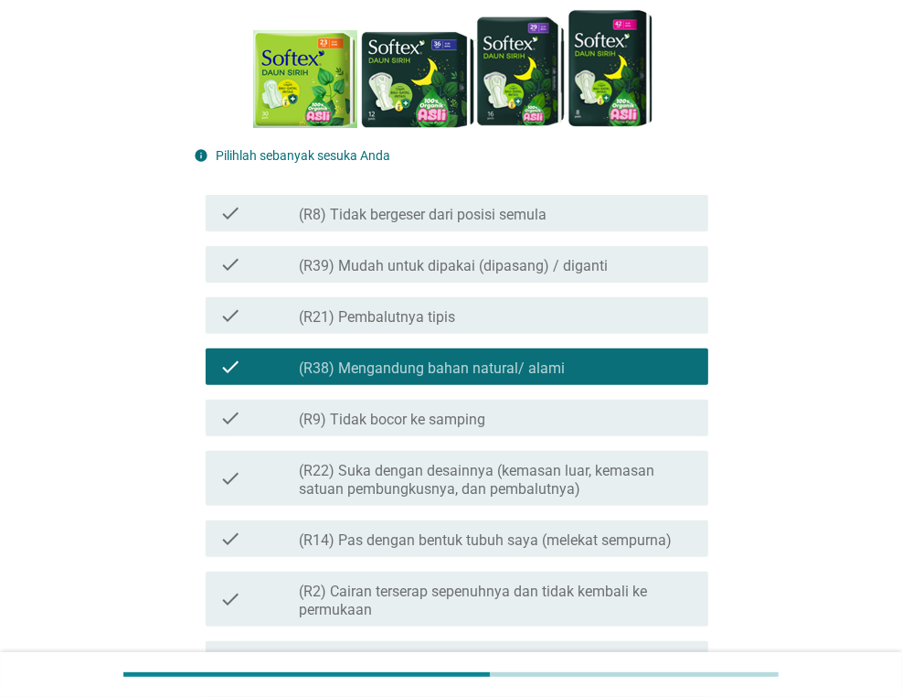
scroll to position [366, 0]
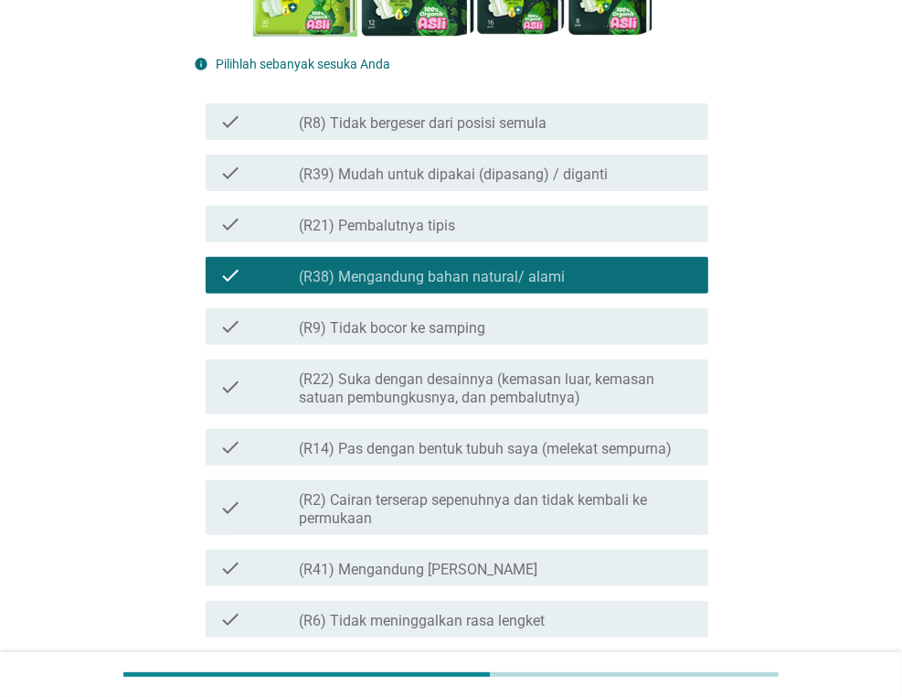
click at [580, 559] on div "check_box_outline_blank (R41) Mengandung Daun Sirih" at bounding box center [496, 568] width 395 height 22
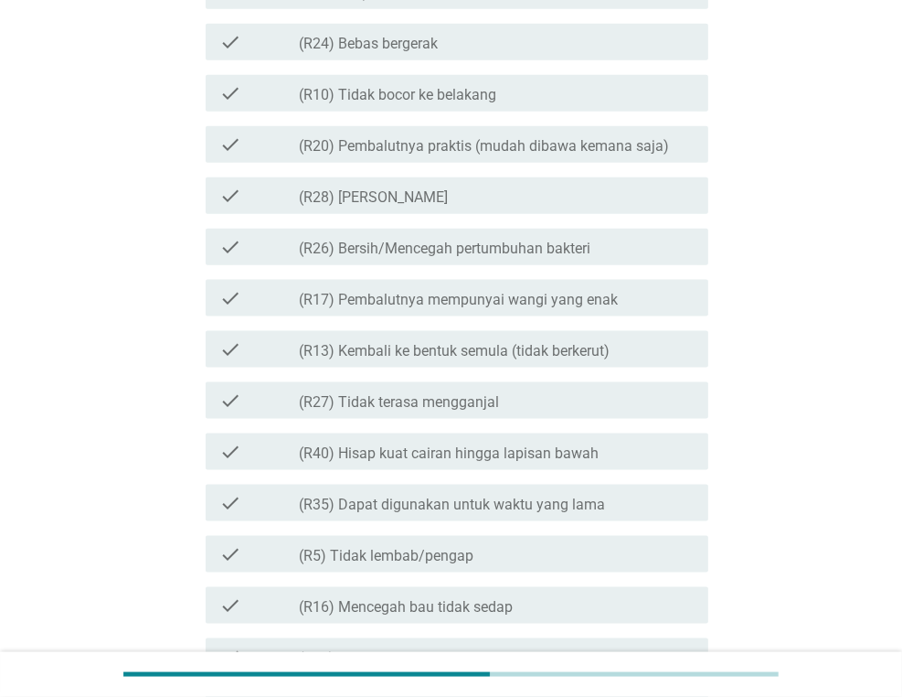
scroll to position [1463, 0]
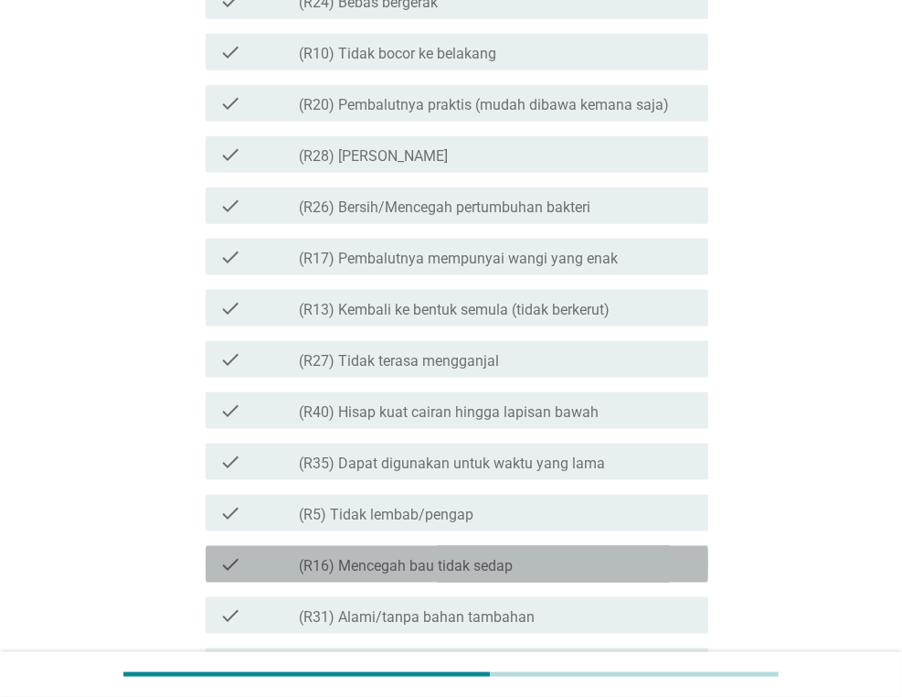
click at [541, 565] on div "check_box_outline_blank (R16) Mencegah bau tidak sedap" at bounding box center [496, 564] width 395 height 22
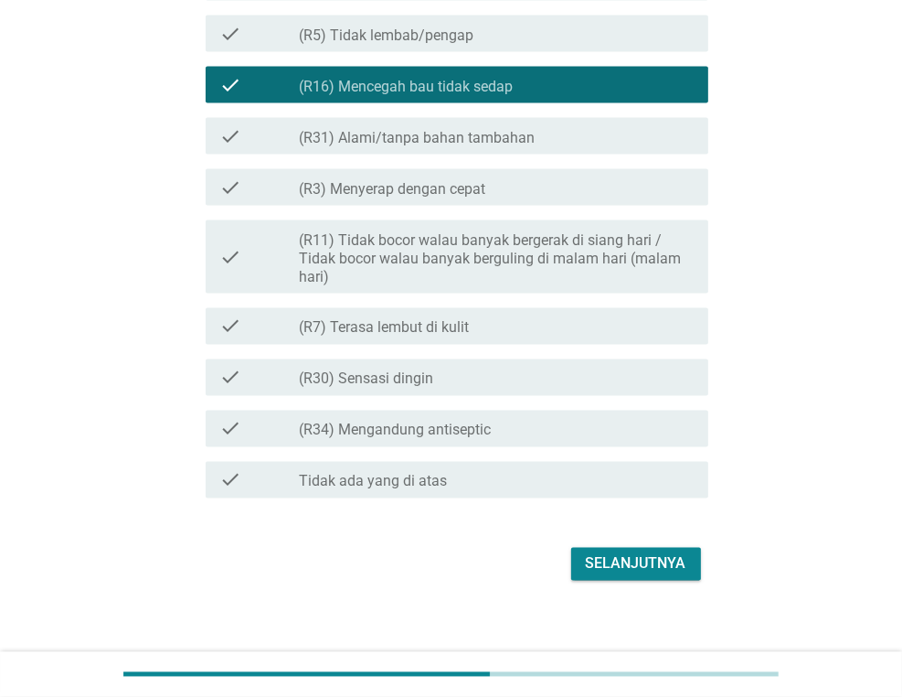
scroll to position [1956, 0]
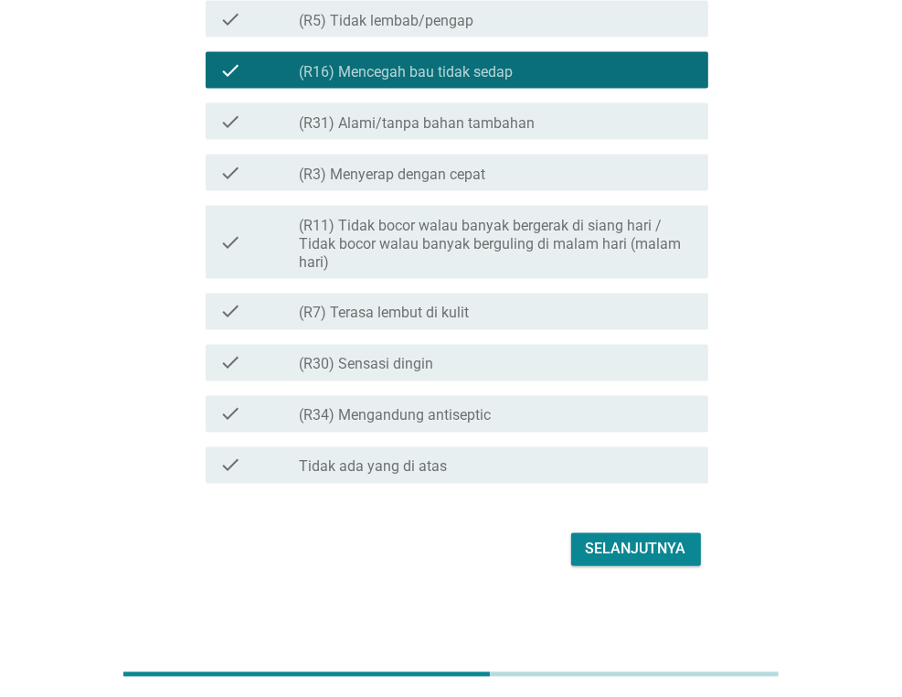
click at [591, 549] on div "Selanjutnya" at bounding box center [636, 549] width 101 height 22
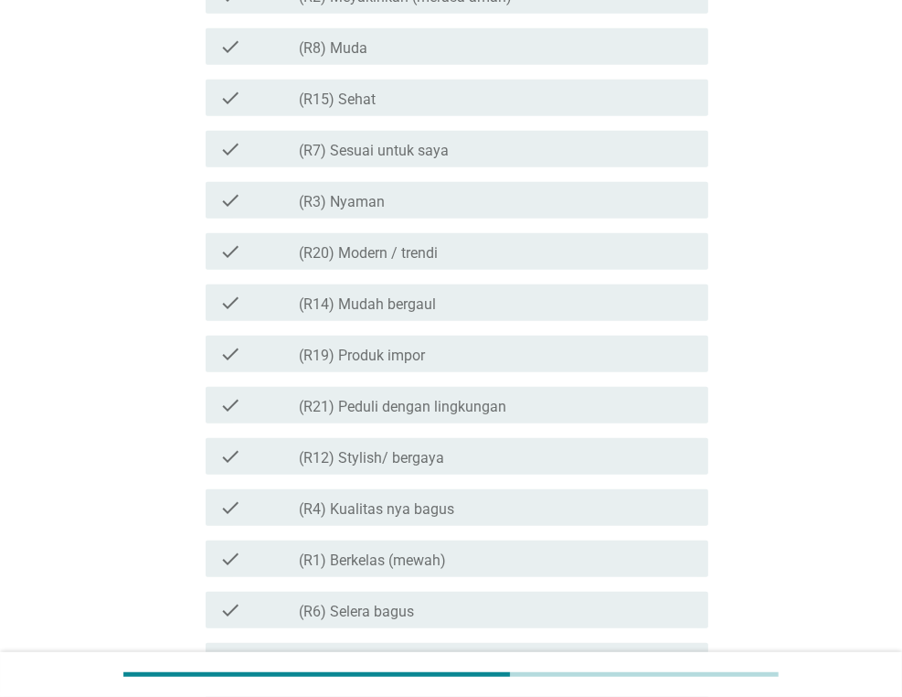
scroll to position [823, 0]
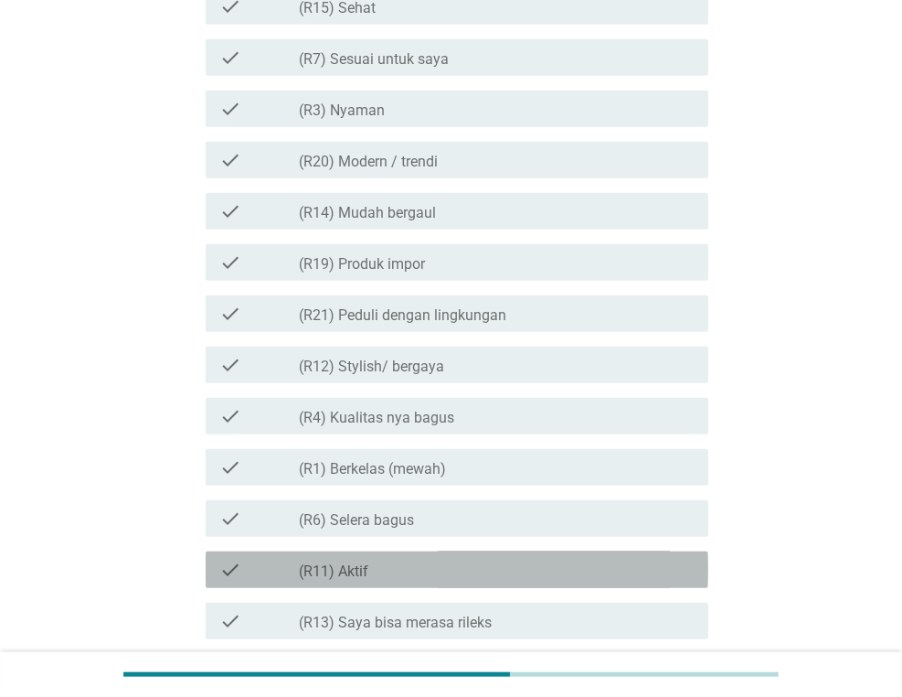
click at [541, 574] on div "check_box_outline_blank (R11) Aktif" at bounding box center [496, 570] width 395 height 22
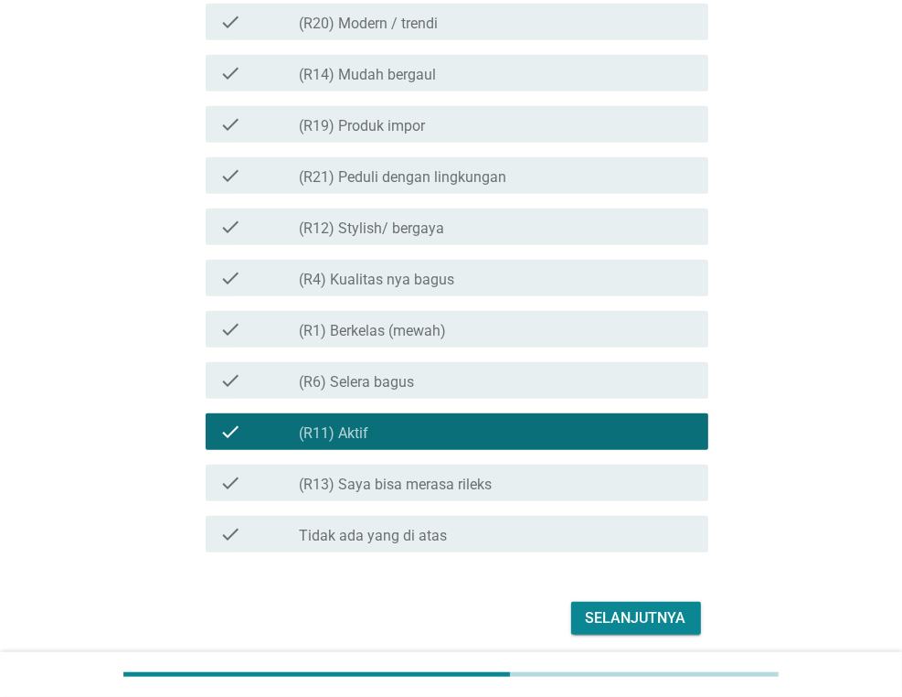
scroll to position [1005, 0]
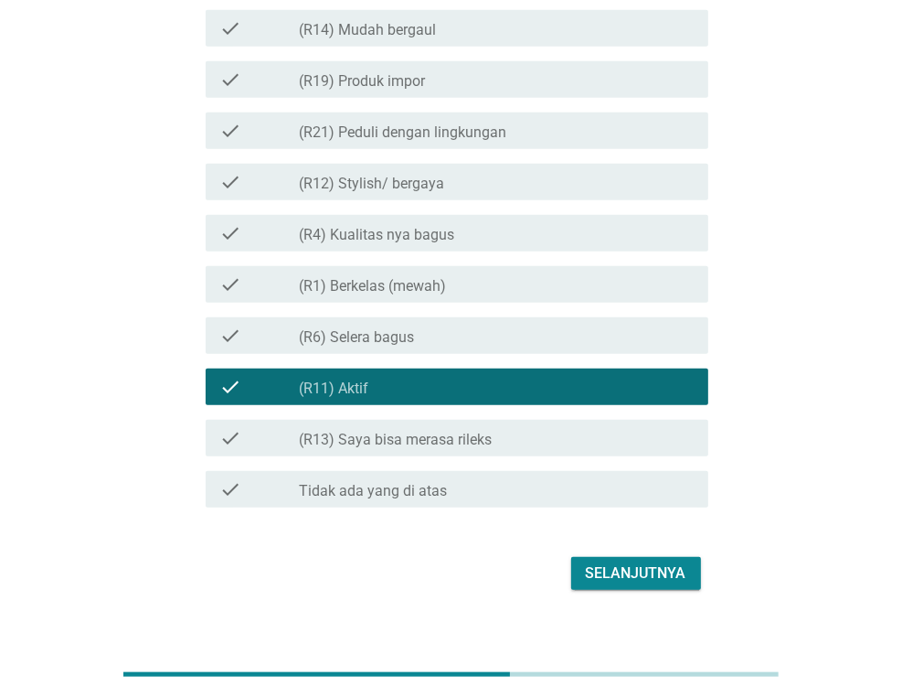
click at [612, 570] on div "Selanjutnya" at bounding box center [636, 573] width 101 height 22
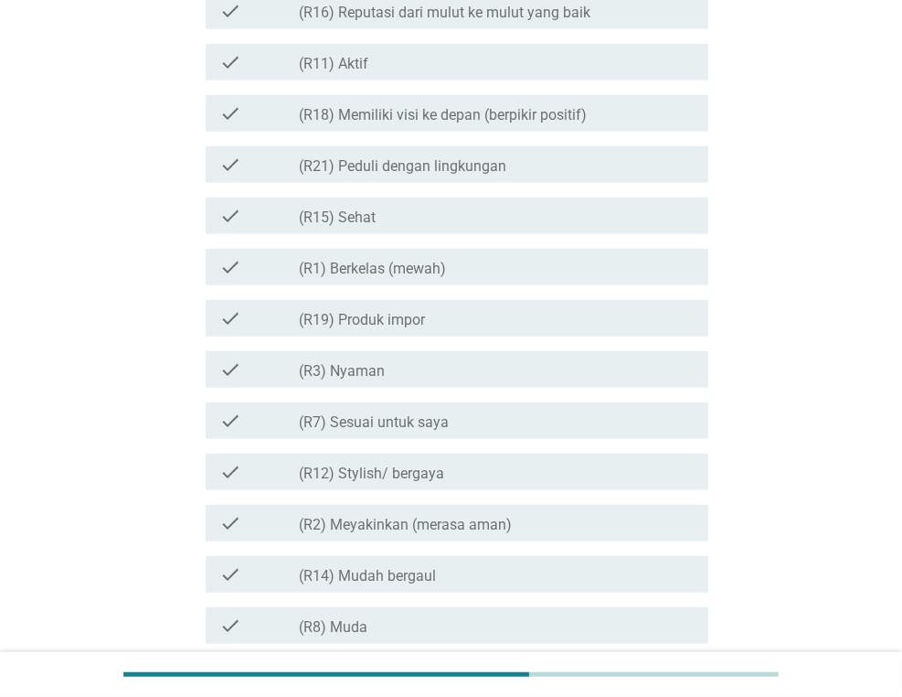
scroll to position [731, 0]
click at [616, 526] on div "check_box_outline_blank (R2) Meyakinkan (merasa aman)" at bounding box center [496, 524] width 395 height 22
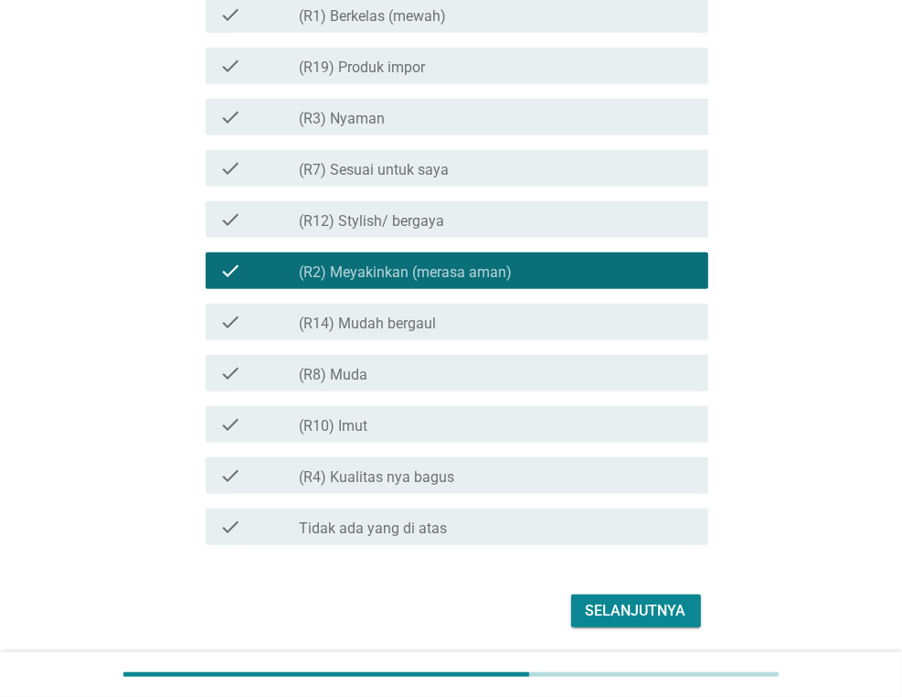
scroll to position [1005, 0]
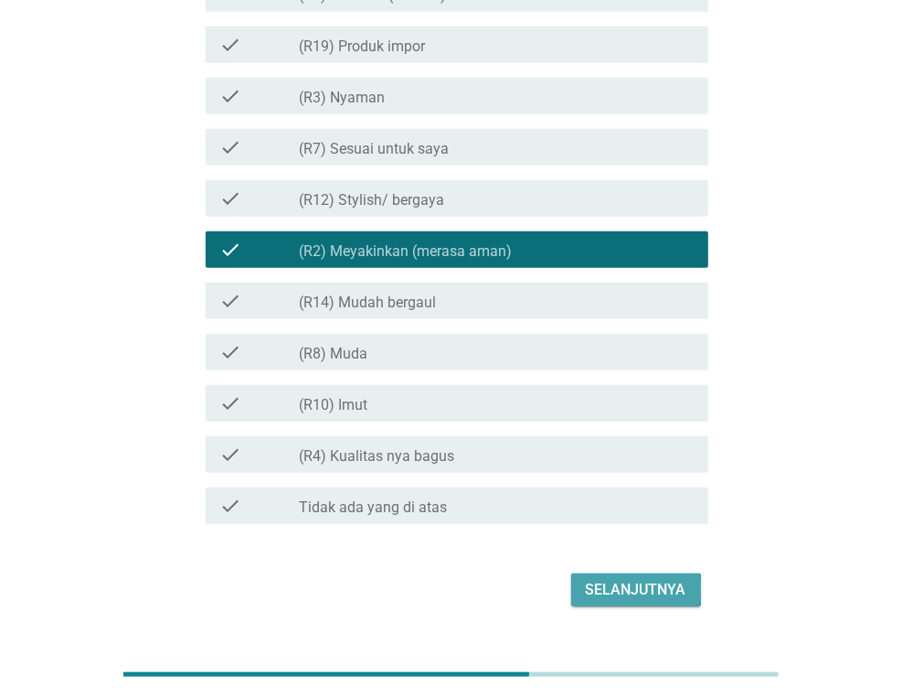
click at [607, 591] on div "Selanjutnya" at bounding box center [636, 590] width 101 height 22
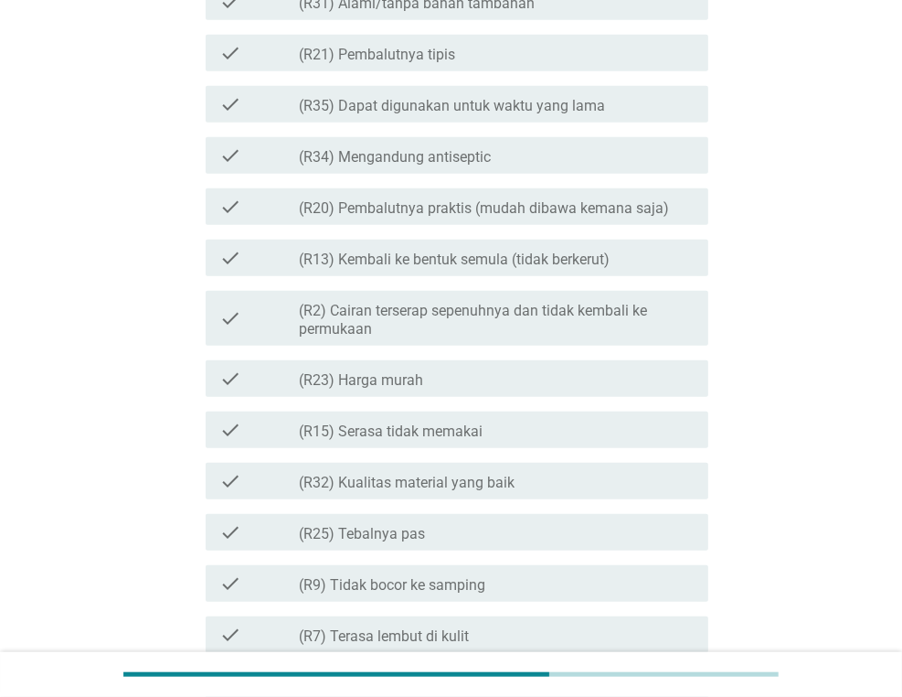
scroll to position [0, 0]
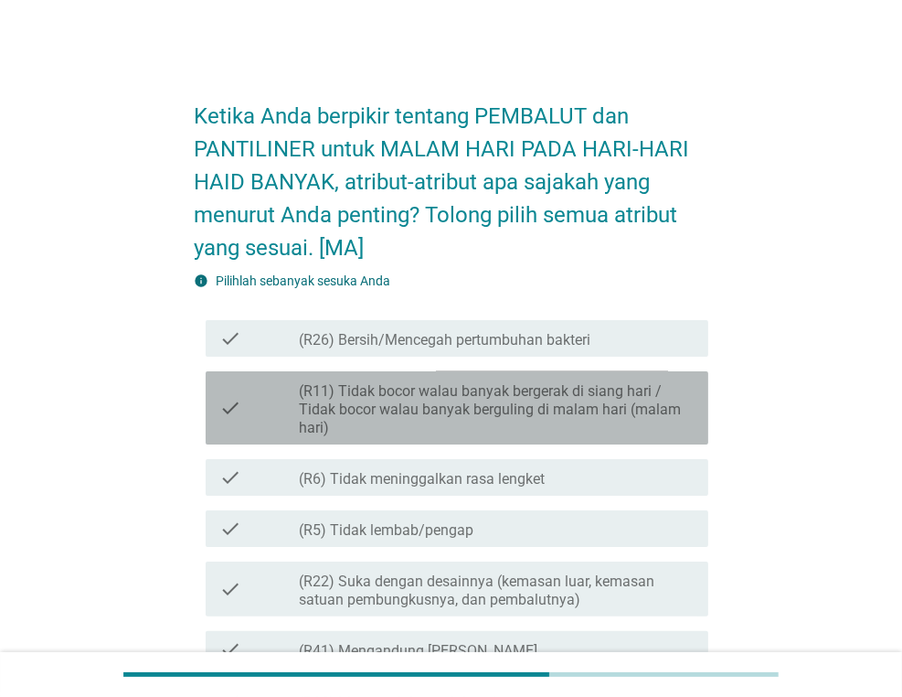
click at [608, 418] on label "(R11) Tidak bocor walau banyak bergerak di siang hari / Tidak bocor walau banya…" at bounding box center [496, 409] width 395 height 55
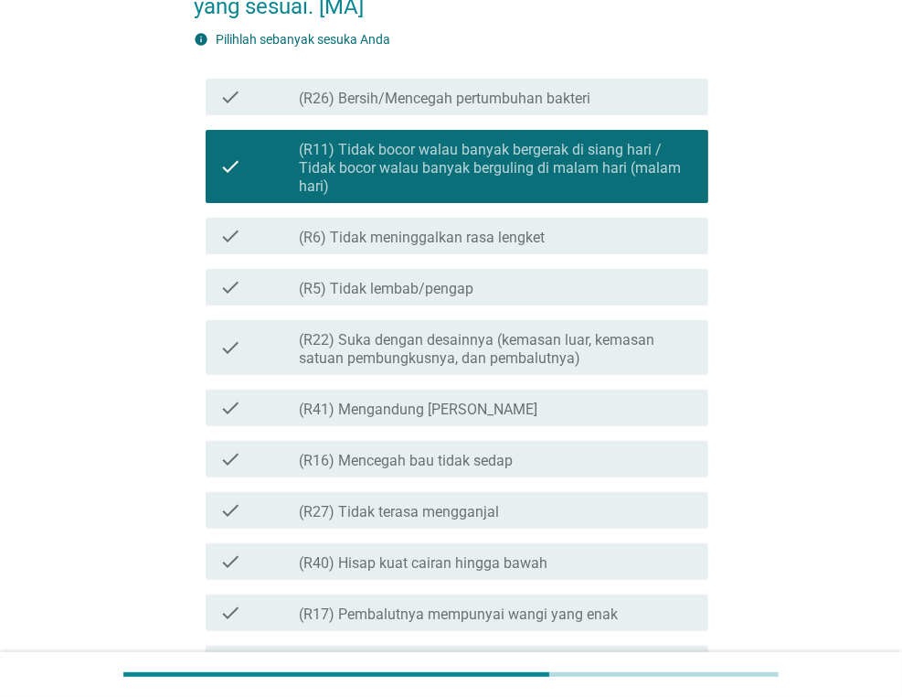
scroll to position [274, 0]
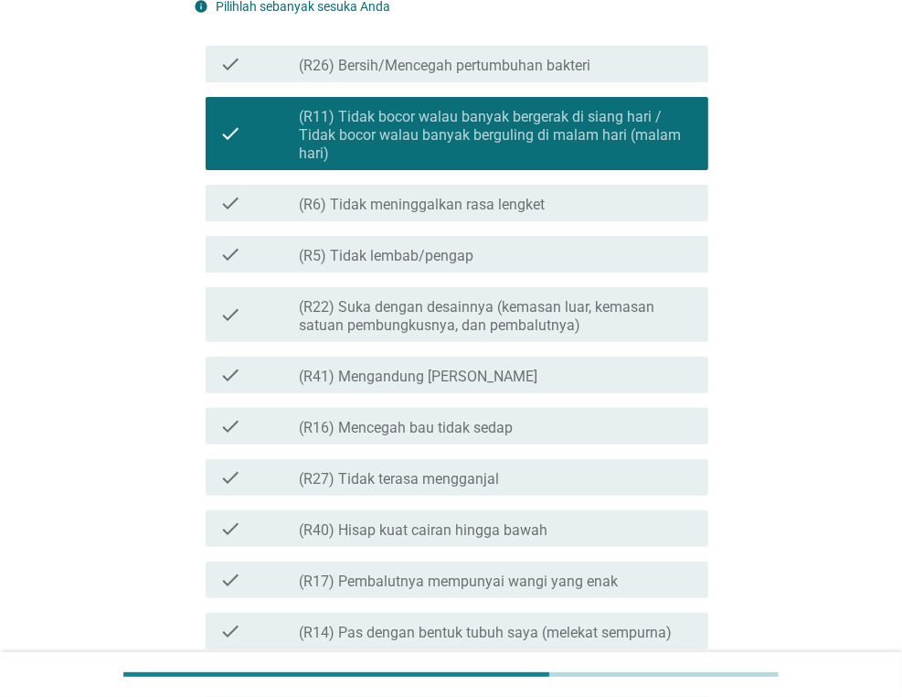
click at [577, 535] on div "check_box_outline_blank (R40) Hisap kuat cairan hingga bawah" at bounding box center [496, 528] width 395 height 22
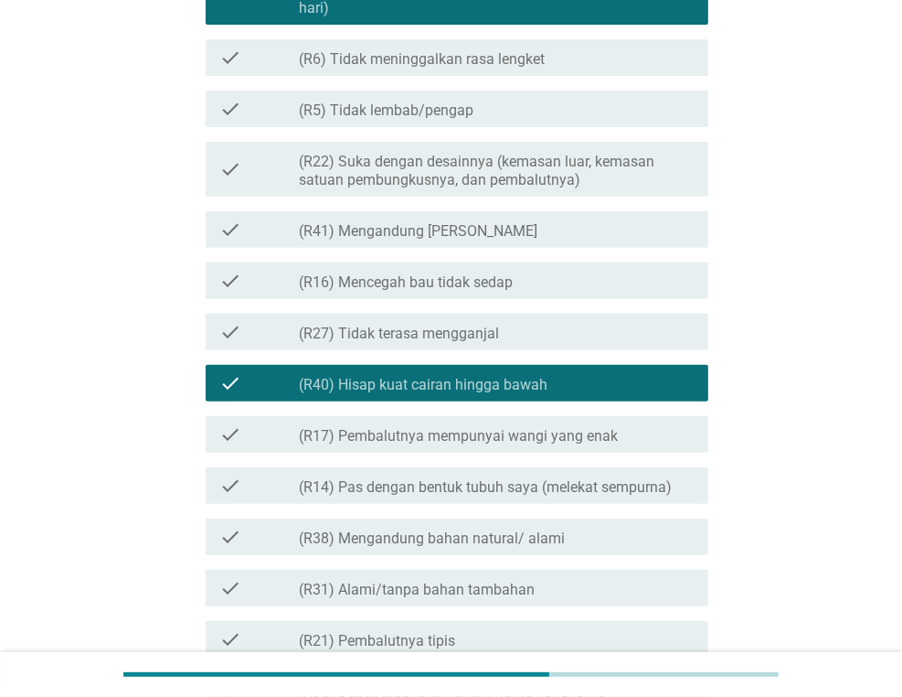
scroll to position [457, 0]
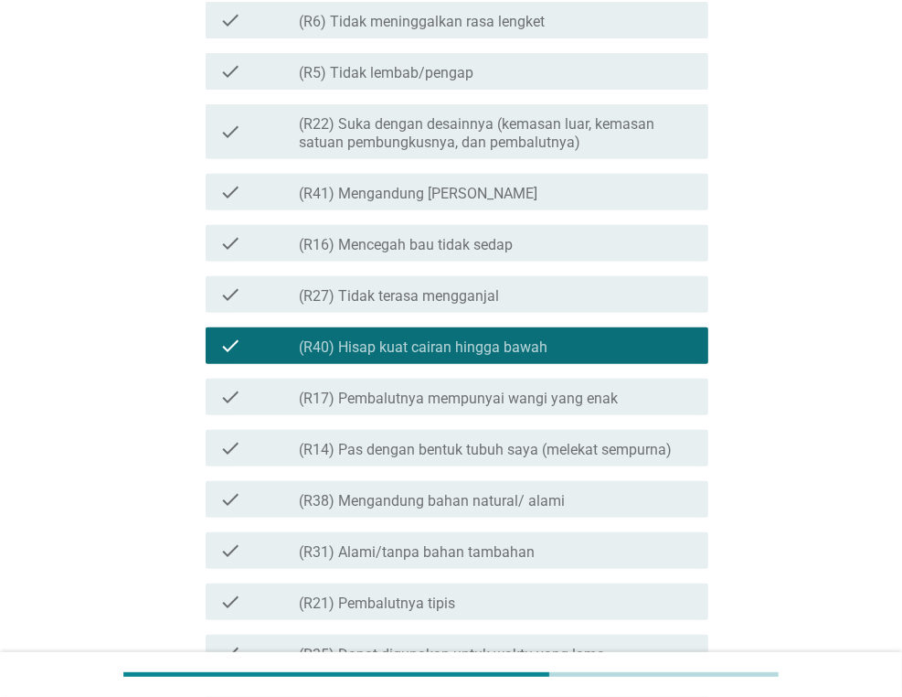
click at [573, 493] on div "check_box_outline_blank (R38) Mengandung bahan natural/ alami" at bounding box center [496, 499] width 395 height 22
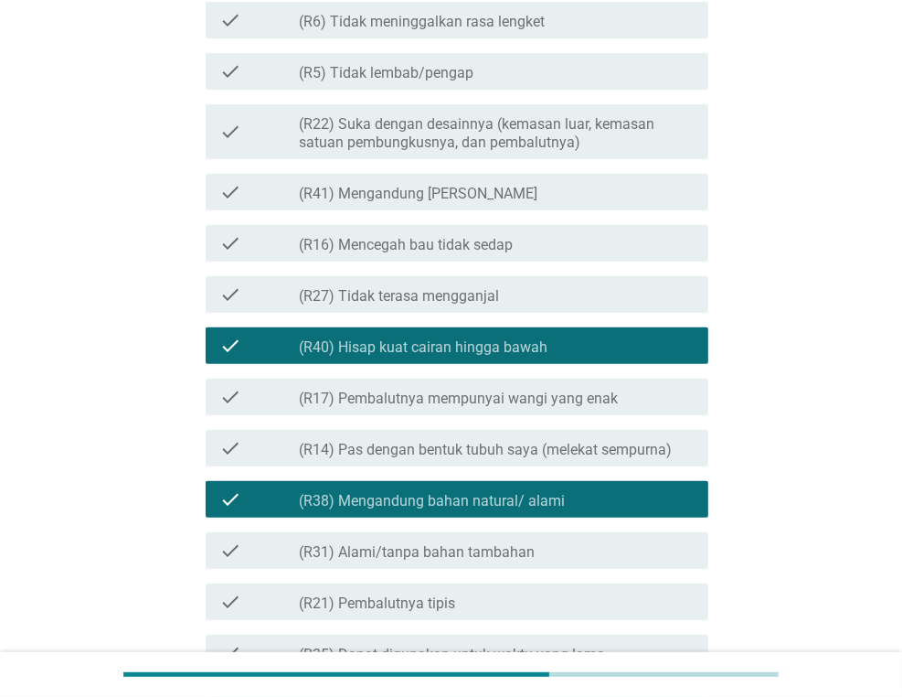
scroll to position [548, 0]
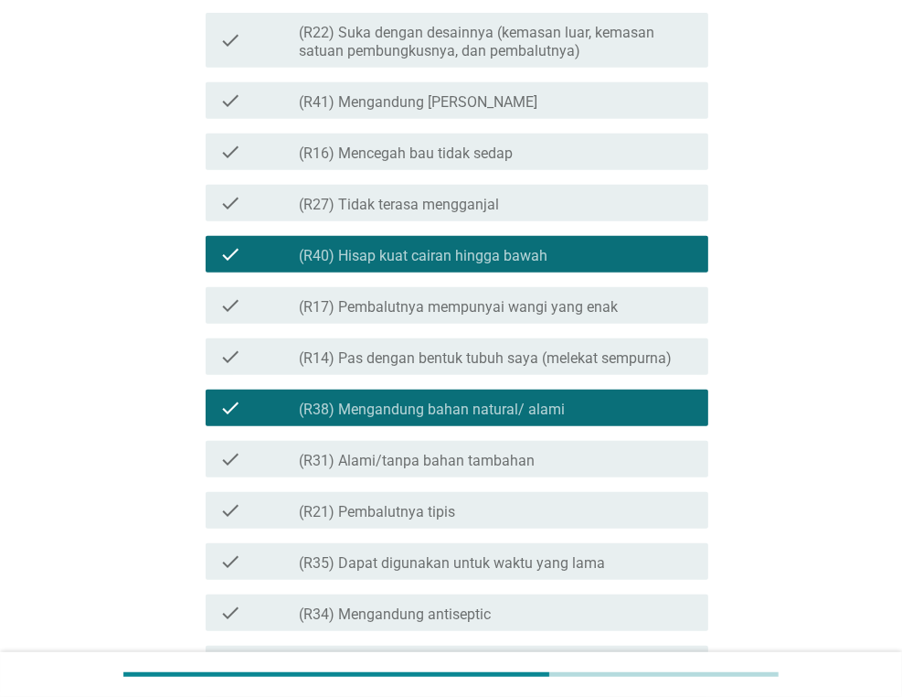
click at [561, 558] on label "(R35) Dapat digunakan untuk waktu yang lama" at bounding box center [452, 563] width 306 height 18
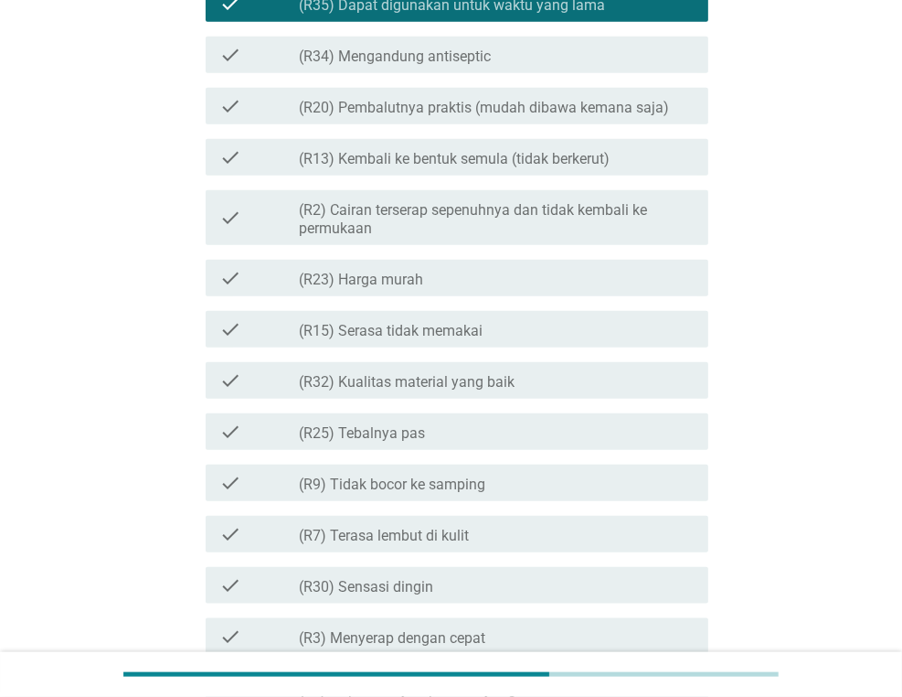
scroll to position [1188, 0]
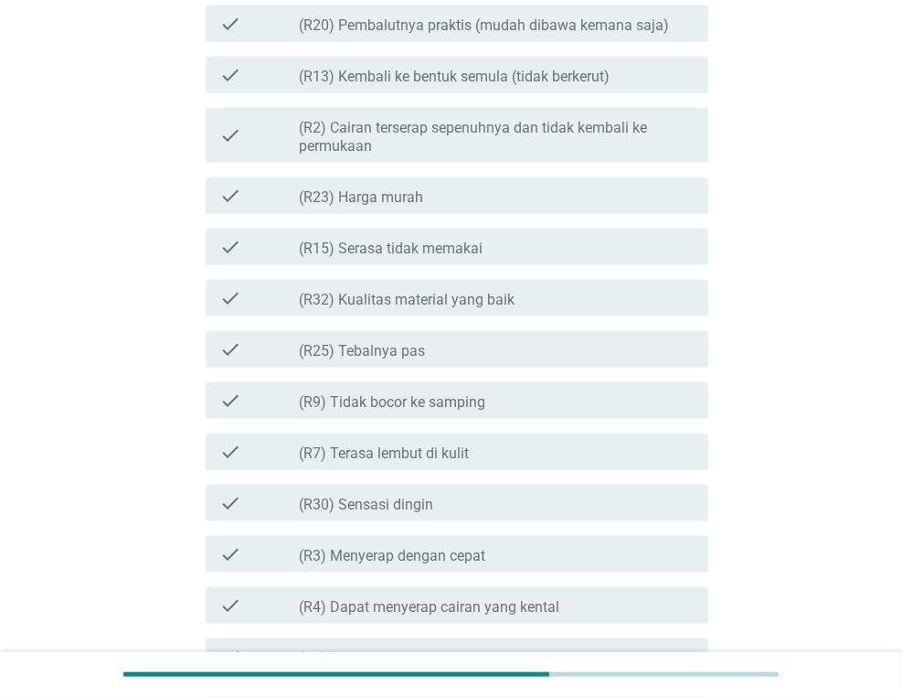
click at [554, 390] on div "check_box_outline_blank (R9) Tidak bocor ke samping" at bounding box center [496, 400] width 395 height 22
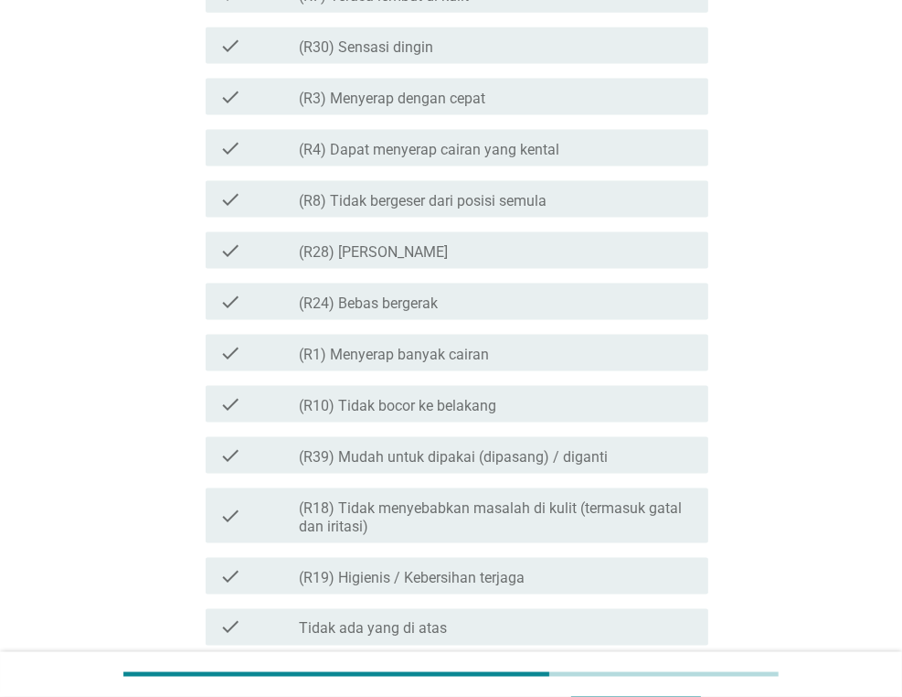
scroll to position [1737, 0]
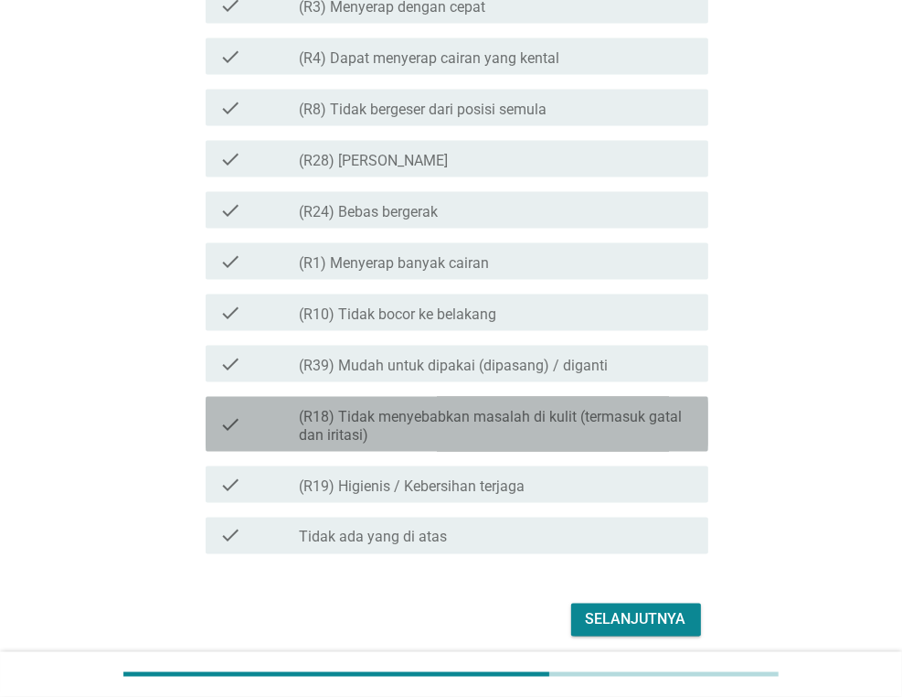
click at [602, 423] on label "(R18) Tidak menyebabkan masalah di kulit (termasuk gatal dan iritasi)" at bounding box center [496, 426] width 395 height 37
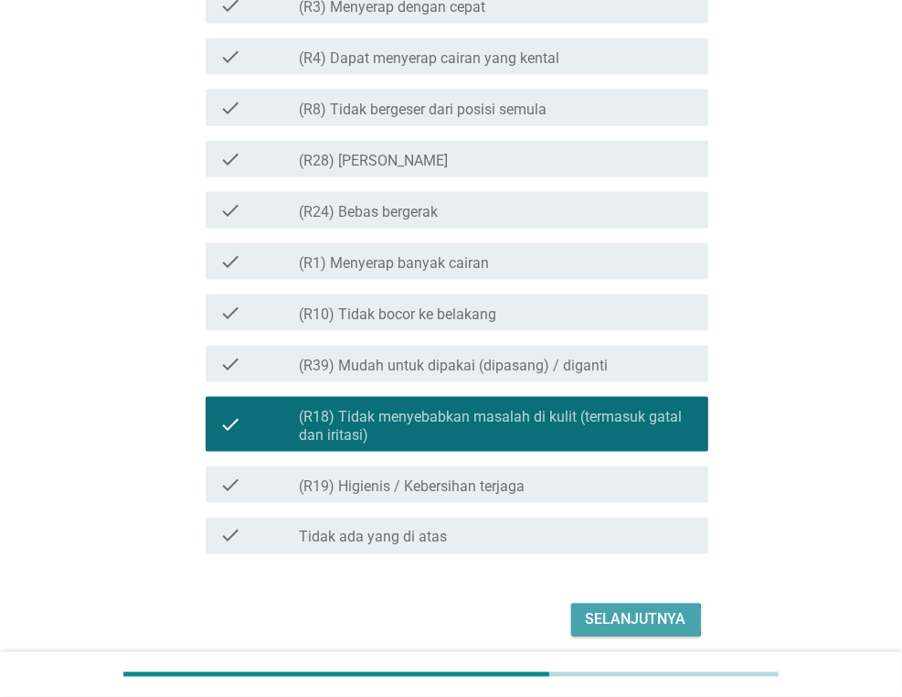
click at [618, 620] on div "Selanjutnya" at bounding box center [636, 620] width 101 height 22
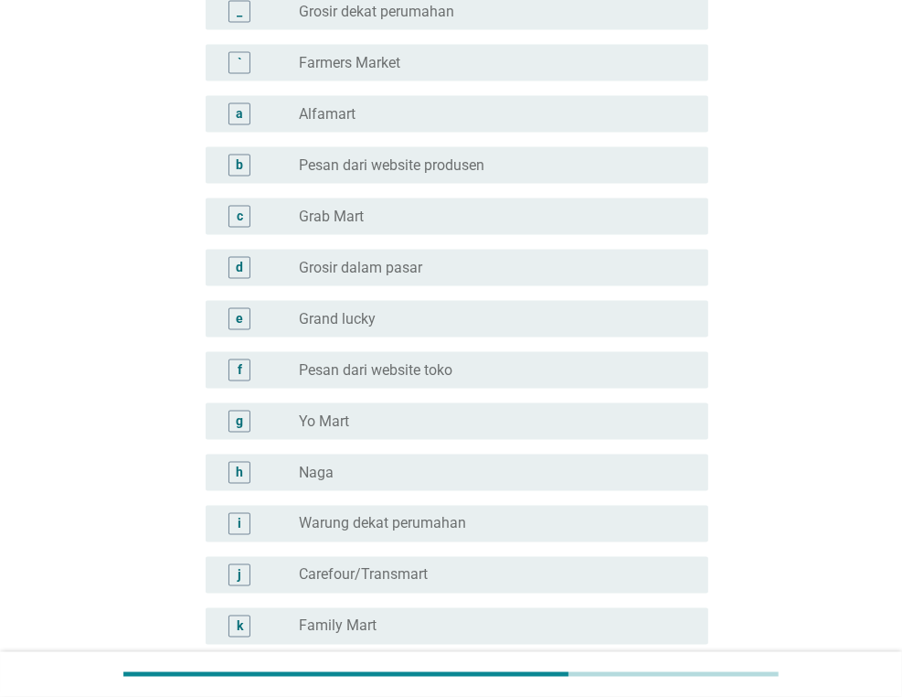
scroll to position [0, 0]
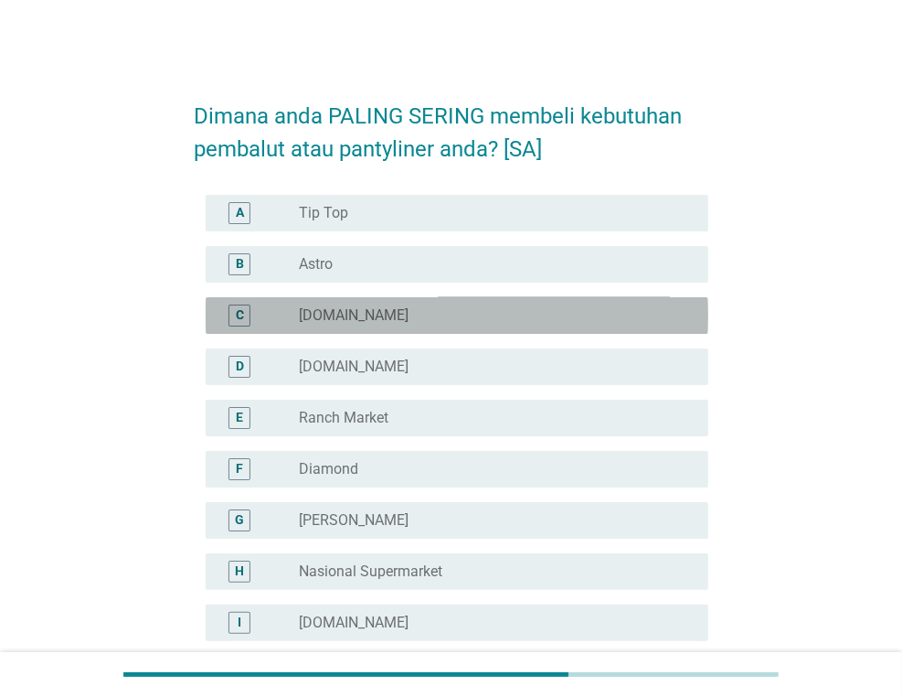
click at [388, 317] on label "[DOMAIN_NAME]" at bounding box center [354, 315] width 110 height 18
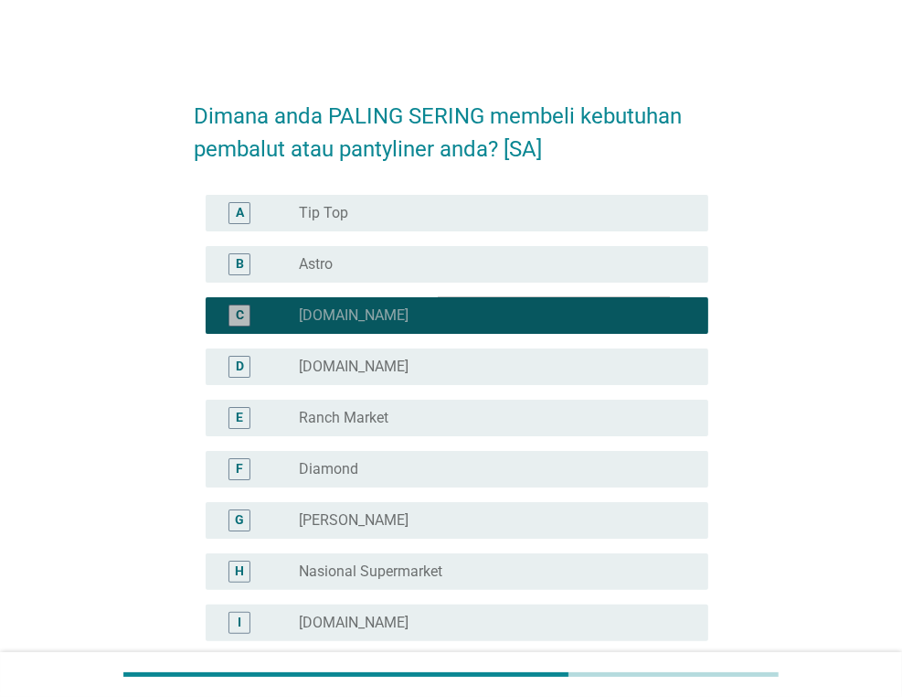
click at [388, 317] on label "[DOMAIN_NAME]" at bounding box center [354, 315] width 110 height 18
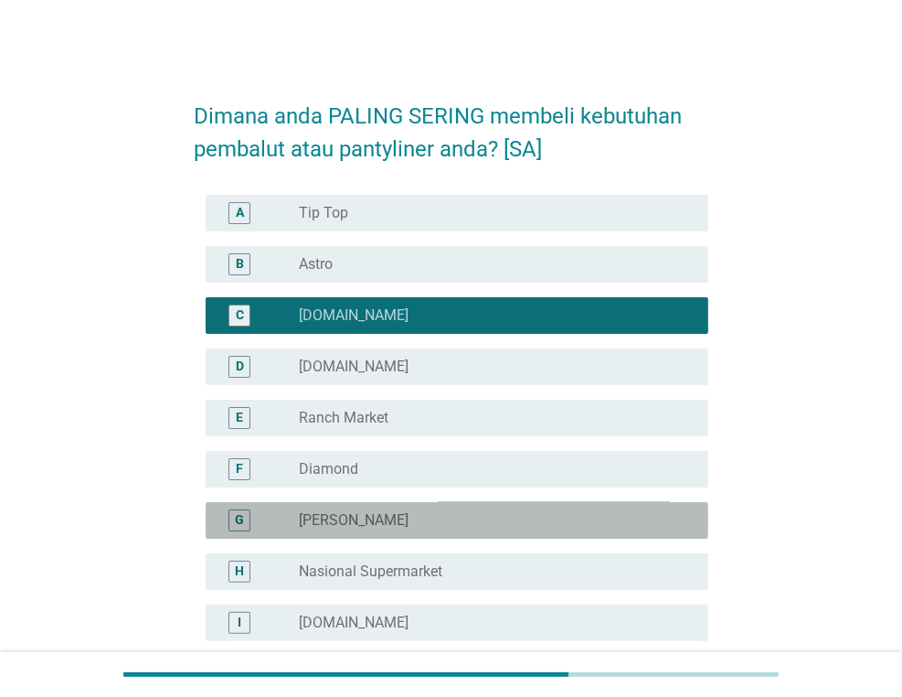
click at [408, 516] on div "radio_button_unchecked [PERSON_NAME]" at bounding box center [489, 520] width 380 height 18
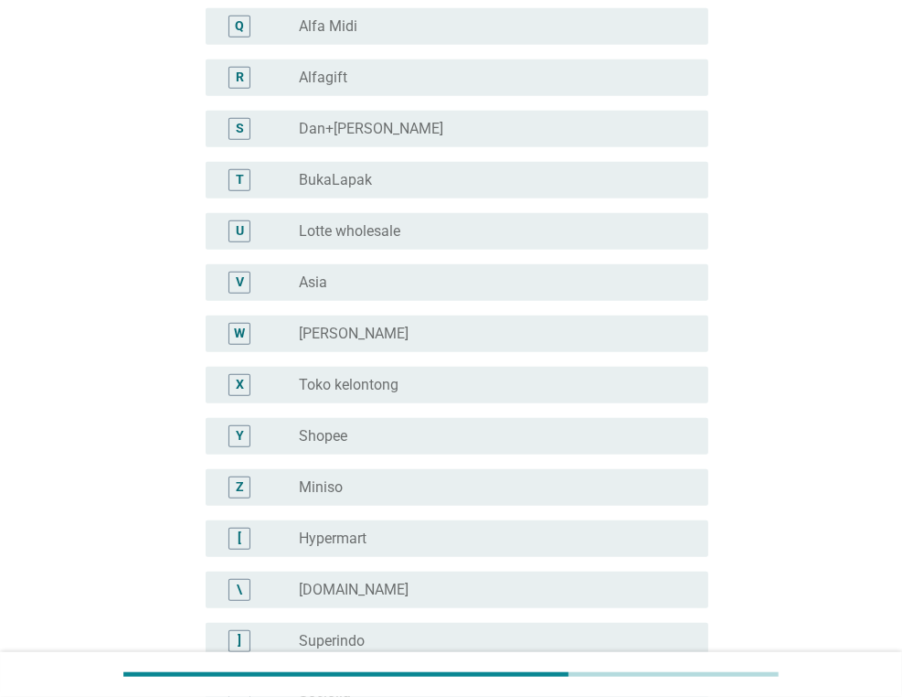
scroll to position [1097, 0]
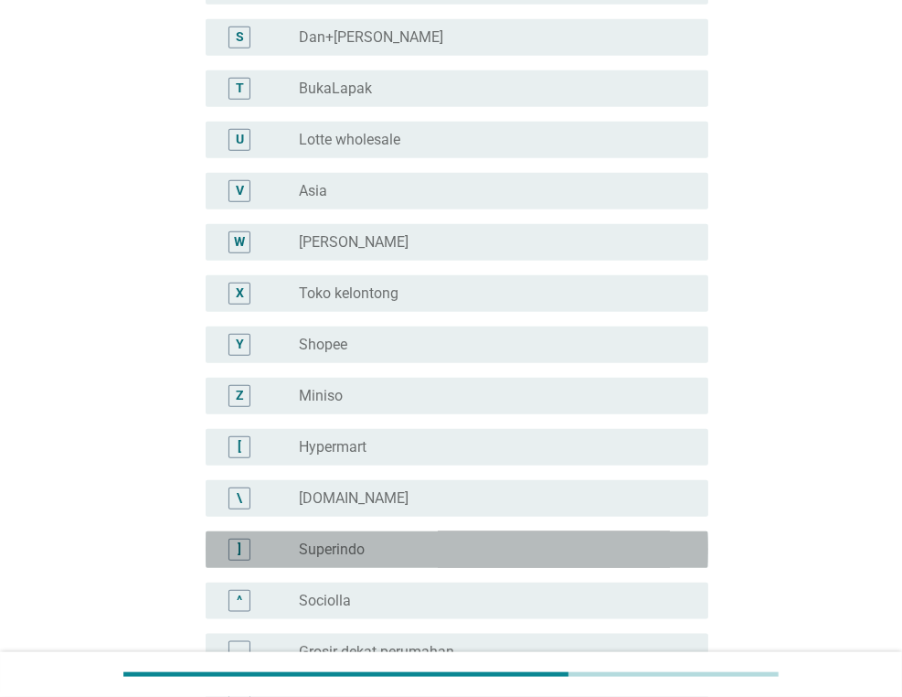
click at [403, 542] on div "radio_button_unchecked Superindo" at bounding box center [489, 549] width 380 height 18
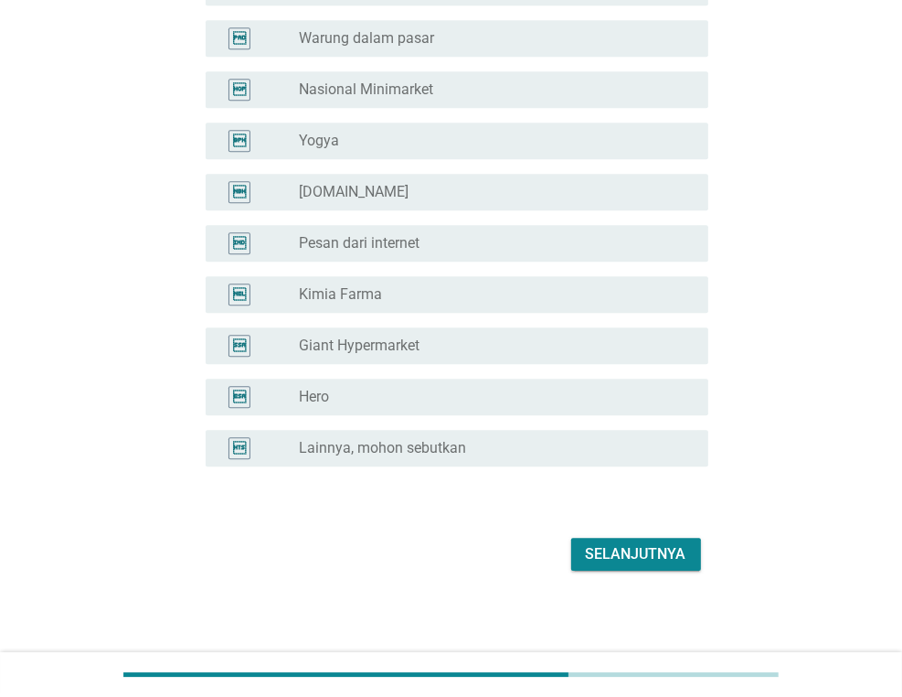
scroll to position [3404, 0]
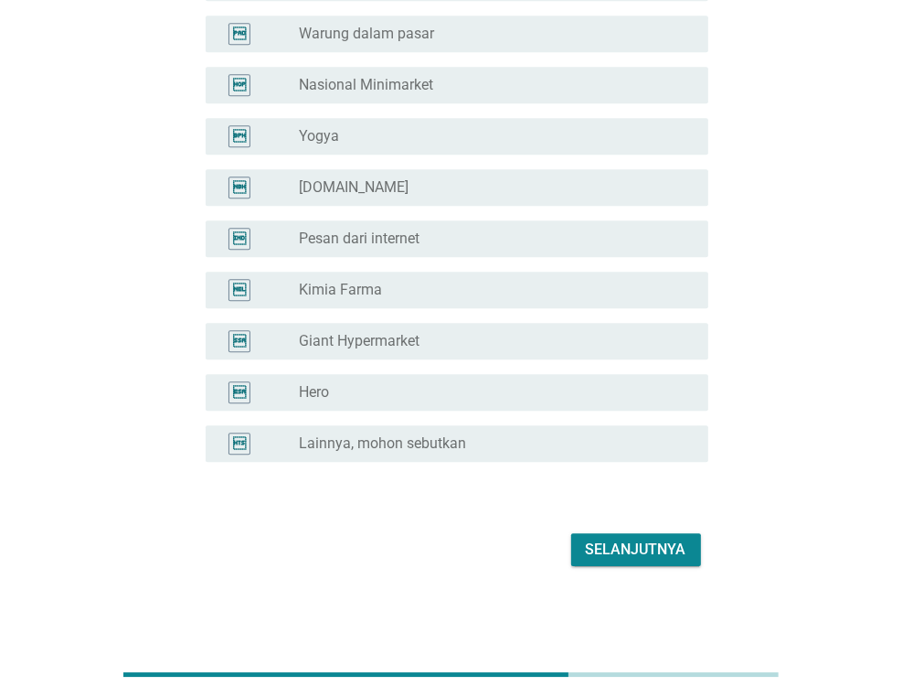
click at [591, 535] on button "Selanjutnya" at bounding box center [636, 549] width 130 height 33
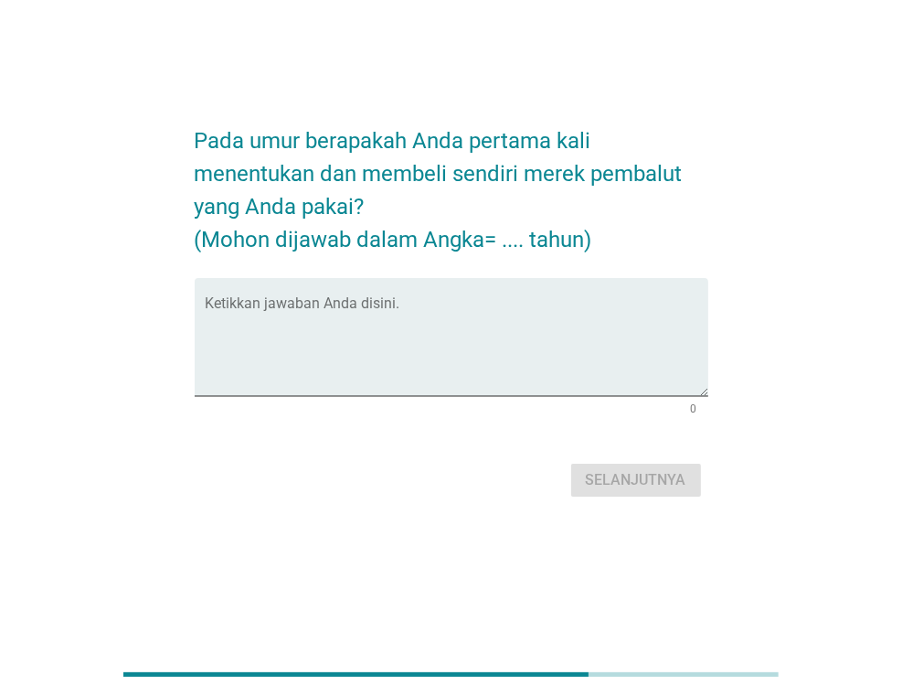
scroll to position [0, 0]
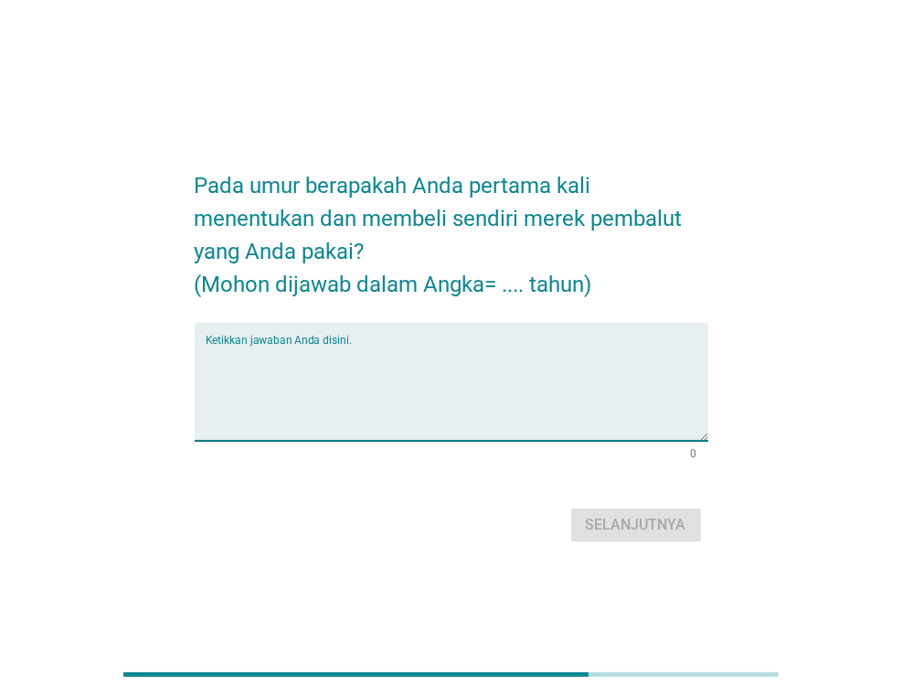
click at [403, 362] on textarea "Ketikkan jawaban Anda disini." at bounding box center [457, 393] width 503 height 96
type textarea "16"
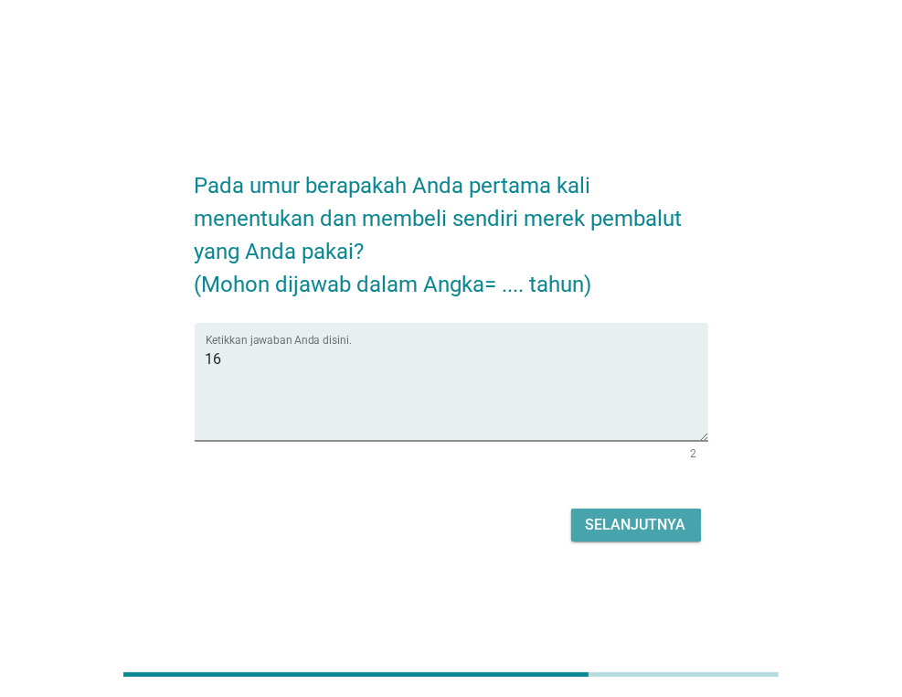
click at [597, 529] on div "Selanjutnya" at bounding box center [636, 525] width 101 height 22
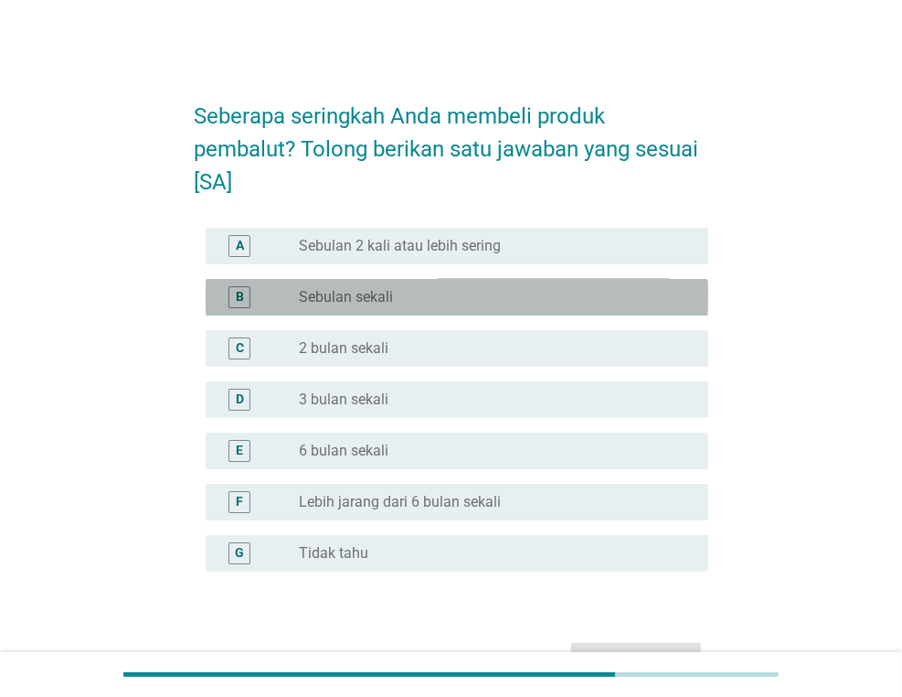
click at [393, 298] on label "Sebulan sekali" at bounding box center [346, 297] width 94 height 18
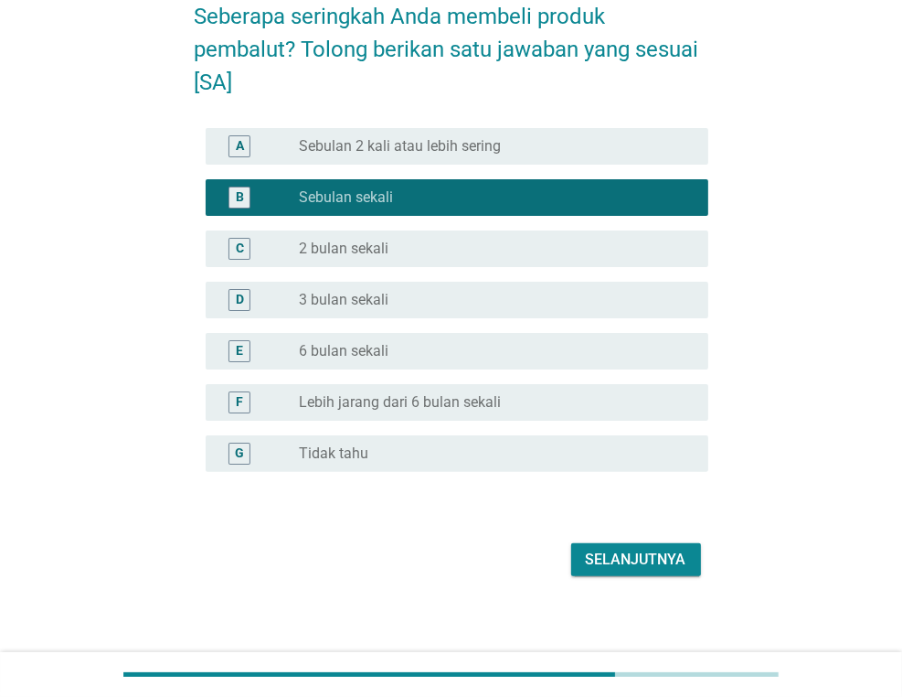
scroll to position [110, 0]
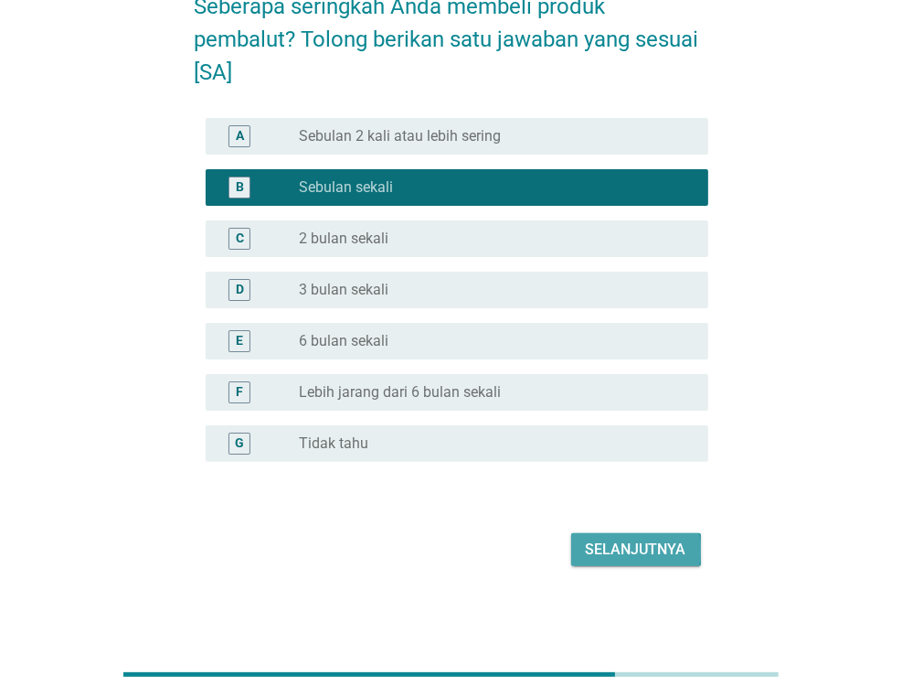
click at [622, 552] on div "Selanjutnya" at bounding box center [636, 549] width 101 height 22
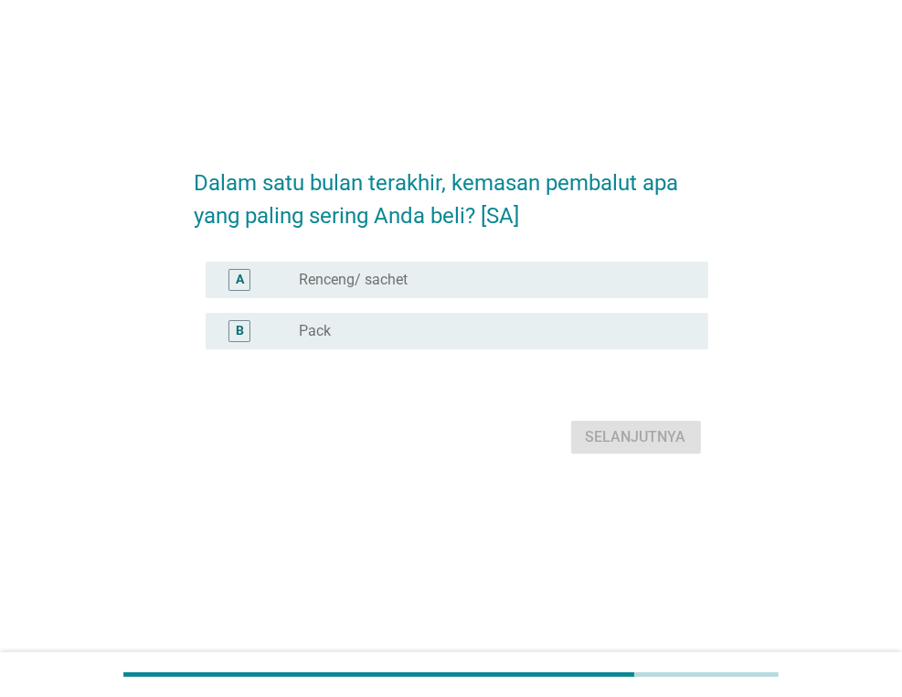
scroll to position [0, 0]
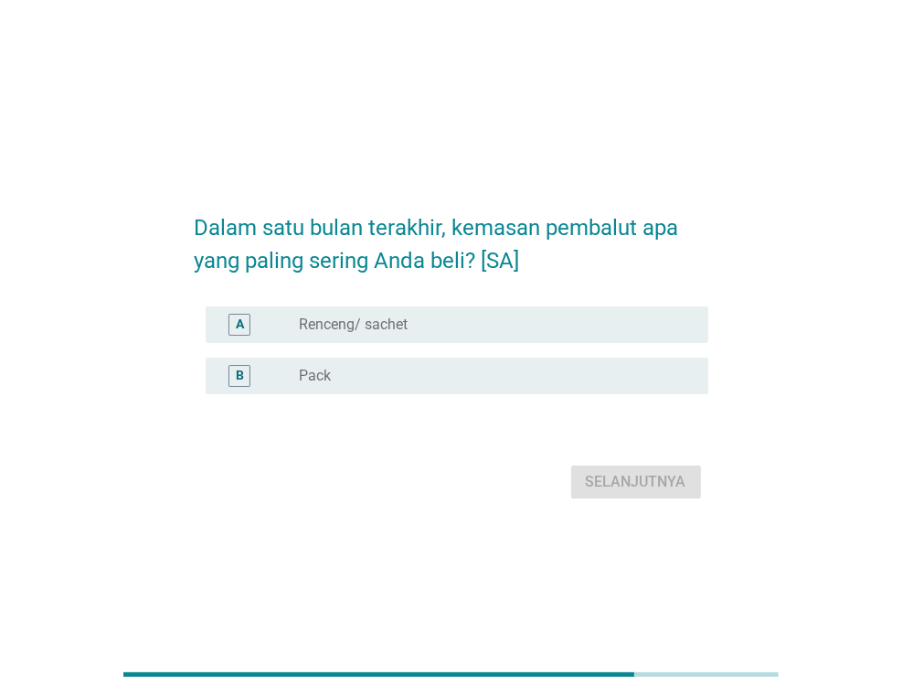
click at [330, 372] on label "Pack" at bounding box center [315, 376] width 32 height 18
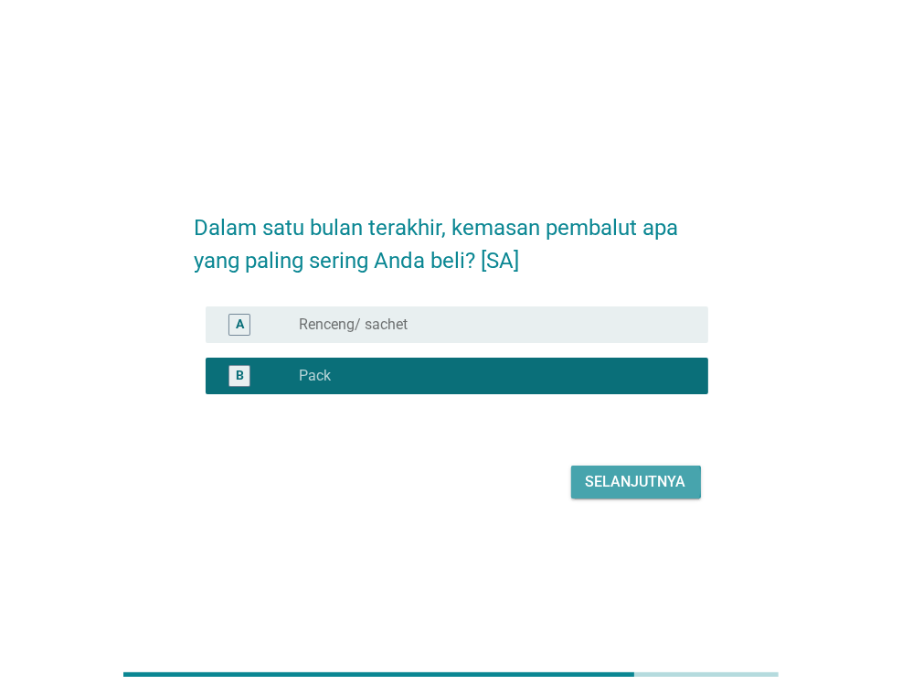
click at [591, 484] on div "Selanjutnya" at bounding box center [636, 482] width 101 height 22
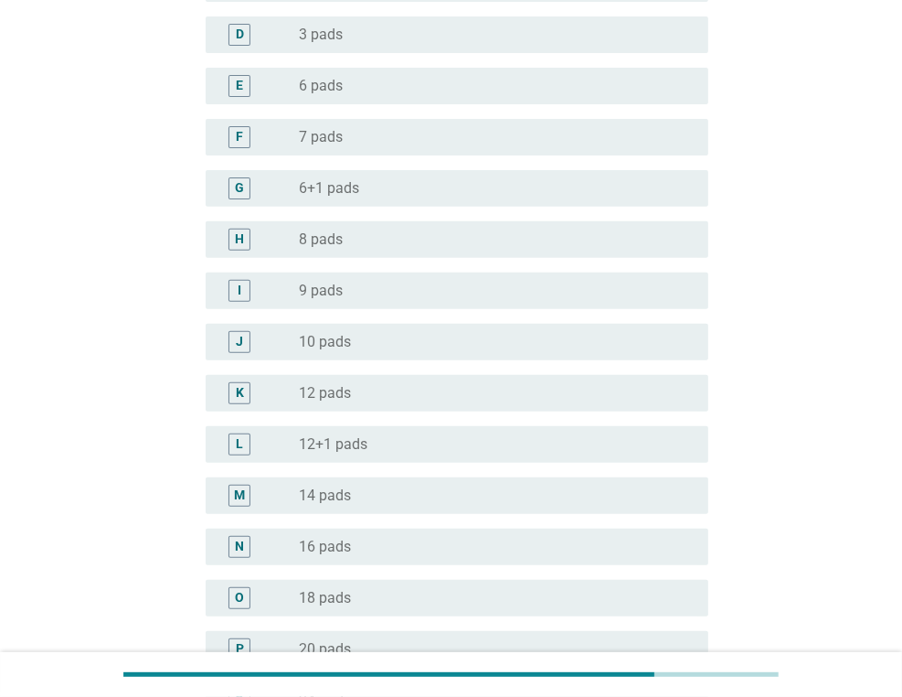
scroll to position [366, 0]
click at [313, 544] on label "16 pads" at bounding box center [325, 546] width 52 height 18
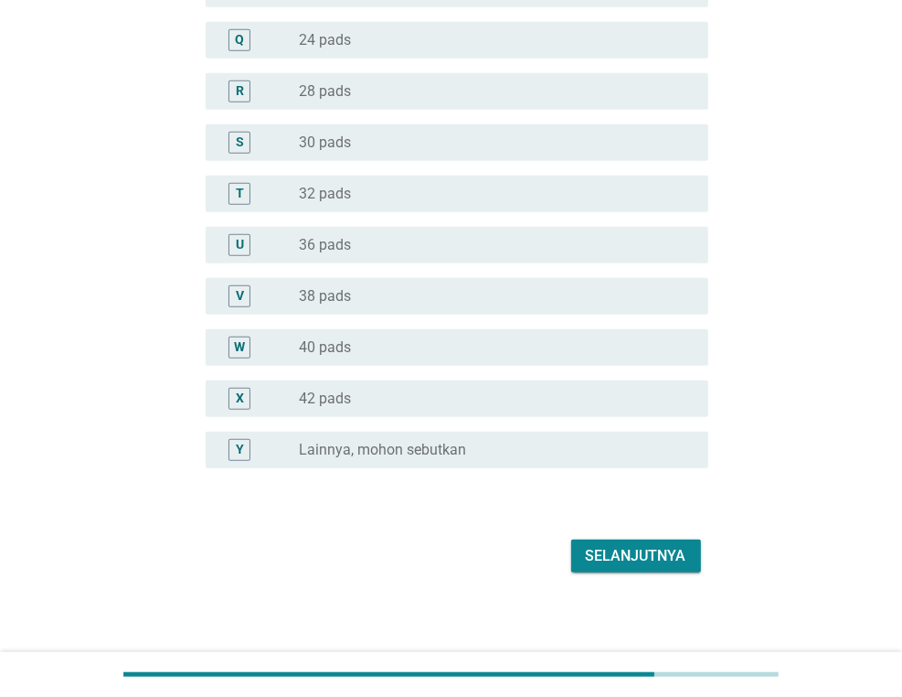
scroll to position [1031, 0]
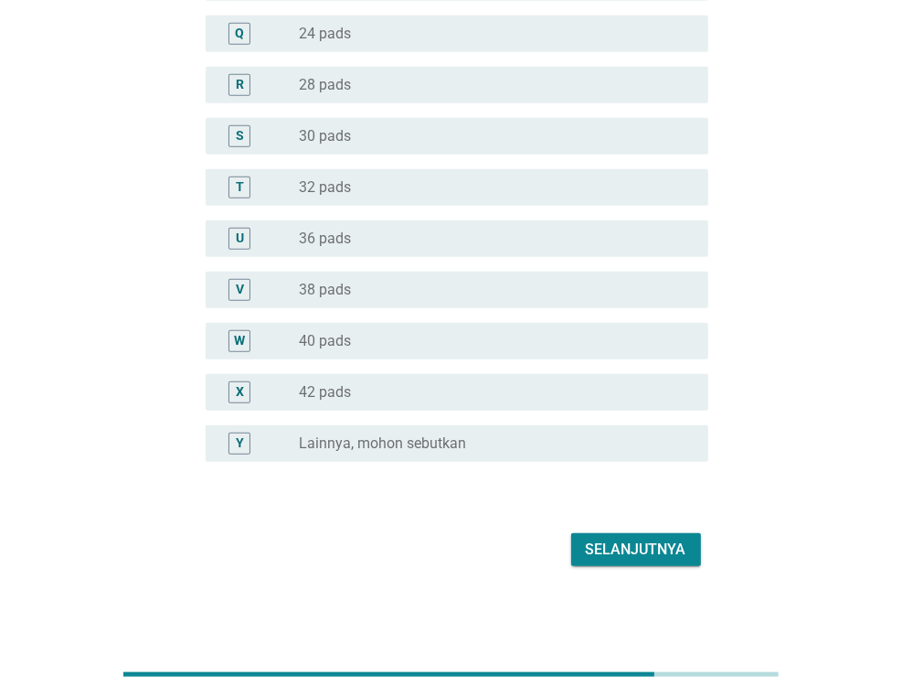
click at [593, 558] on div "Selanjutnya" at bounding box center [636, 549] width 101 height 22
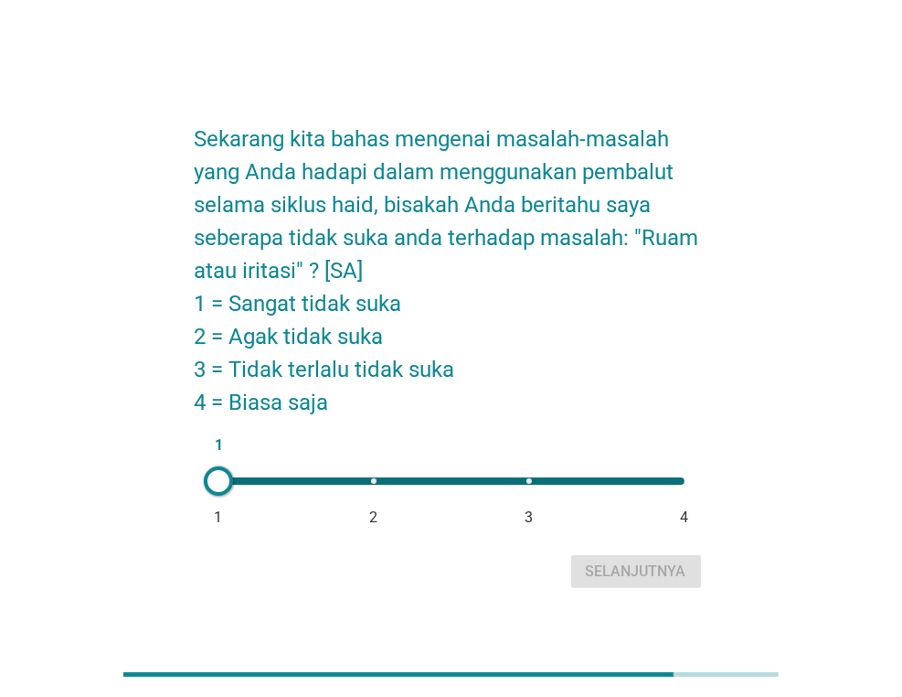
click at [219, 489] on div at bounding box center [218, 480] width 29 height 29
click at [609, 563] on div "Selanjutnya" at bounding box center [636, 571] width 101 height 22
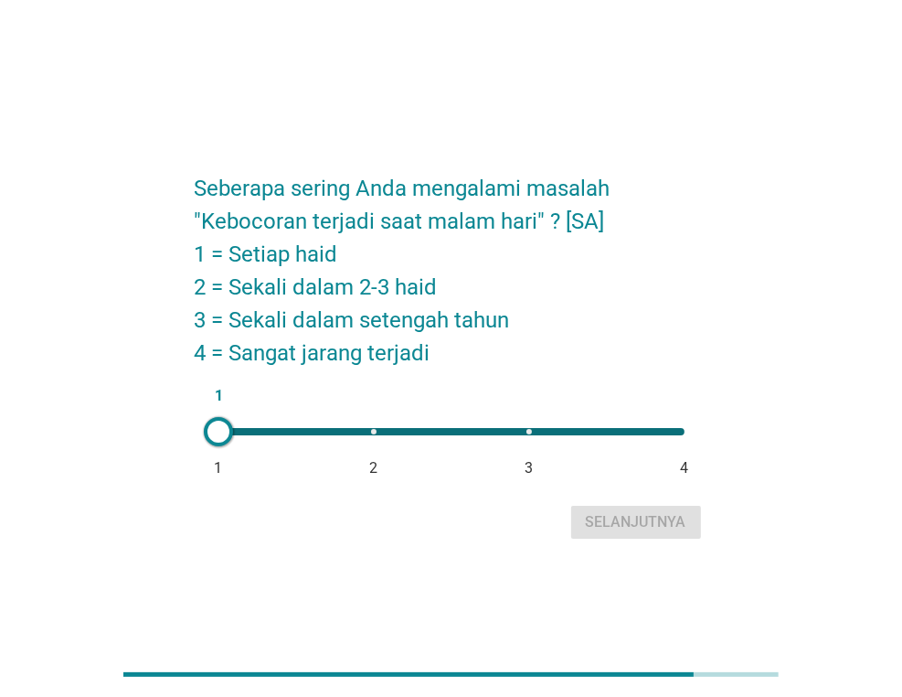
click at [366, 439] on div "1 1 2 3 4" at bounding box center [451, 431] width 495 height 37
type input "2"
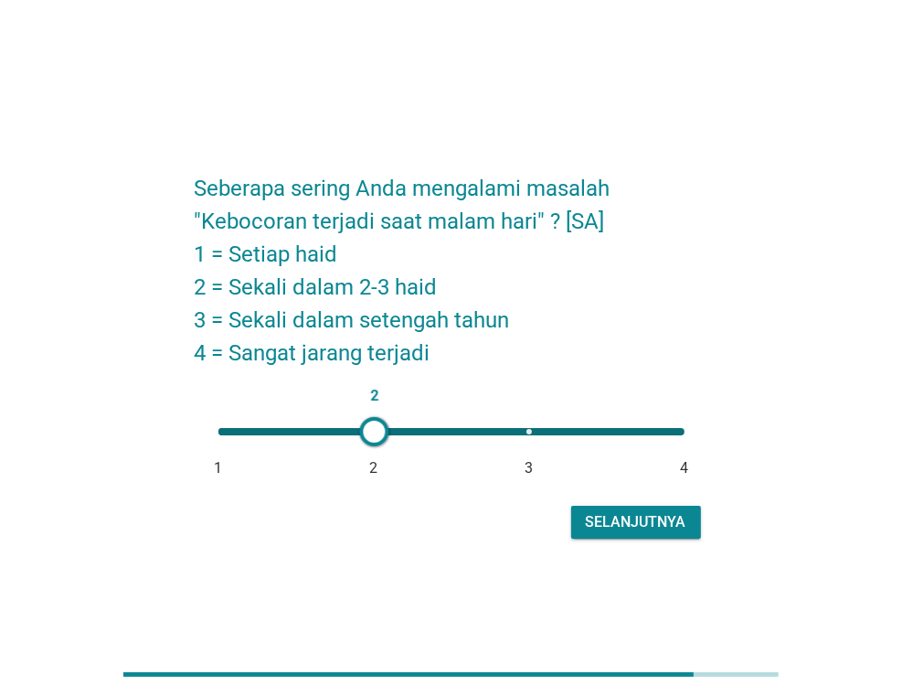
click at [596, 519] on div "Selanjutnya" at bounding box center [636, 522] width 101 height 22
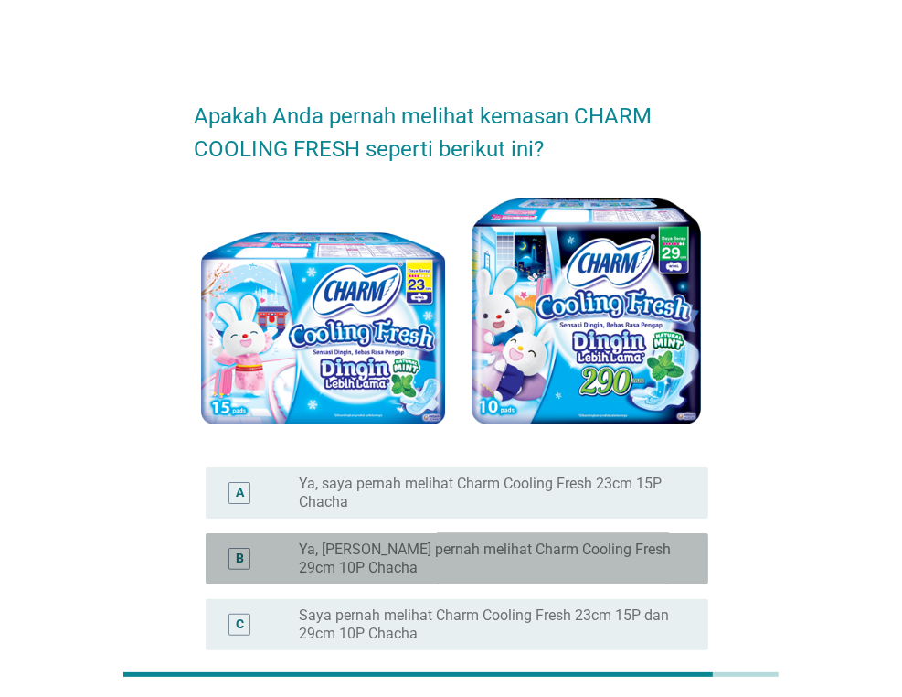
click at [569, 558] on label "Ya, [PERSON_NAME] pernah melihat Charm Cooling Fresh 29cm 10P Chacha" at bounding box center [489, 558] width 380 height 37
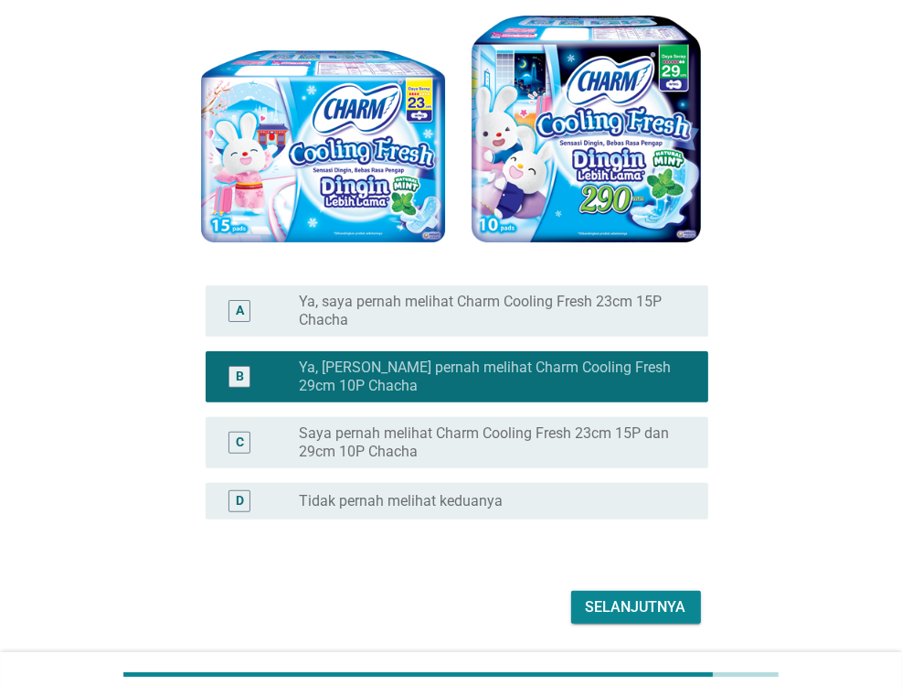
scroll to position [183, 0]
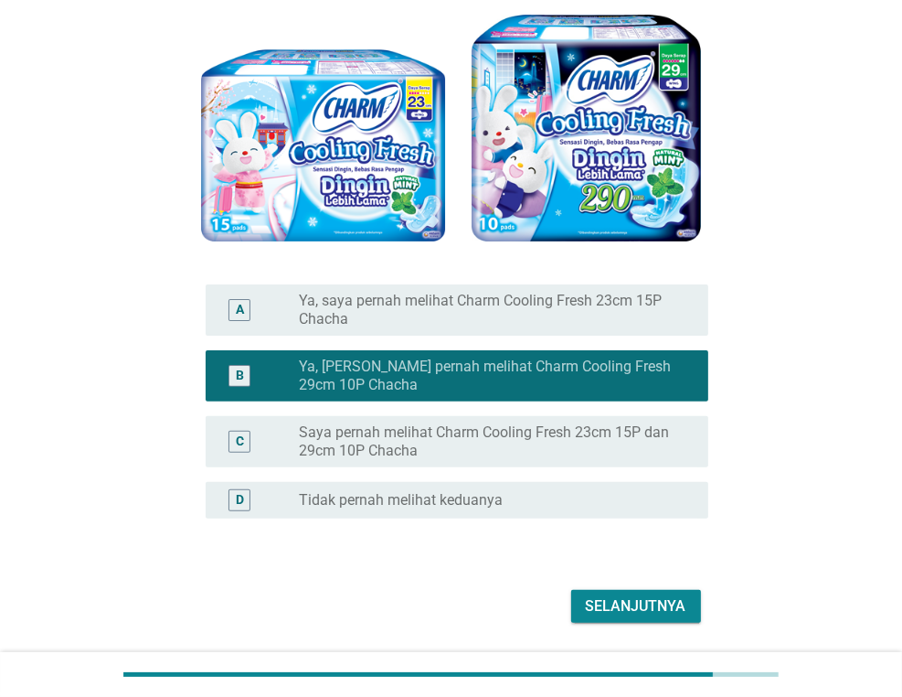
click at [597, 601] on div "Selanjutnya" at bounding box center [636, 606] width 101 height 22
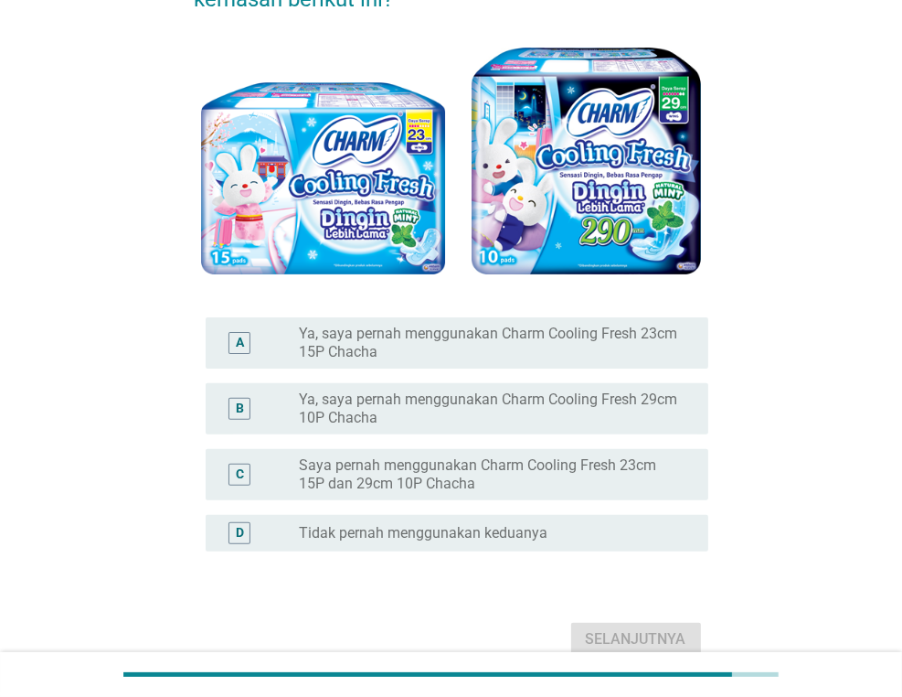
click at [548, 416] on label "Ya, saya pernah menggunakan Charm Cooling Fresh 29cm 10P Chacha" at bounding box center [489, 408] width 380 height 37
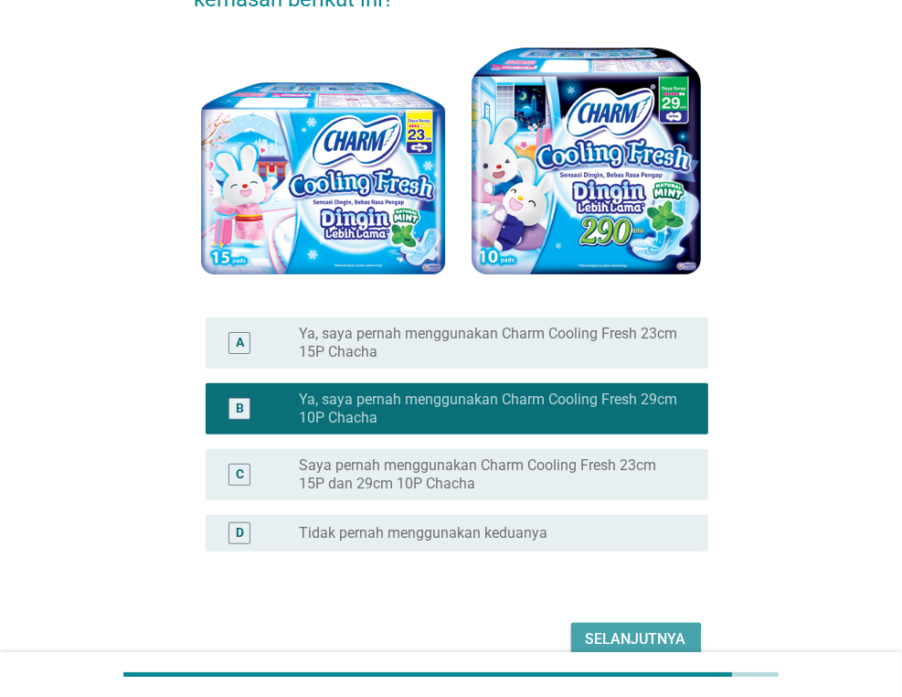
click at [603, 629] on div "Selanjutnya" at bounding box center [636, 639] width 101 height 22
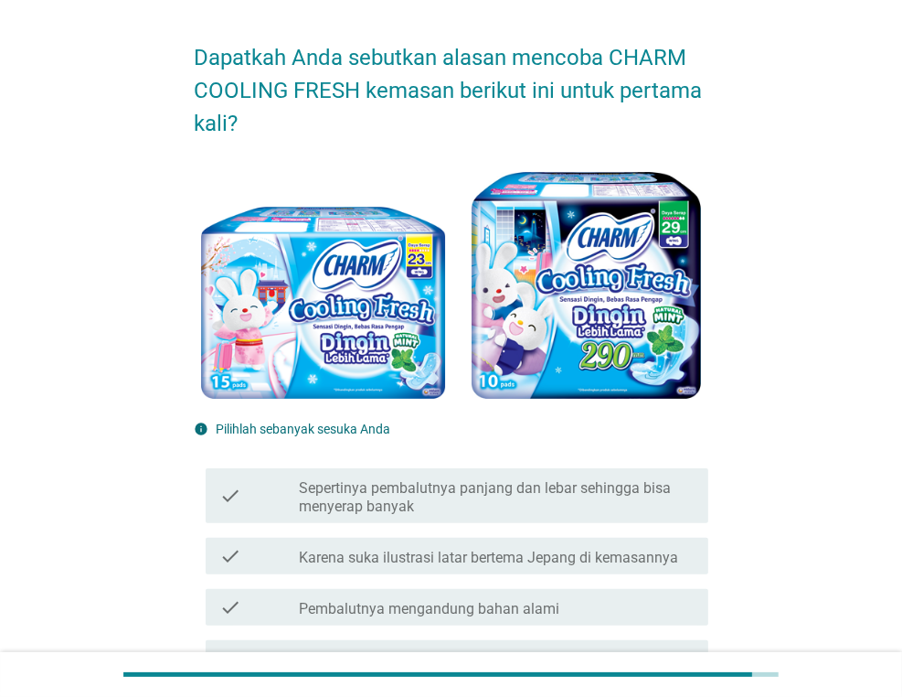
scroll to position [91, 0]
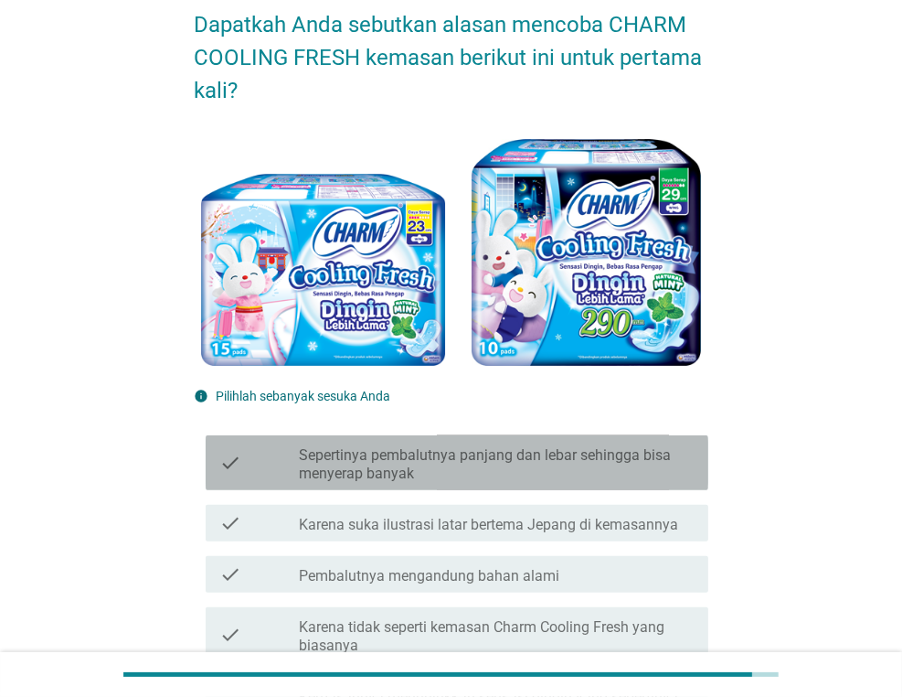
click at [559, 482] on label "Sepertinya pembalutnya panjang dan lebar sehingga bisa menyerap banyak" at bounding box center [496, 464] width 395 height 37
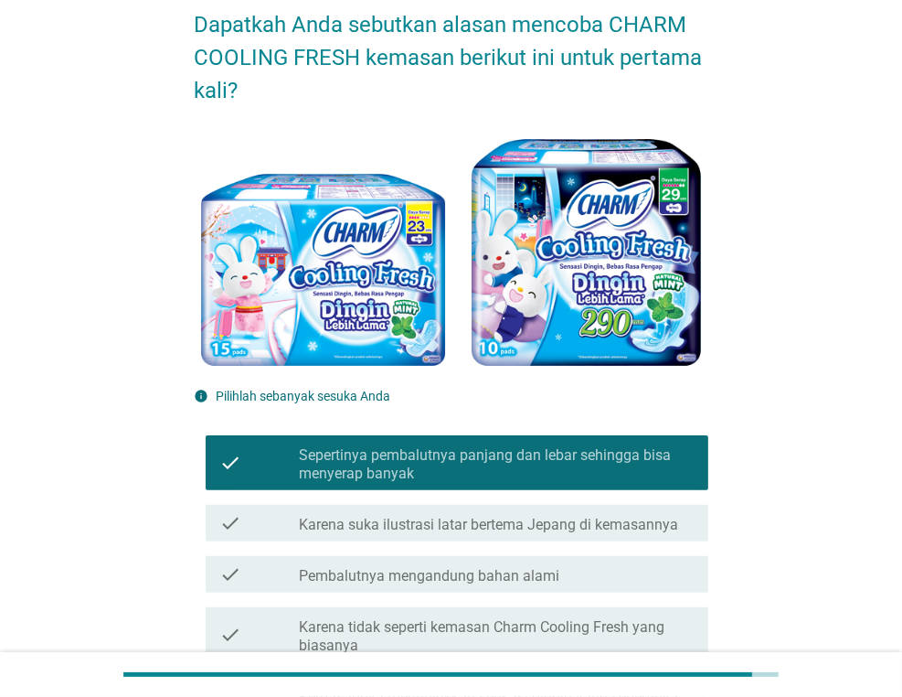
click at [558, 580] on label "Pembalutnya mengandung bahan alami" at bounding box center [429, 576] width 261 height 18
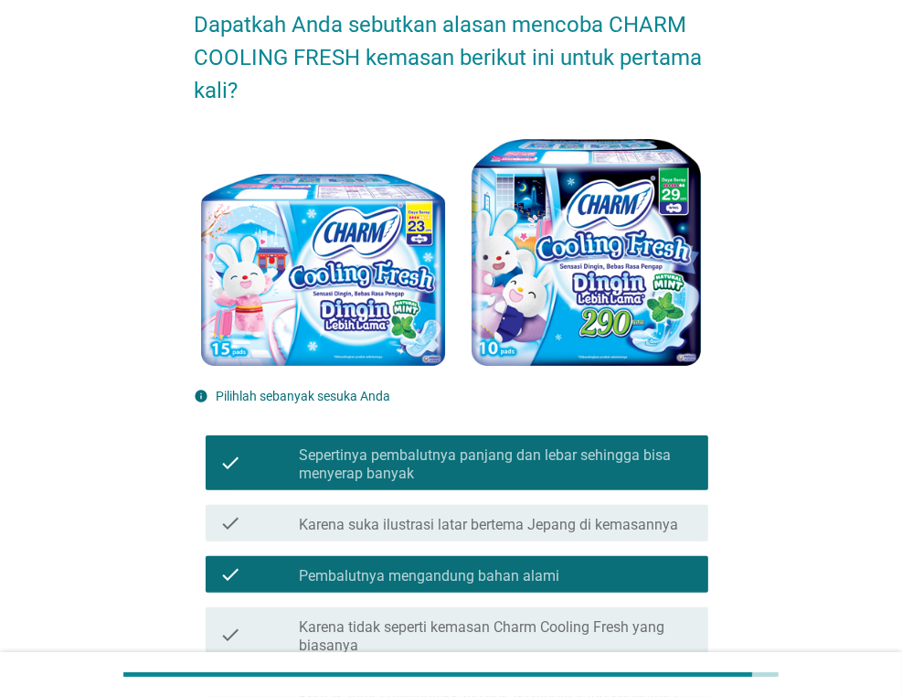
scroll to position [183, 0]
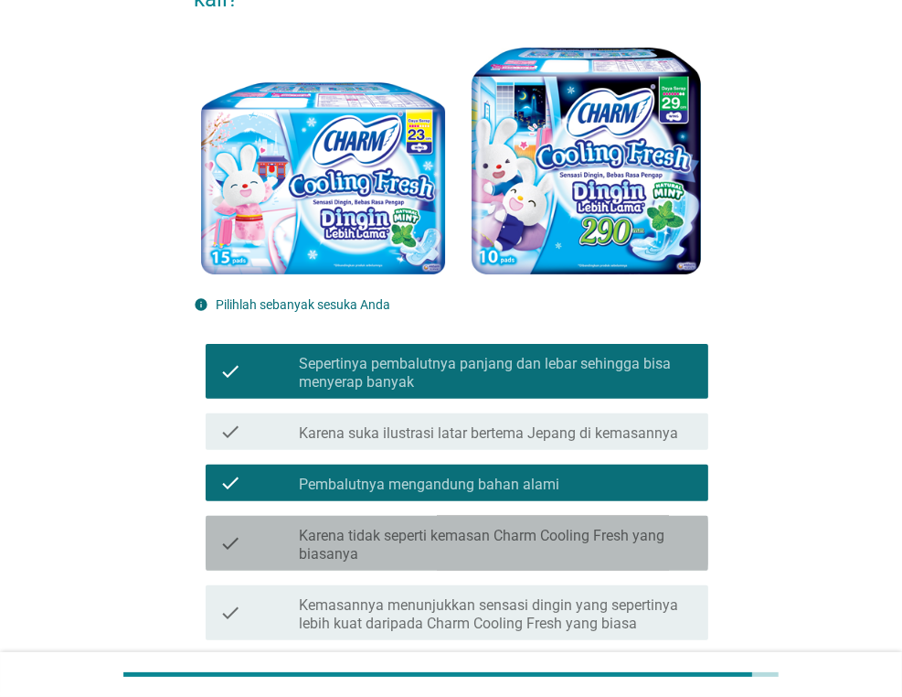
click at [537, 537] on label "Karena tidak seperti kemasan Charm Cooling Fresh yang biasanya" at bounding box center [496, 545] width 395 height 37
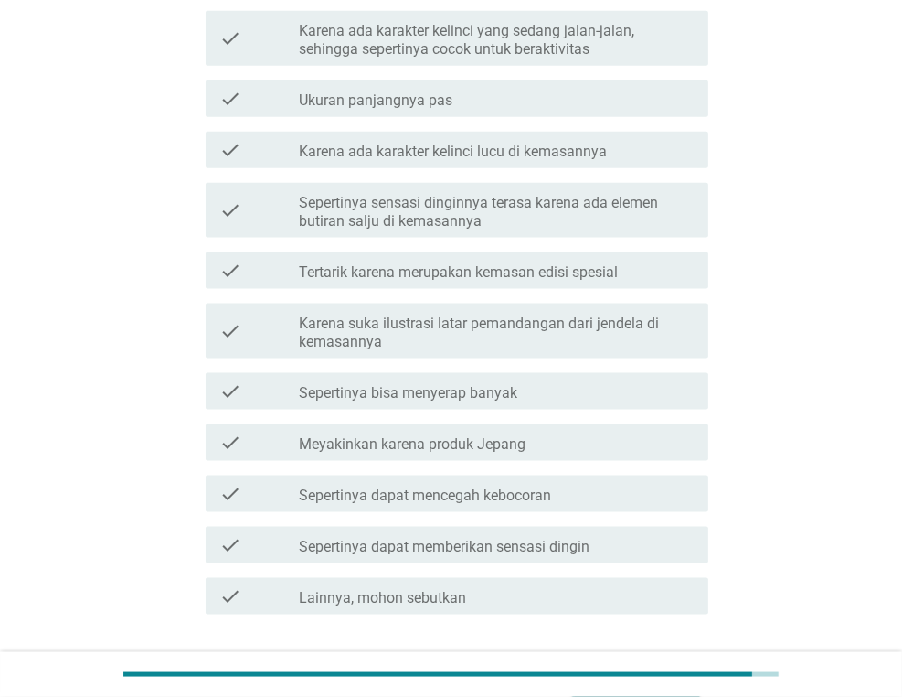
scroll to position [1594, 0]
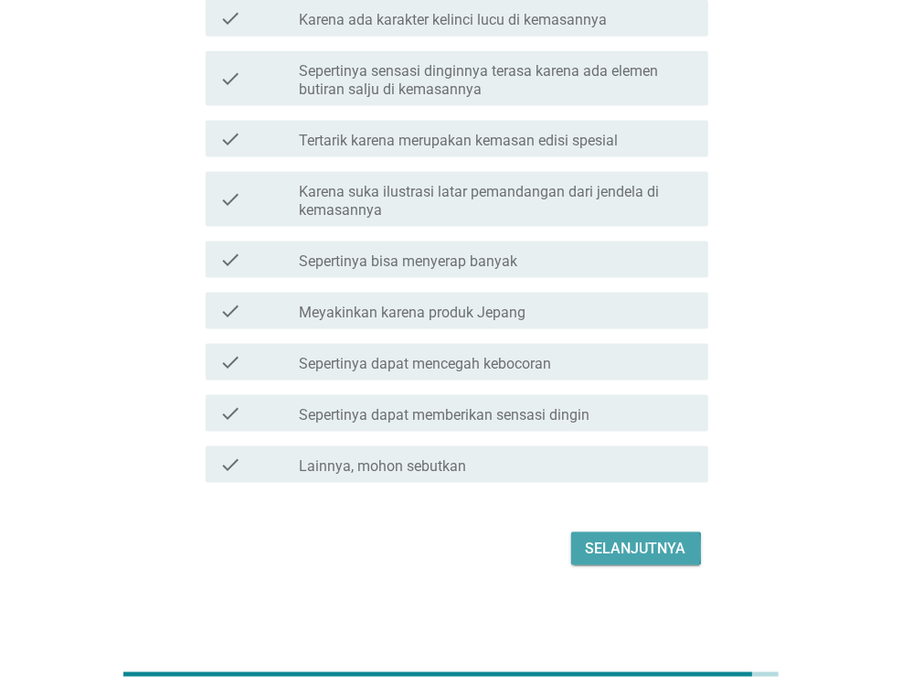
click at [592, 542] on div "Selanjutnya" at bounding box center [636, 548] width 101 height 22
